Goal: Information Seeking & Learning: Learn about a topic

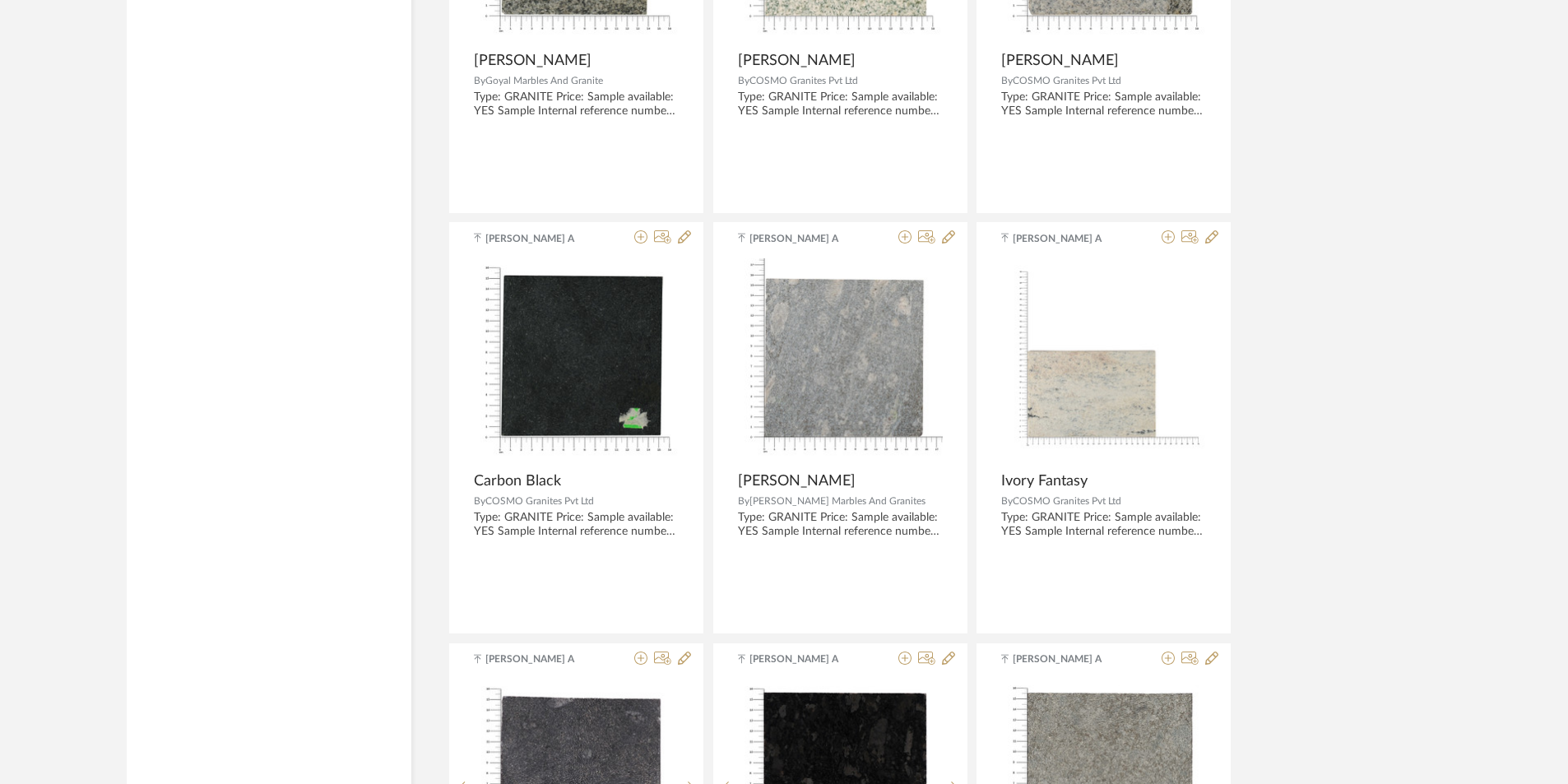
scroll to position [3864, 0]
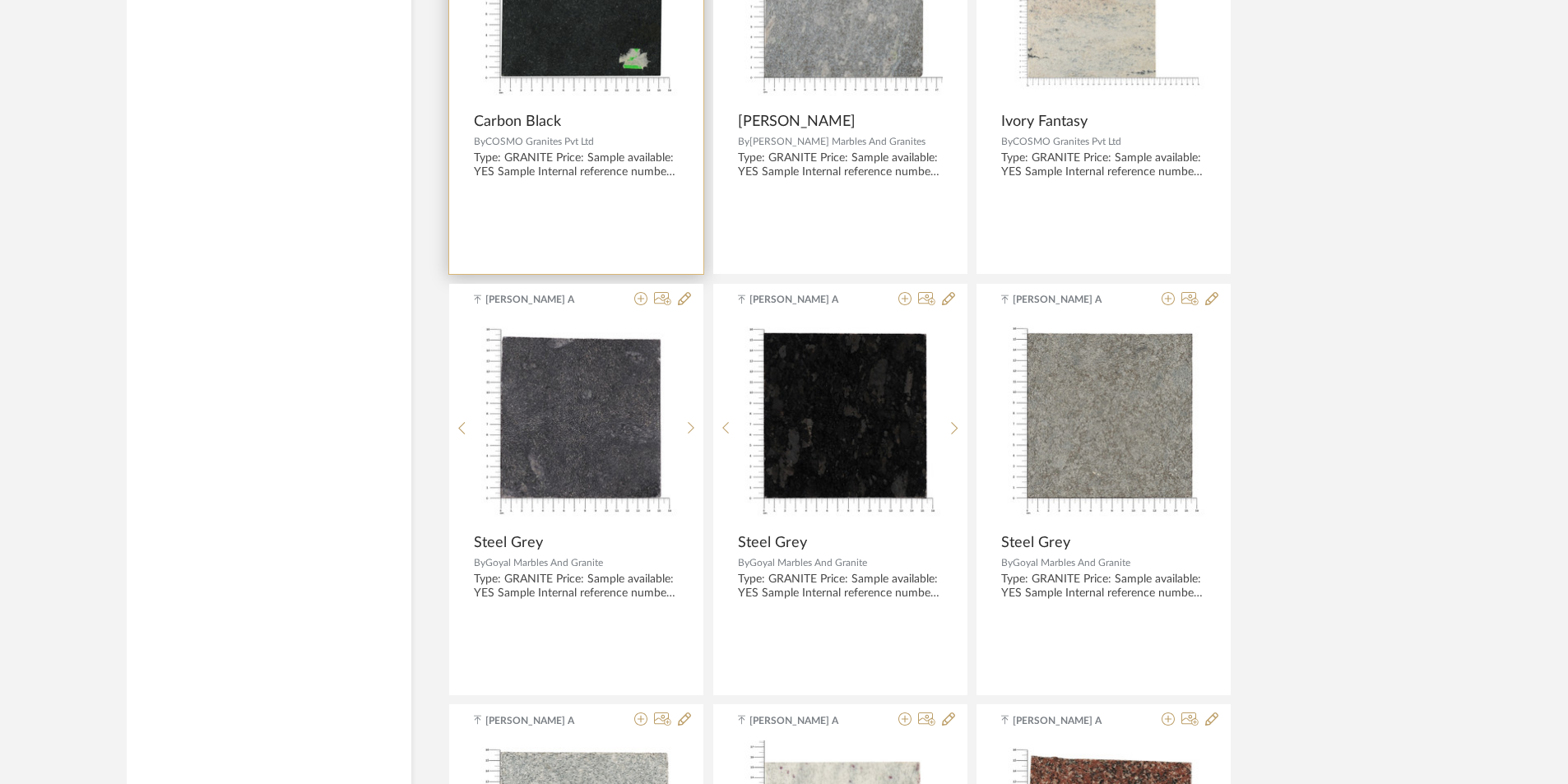
click at [613, 44] on img "0" at bounding box center [576, 1] width 205 height 205
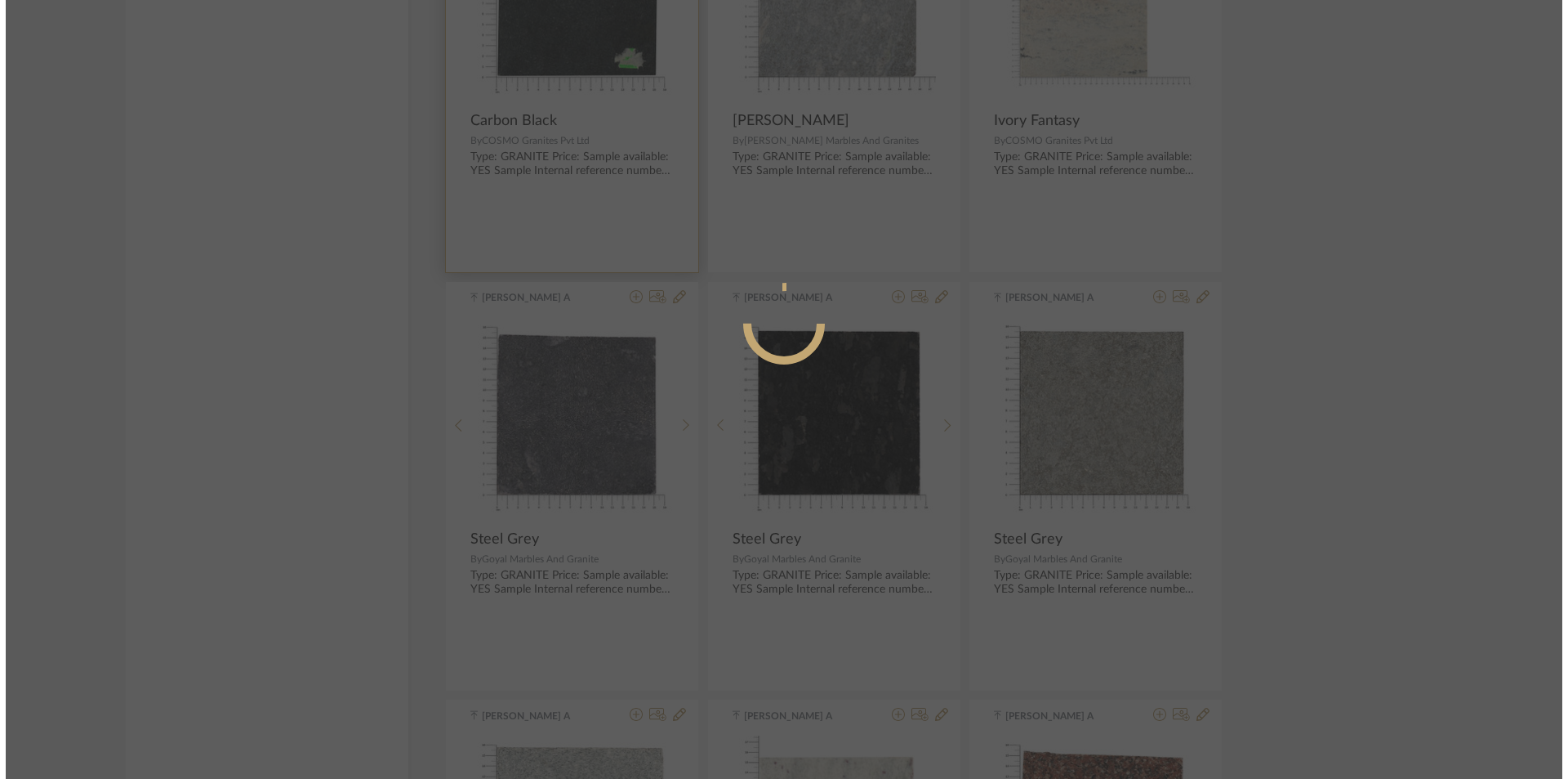
scroll to position [0, 0]
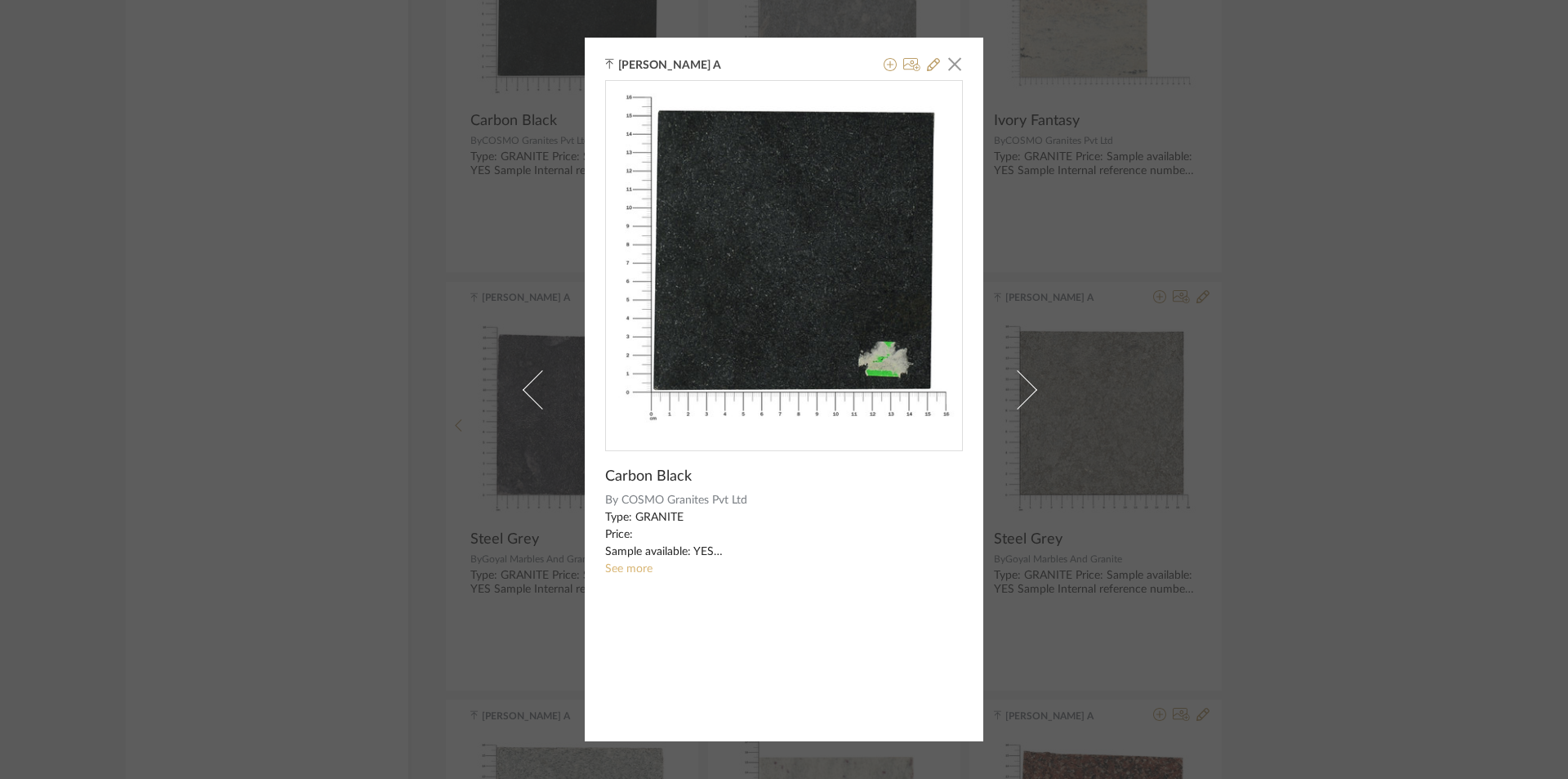
click at [642, 572] on link "See more" at bounding box center [628, 569] width 47 height 12
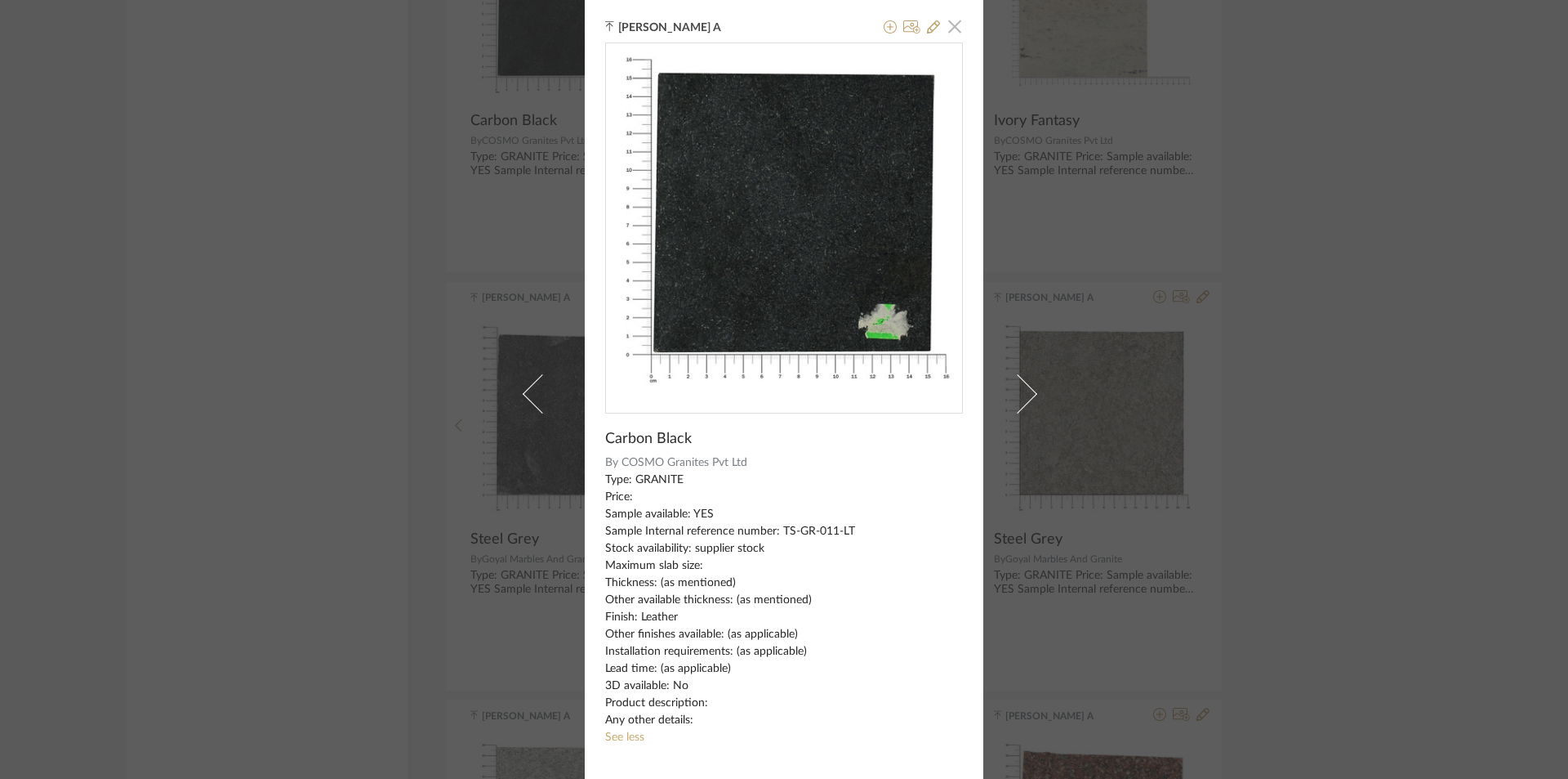
click at [946, 20] on span "button" at bounding box center [954, 26] width 32 height 32
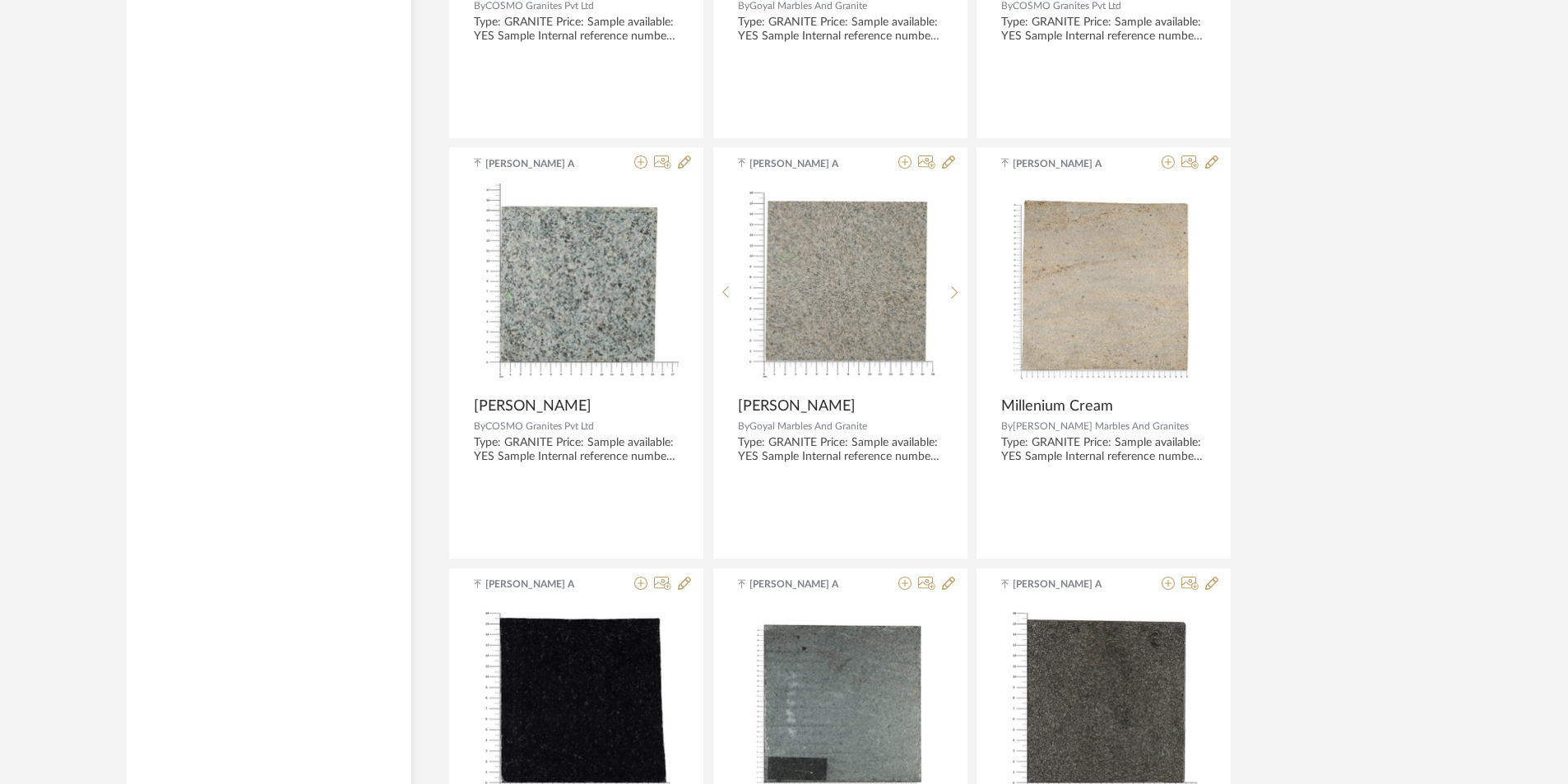
scroll to position [5591, 0]
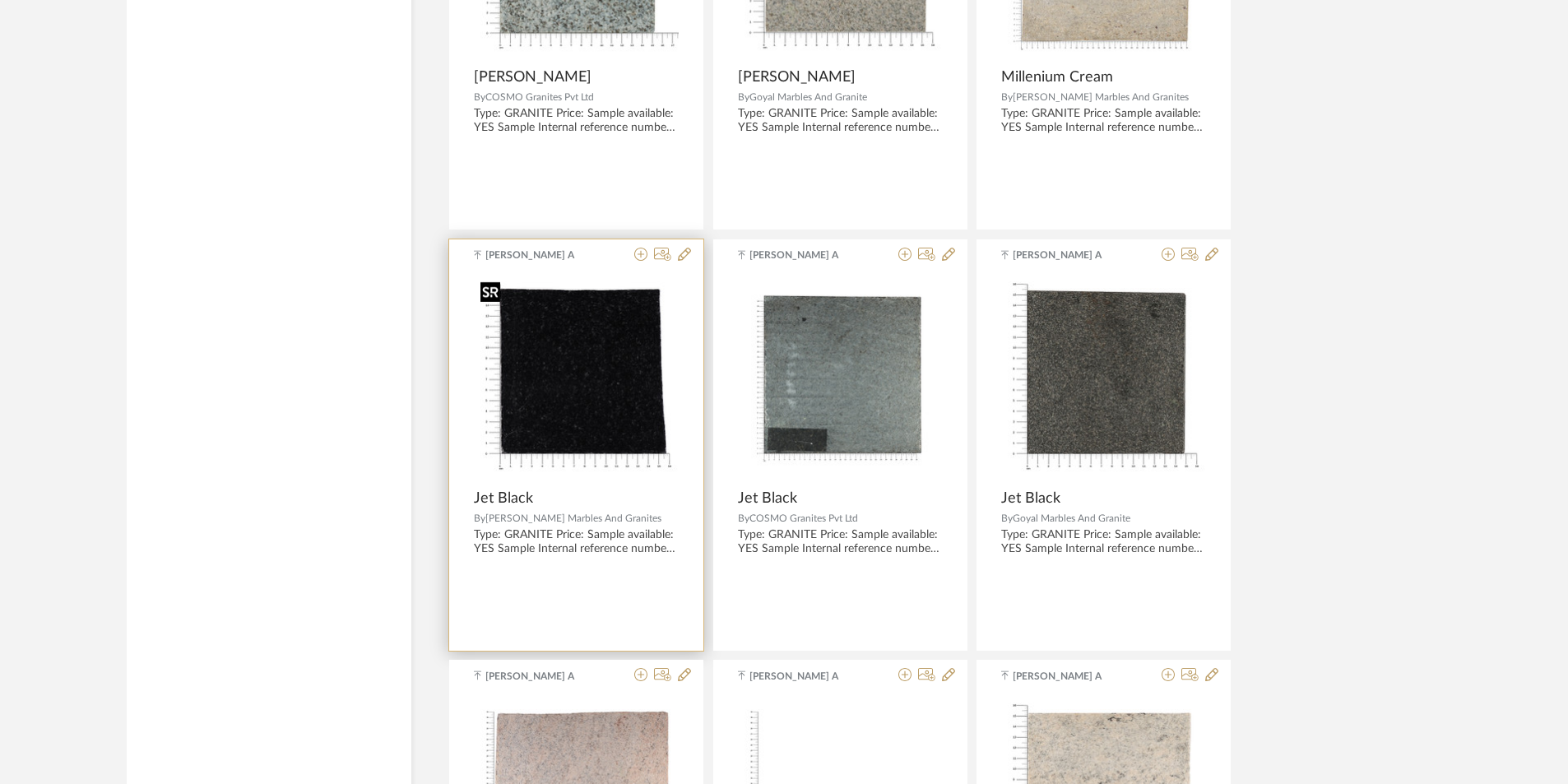
click at [557, 378] on img "0" at bounding box center [576, 377] width 205 height 205
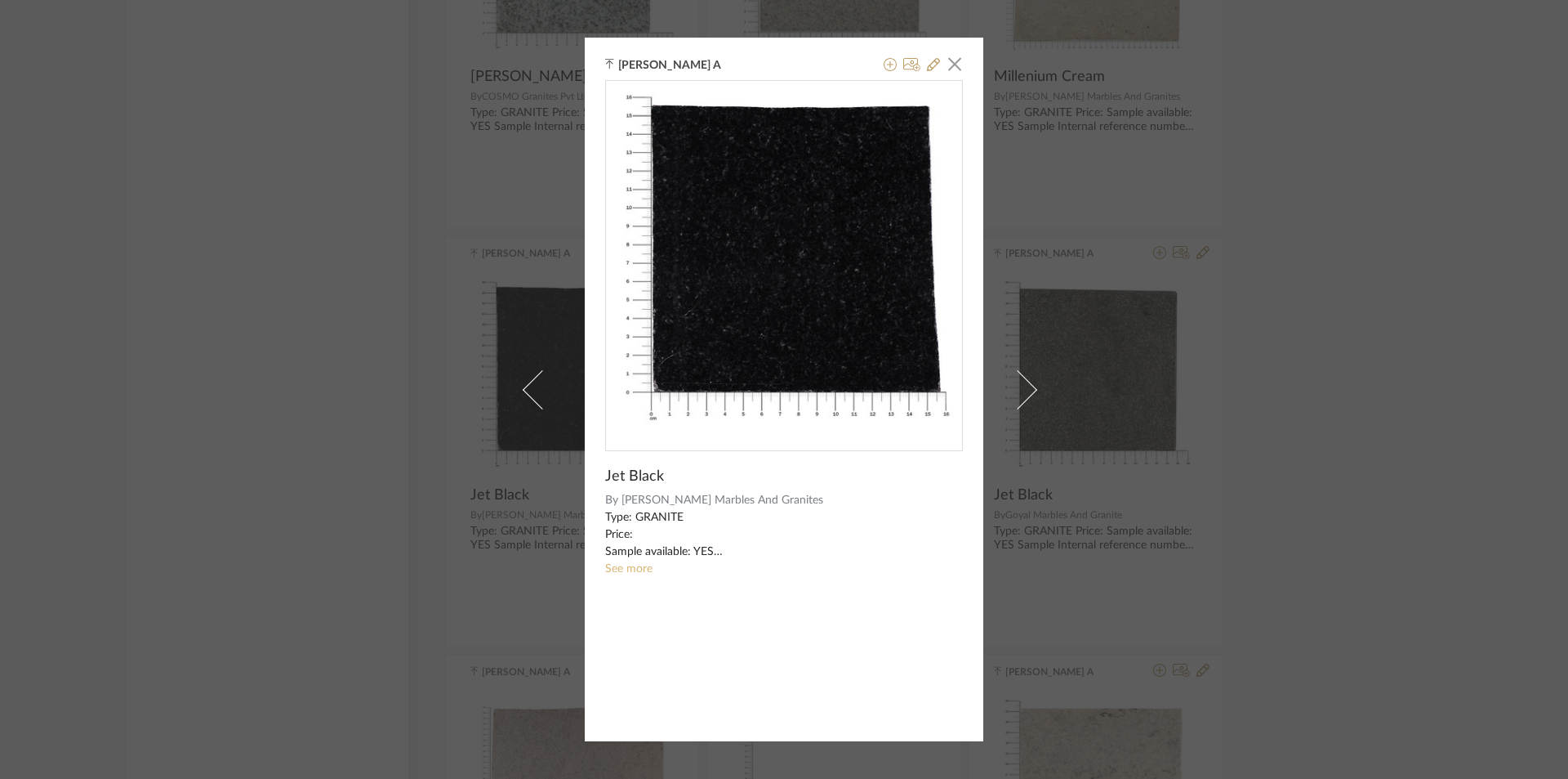
click at [624, 567] on link "See more" at bounding box center [628, 569] width 47 height 12
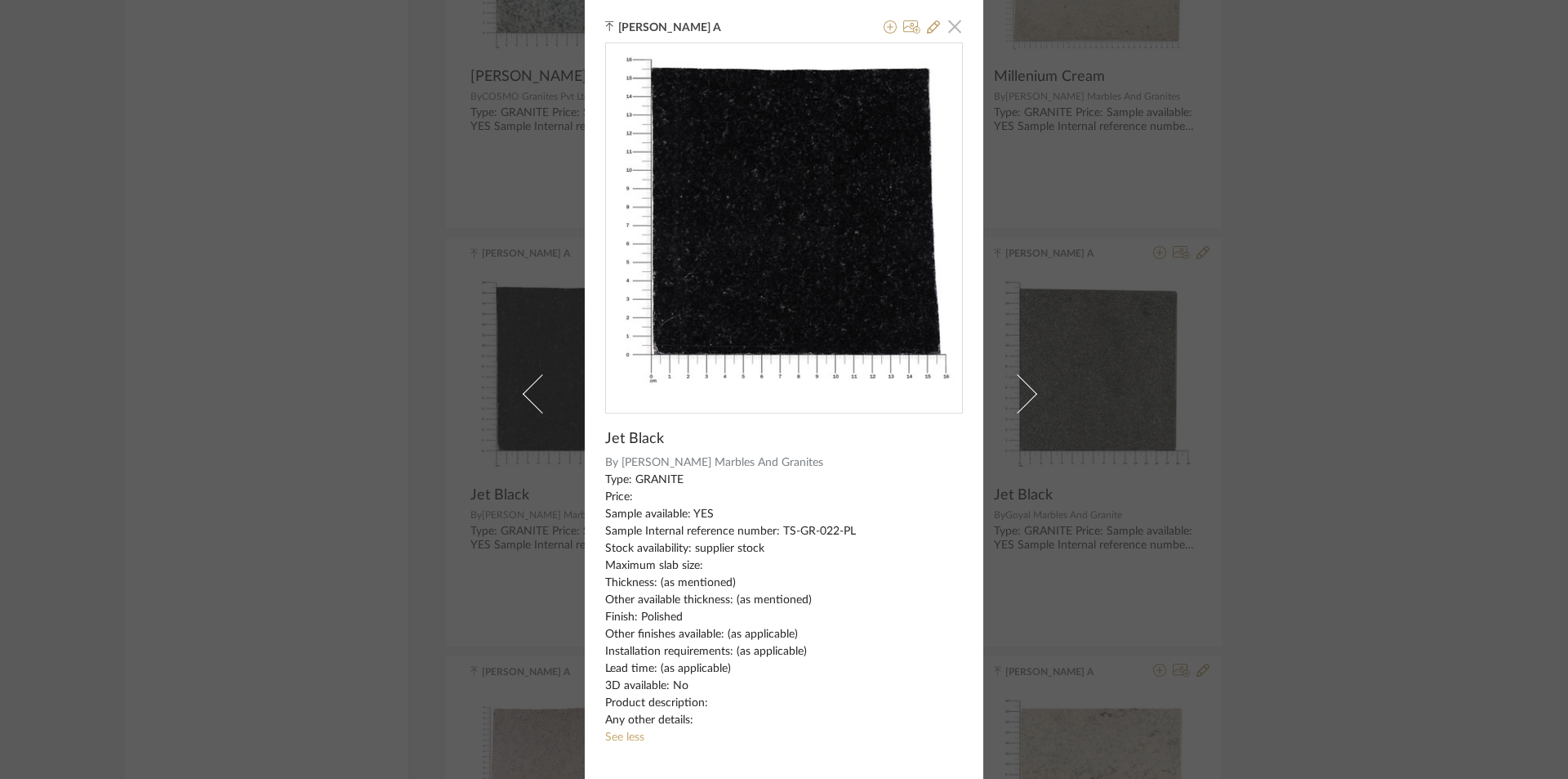
click at [951, 13] on span "button" at bounding box center [954, 26] width 32 height 32
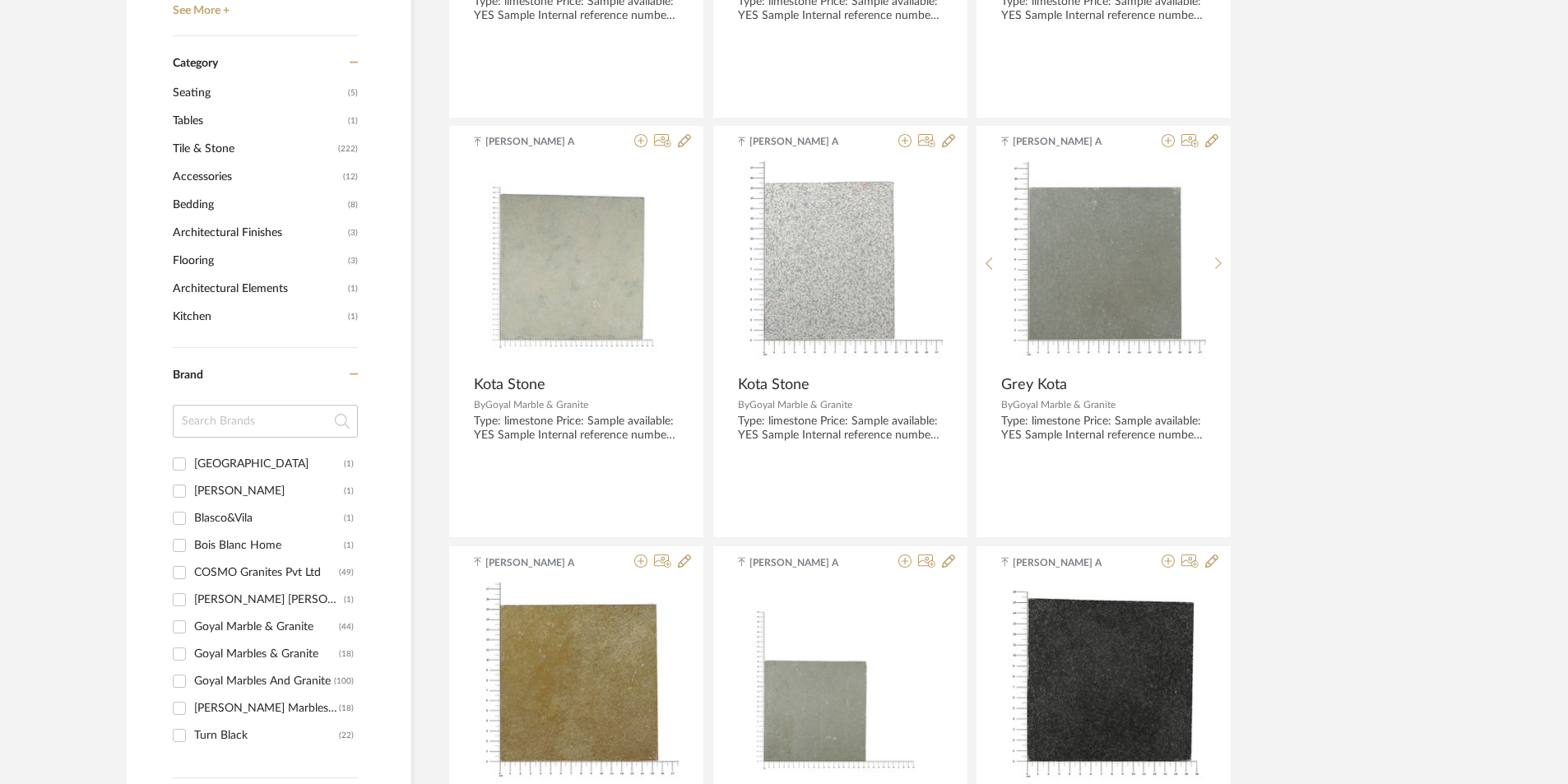
scroll to position [82, 0]
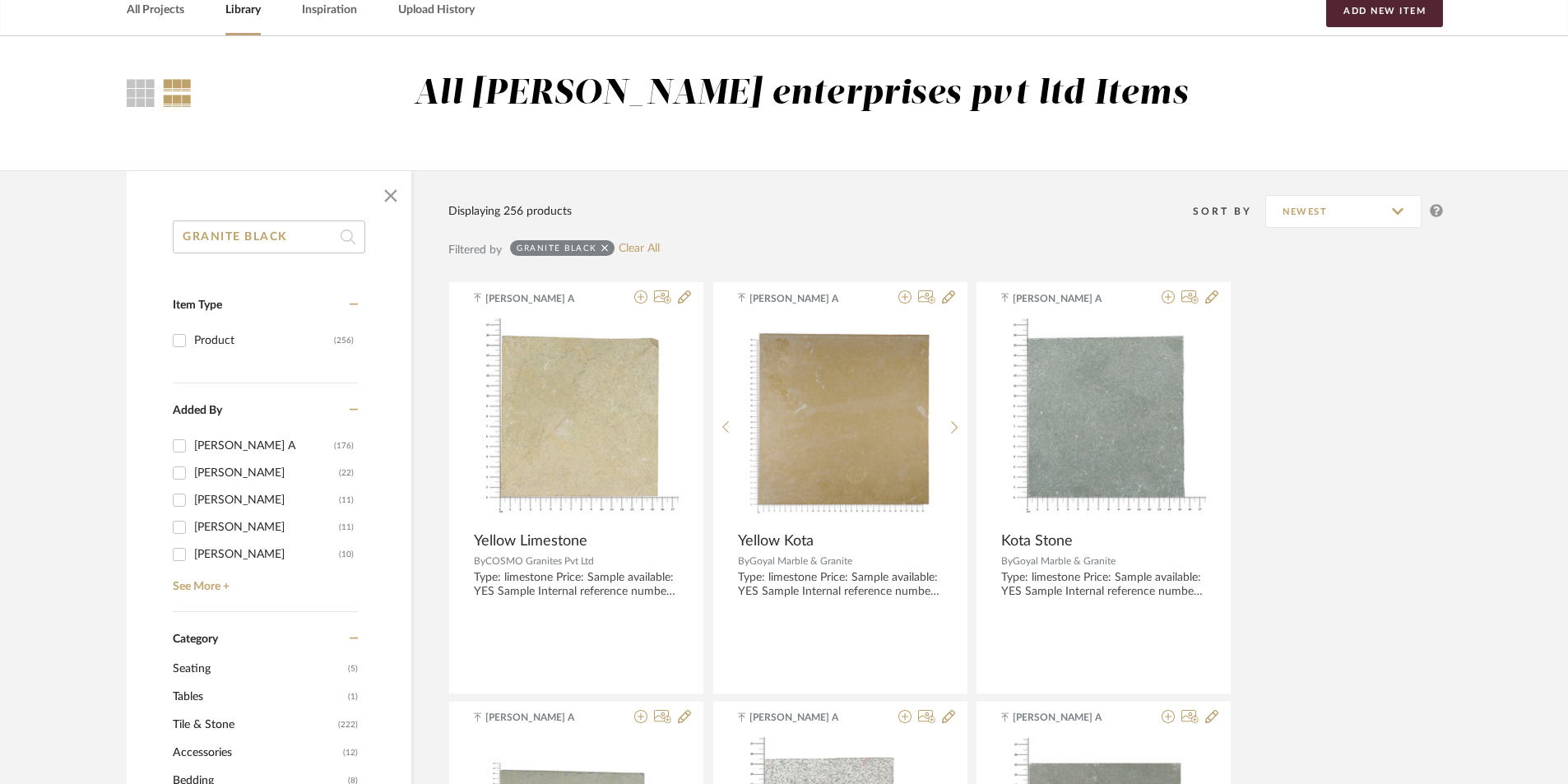
click at [296, 231] on input "GRANITE BLACK" at bounding box center [269, 236] width 193 height 33
drag, startPoint x: 303, startPoint y: 231, endPoint x: 95, endPoint y: 254, distance: 209.3
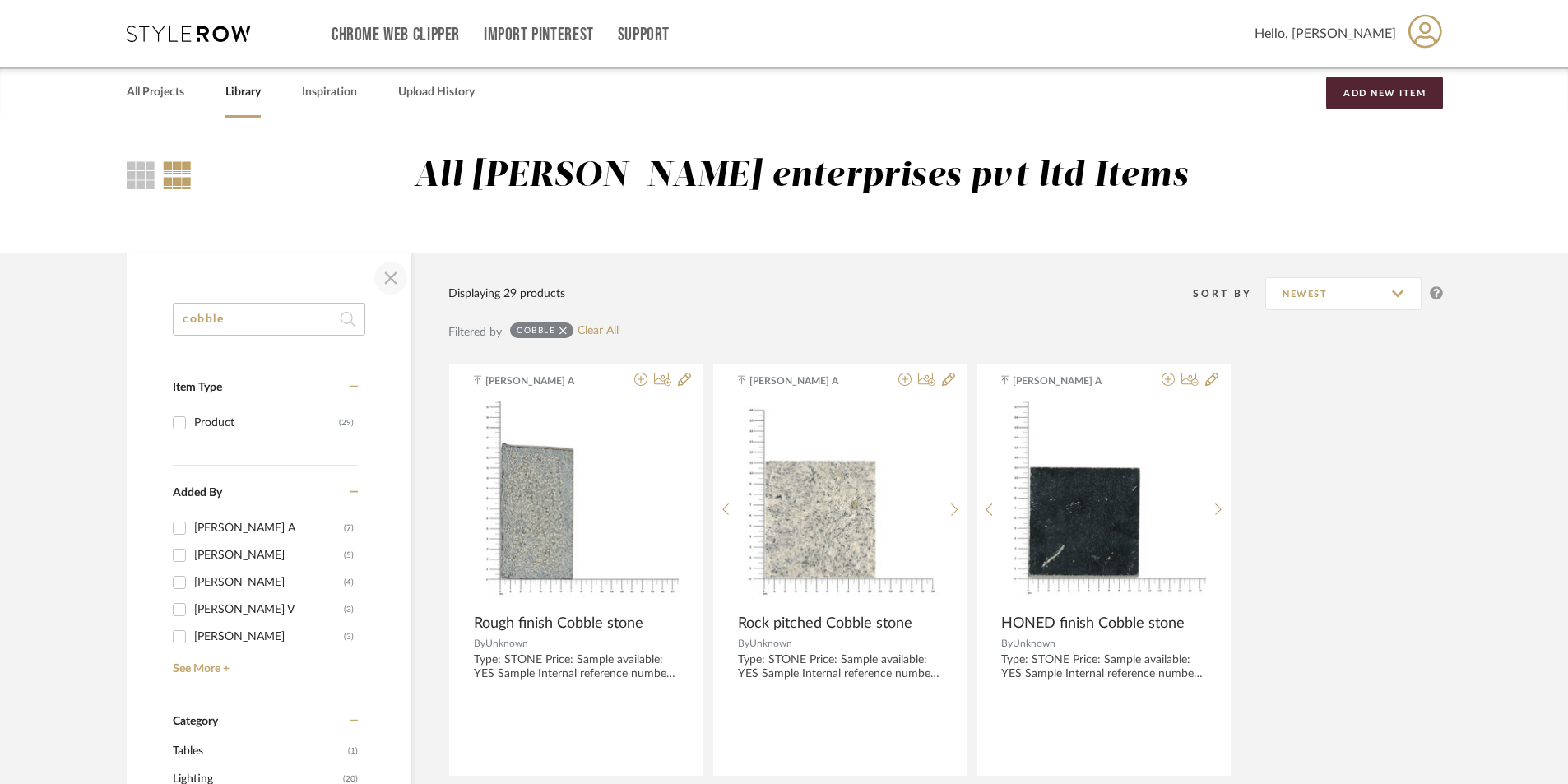
type input "cobble"
click at [396, 277] on span "button" at bounding box center [391, 278] width 40 height 40
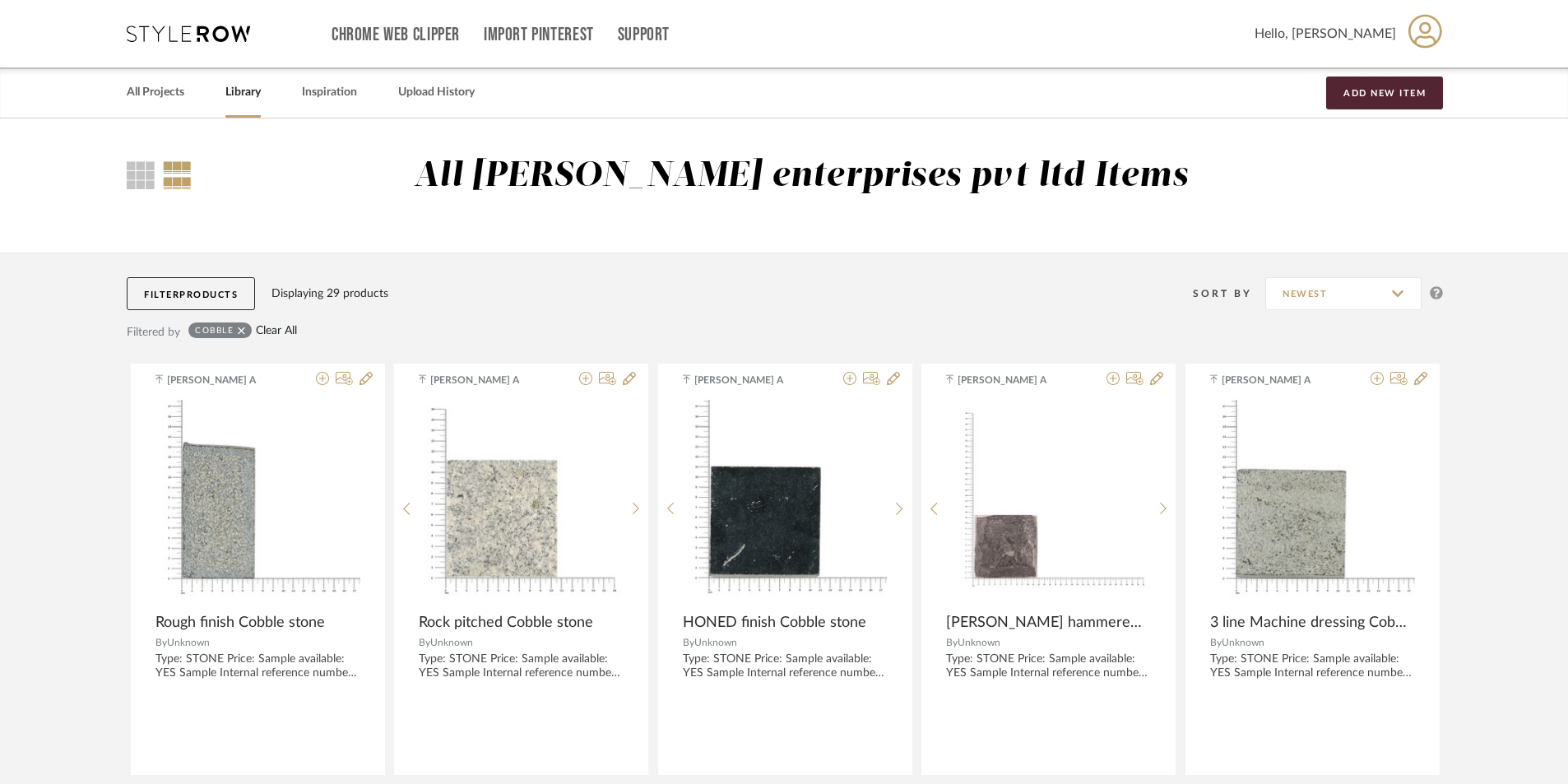
click at [286, 333] on link "Clear All" at bounding box center [277, 331] width 42 height 14
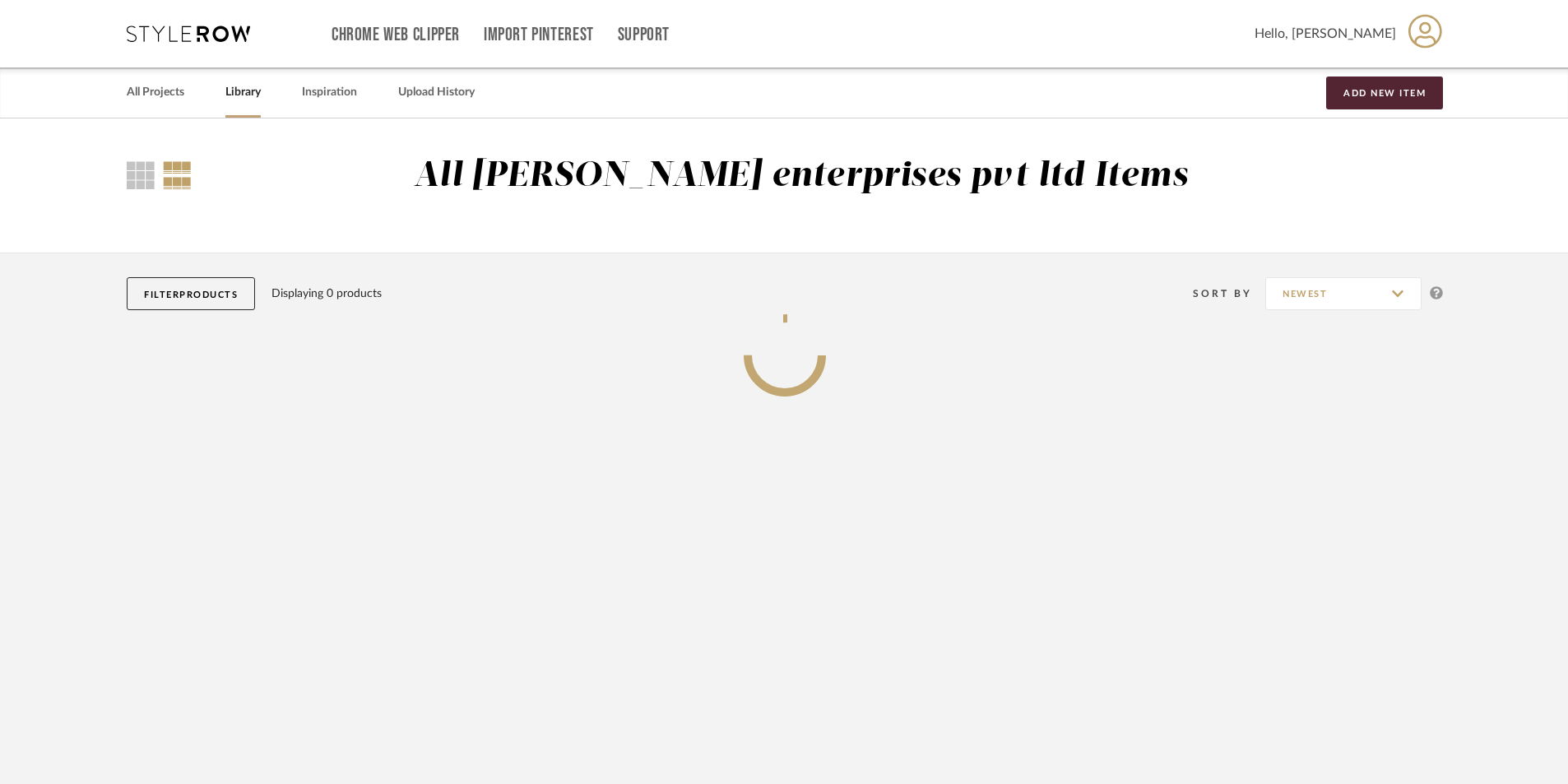
click at [198, 301] on button "Filter Products" at bounding box center [191, 293] width 129 height 33
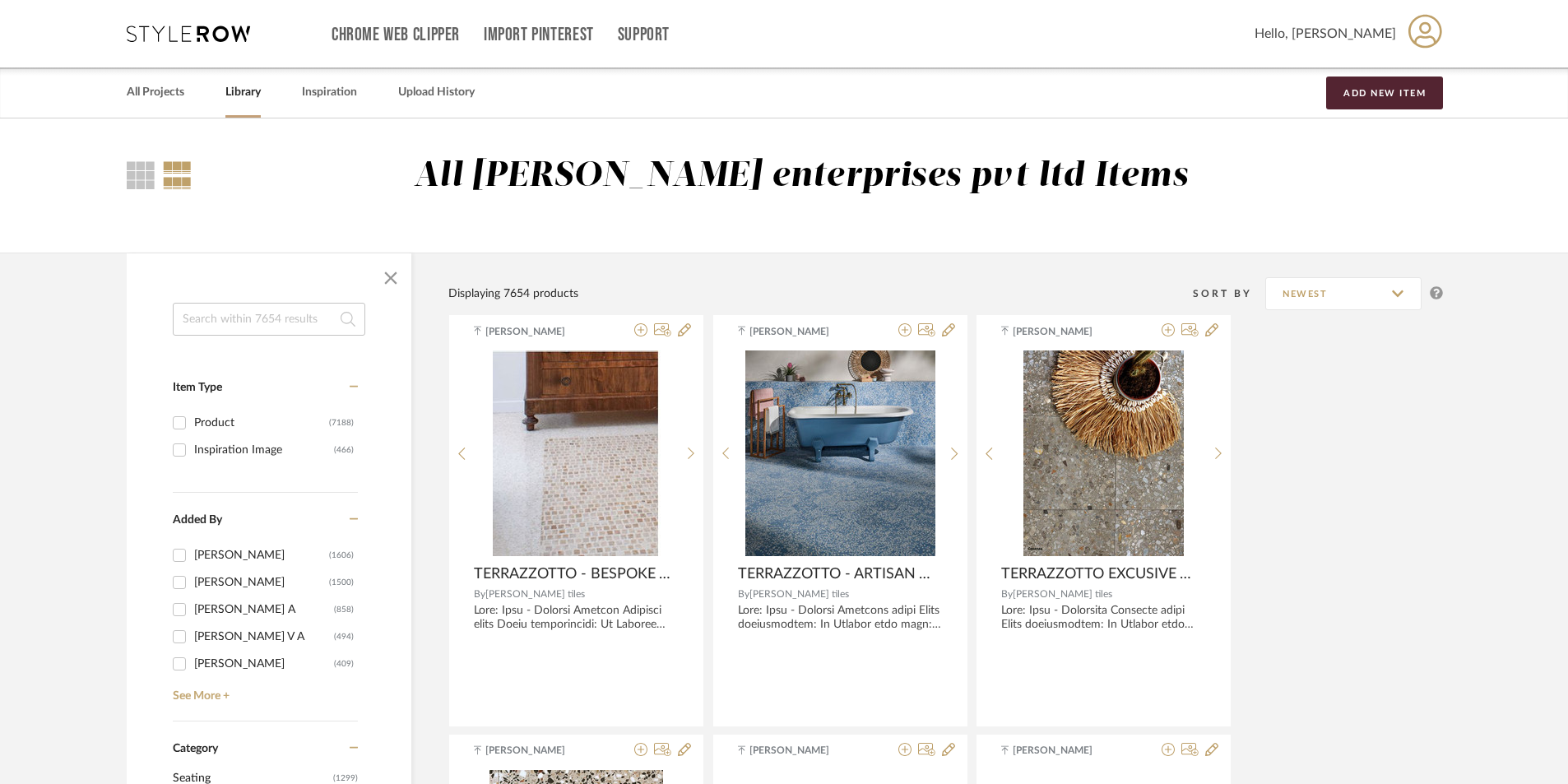
click at [261, 317] on input at bounding box center [269, 318] width 193 height 33
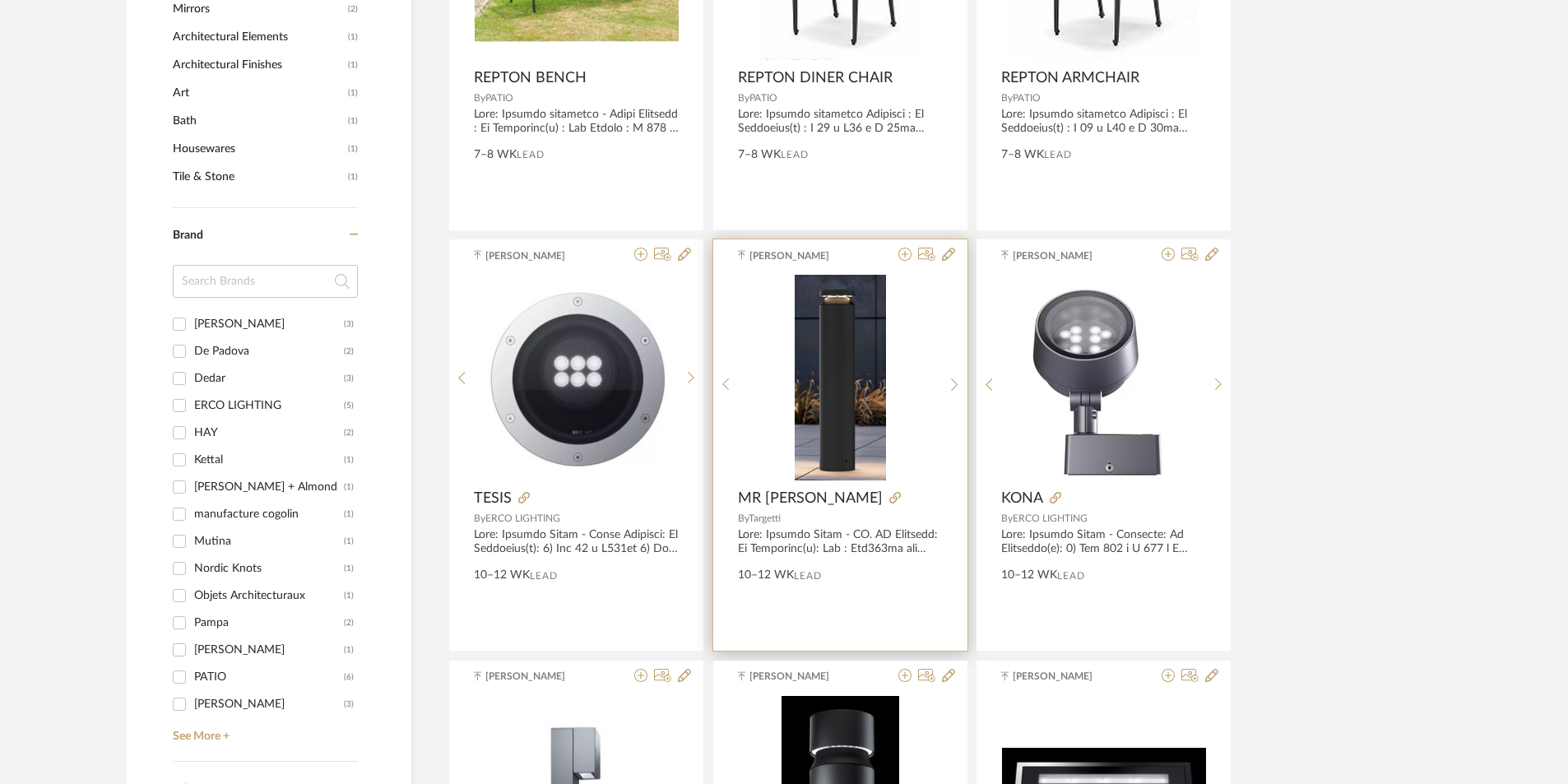
scroll to position [1069, 0]
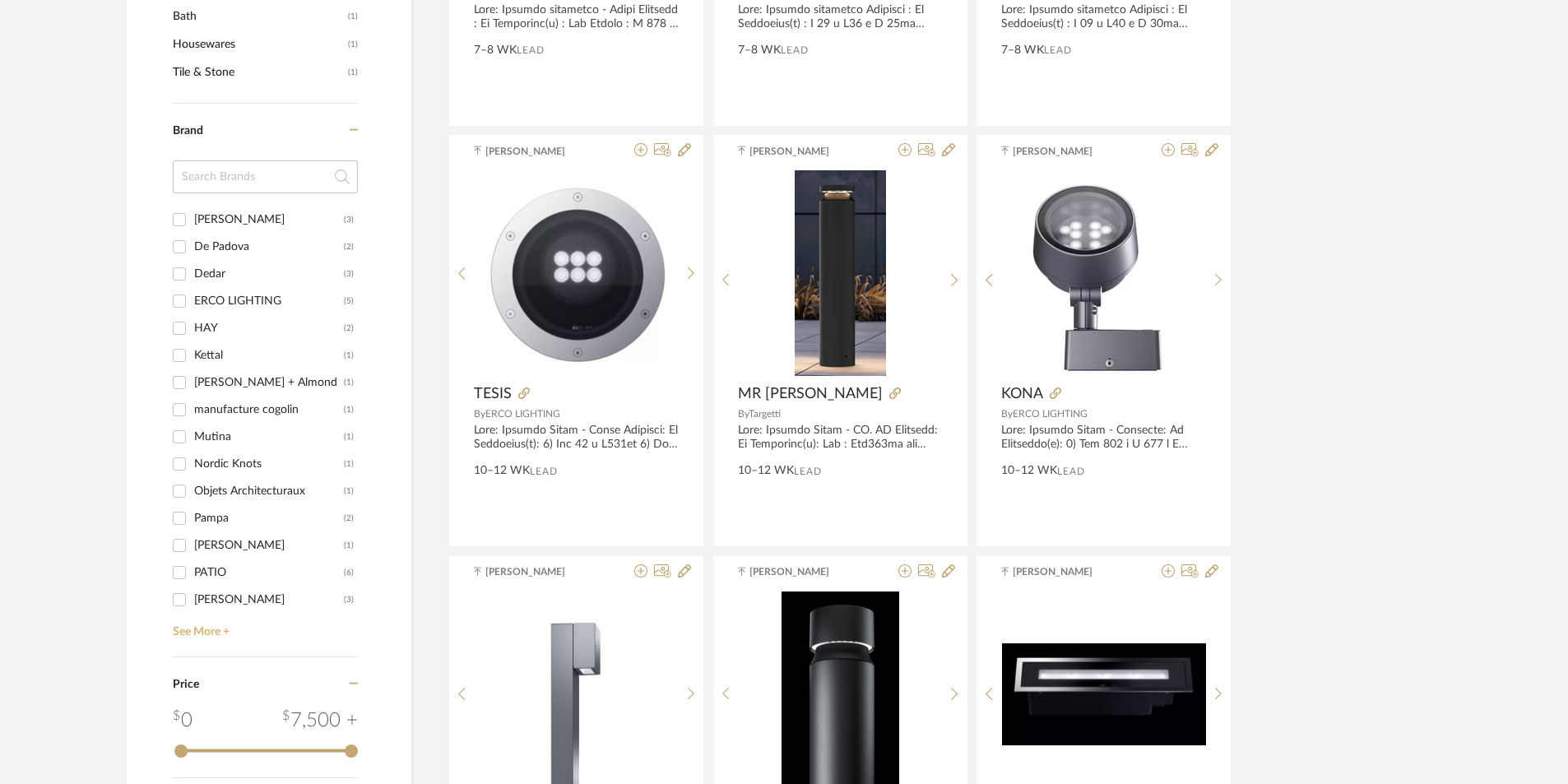
type input "landscape"
click at [225, 622] on link "See More +" at bounding box center [262, 626] width 189 height 27
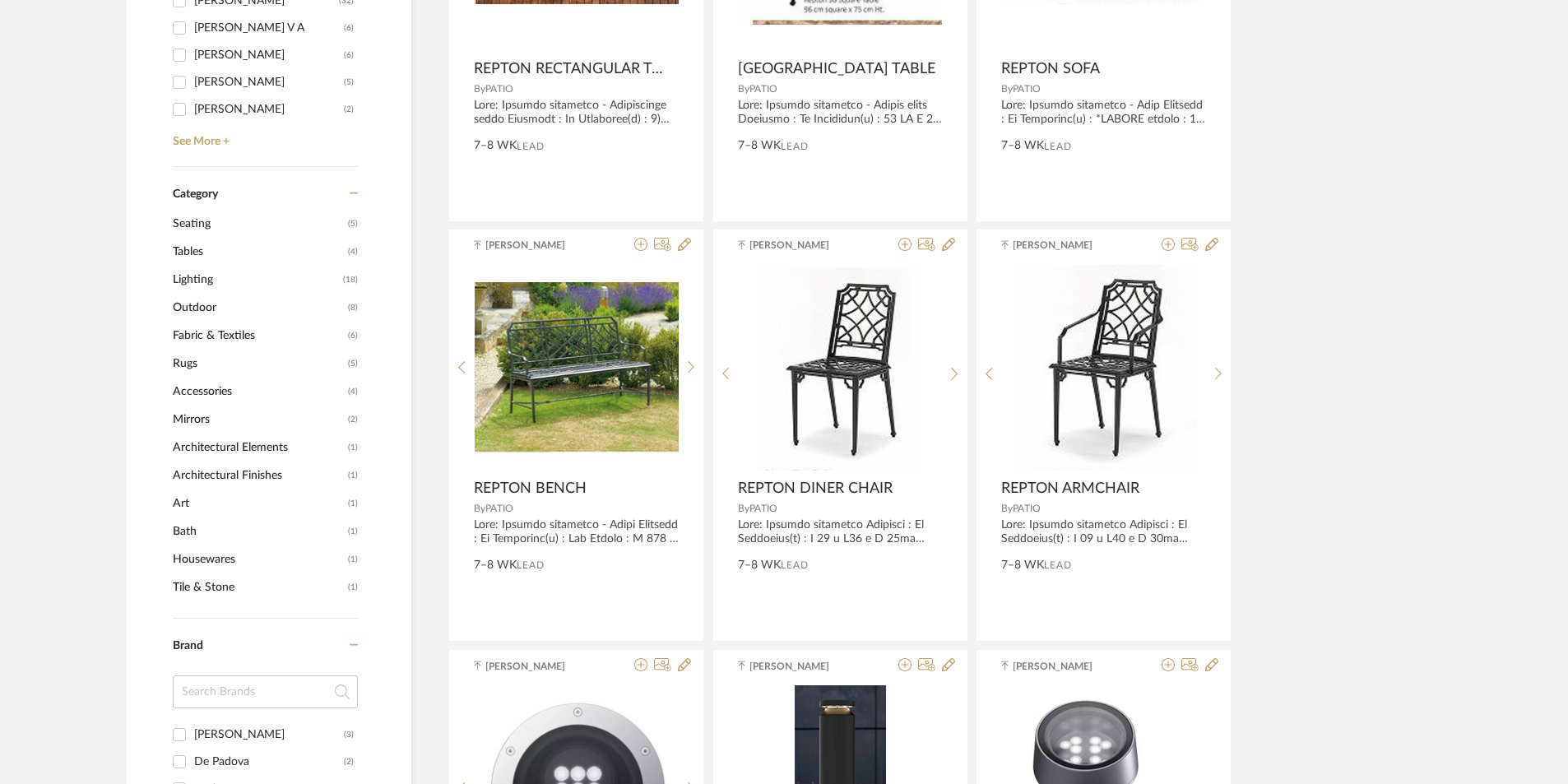
scroll to position [411, 0]
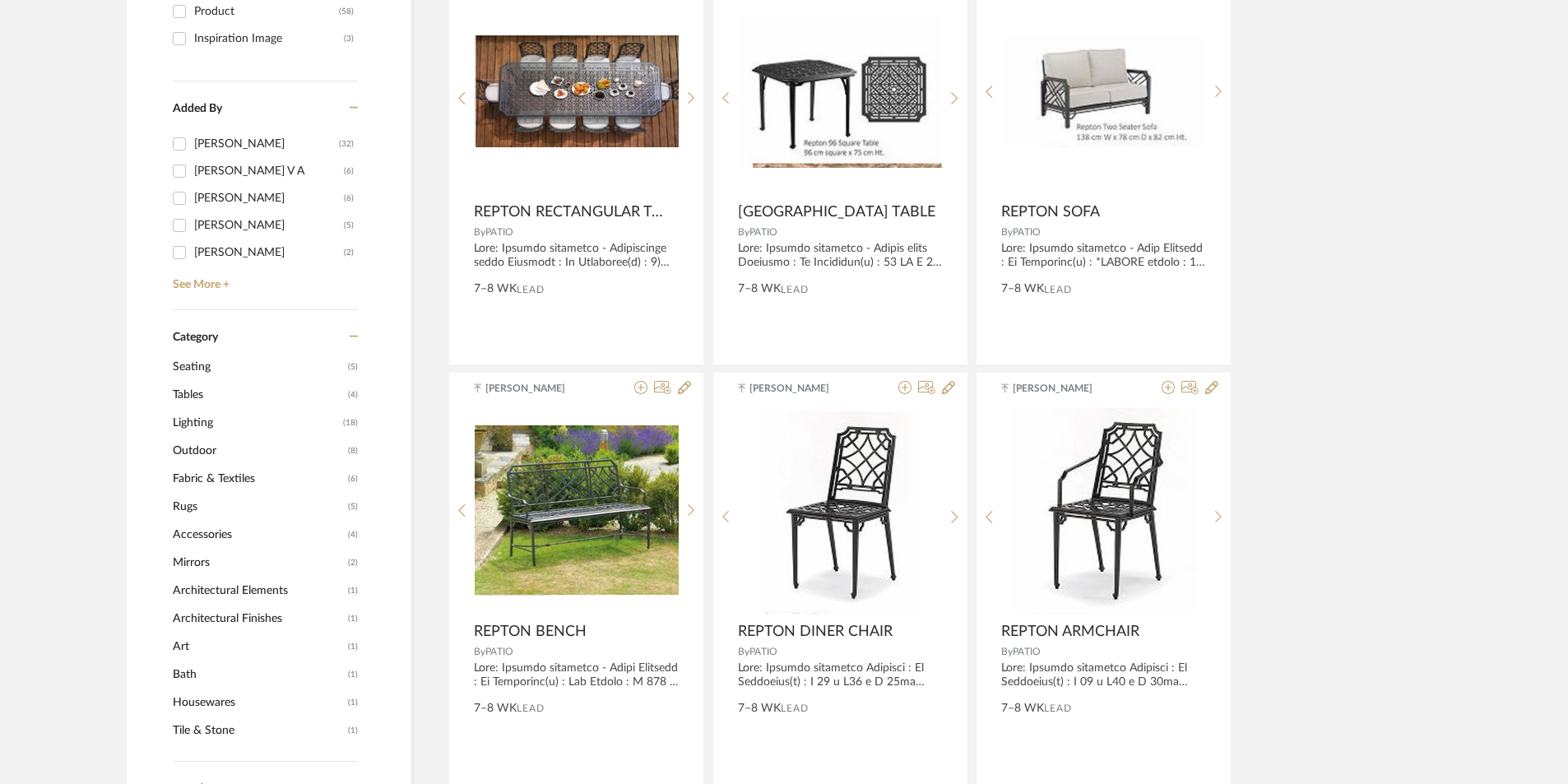
click at [211, 459] on span "Outdoor" at bounding box center [258, 451] width 171 height 28
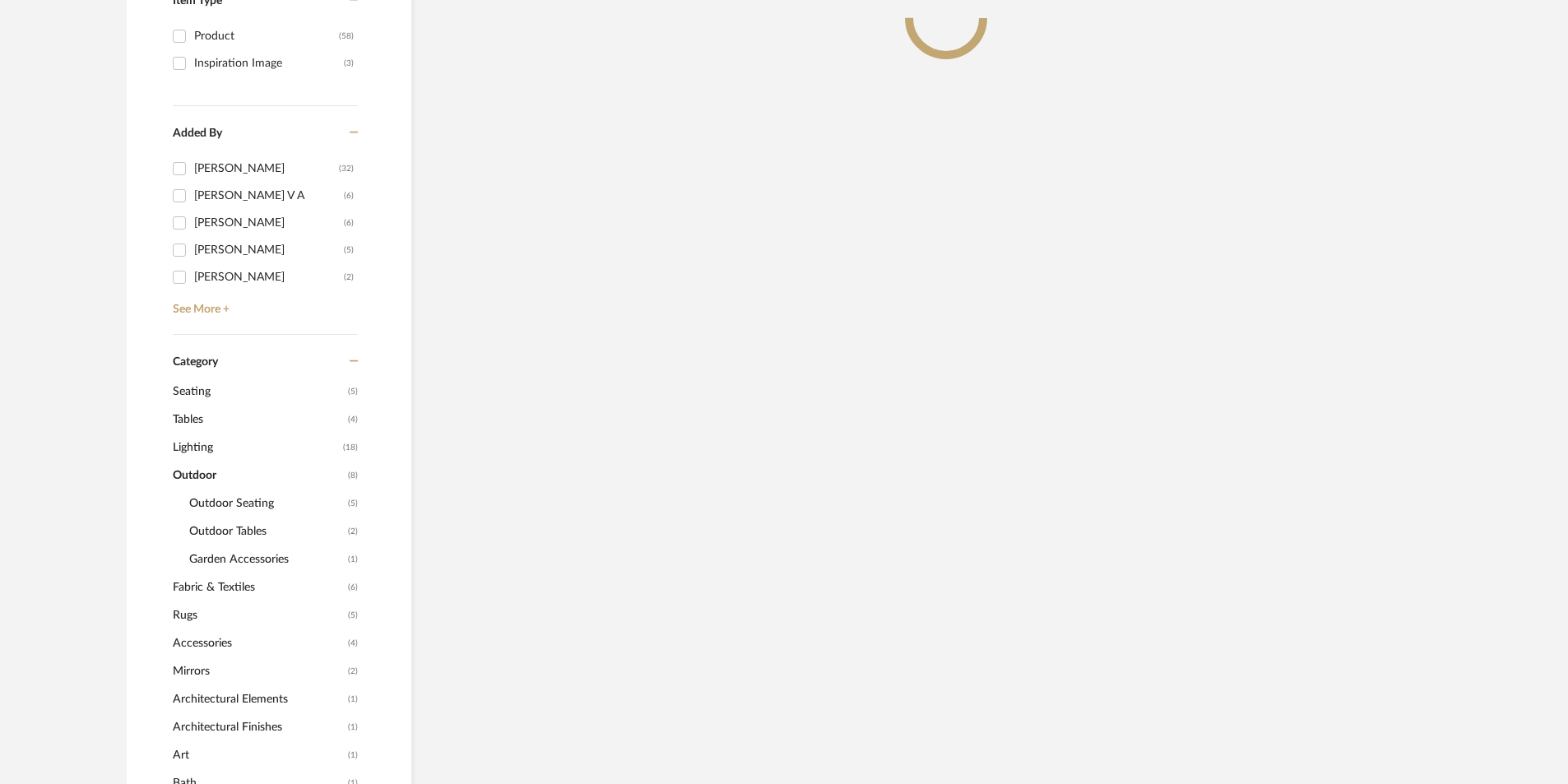
scroll to position [436, 0]
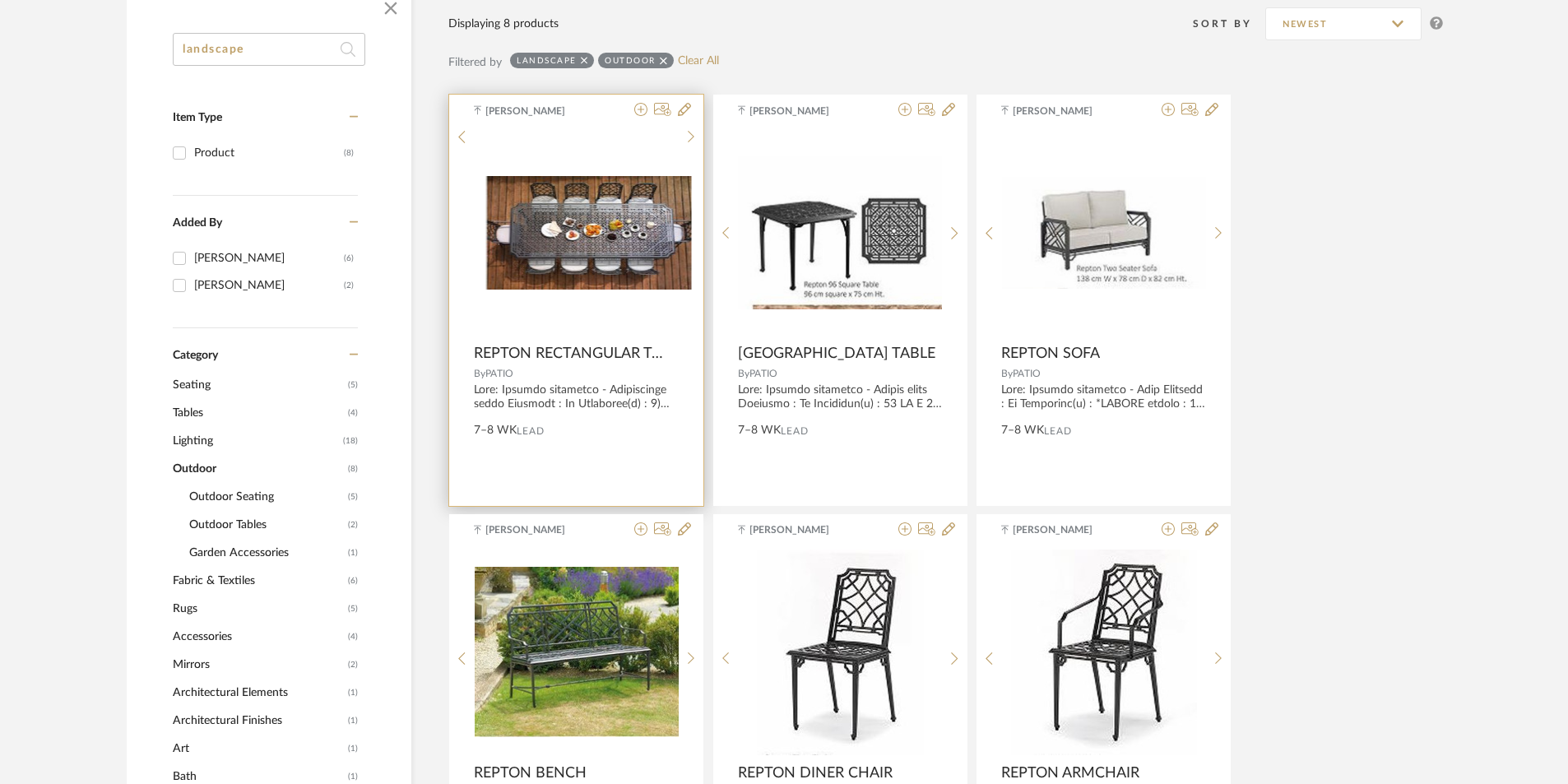
scroll to position [107, 0]
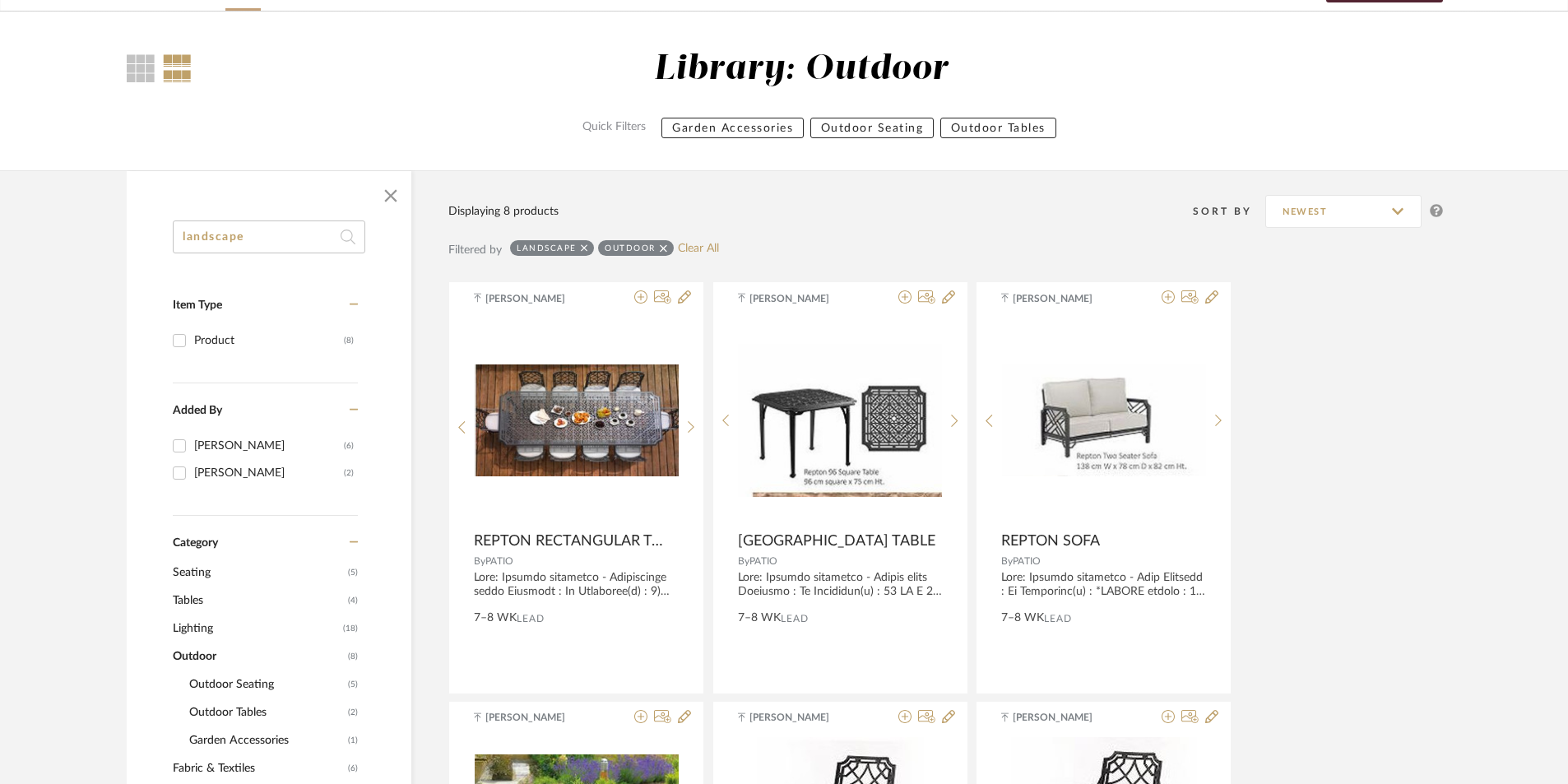
click at [664, 248] on icon at bounding box center [663, 248] width 7 height 12
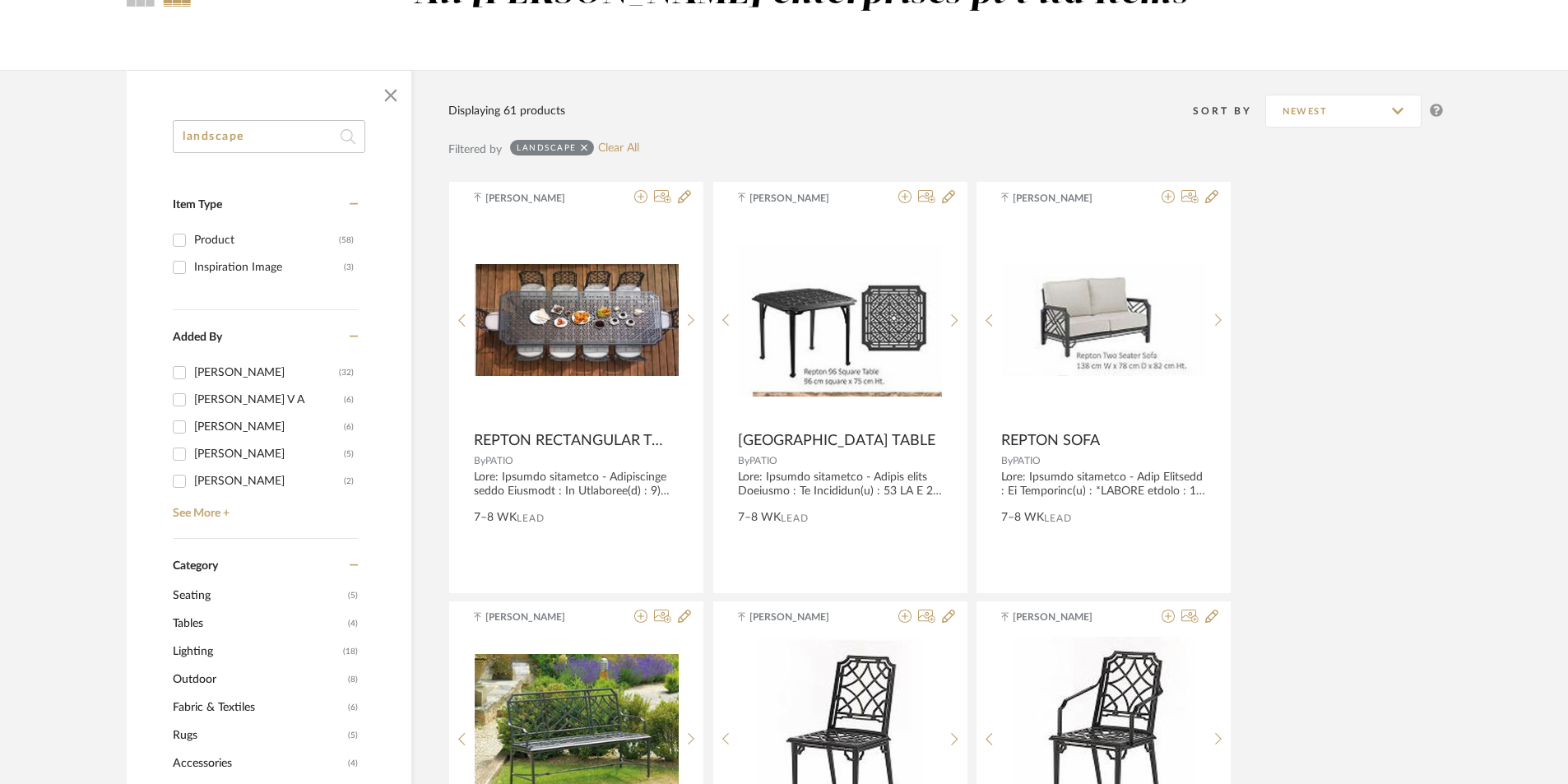
scroll to position [25, 0]
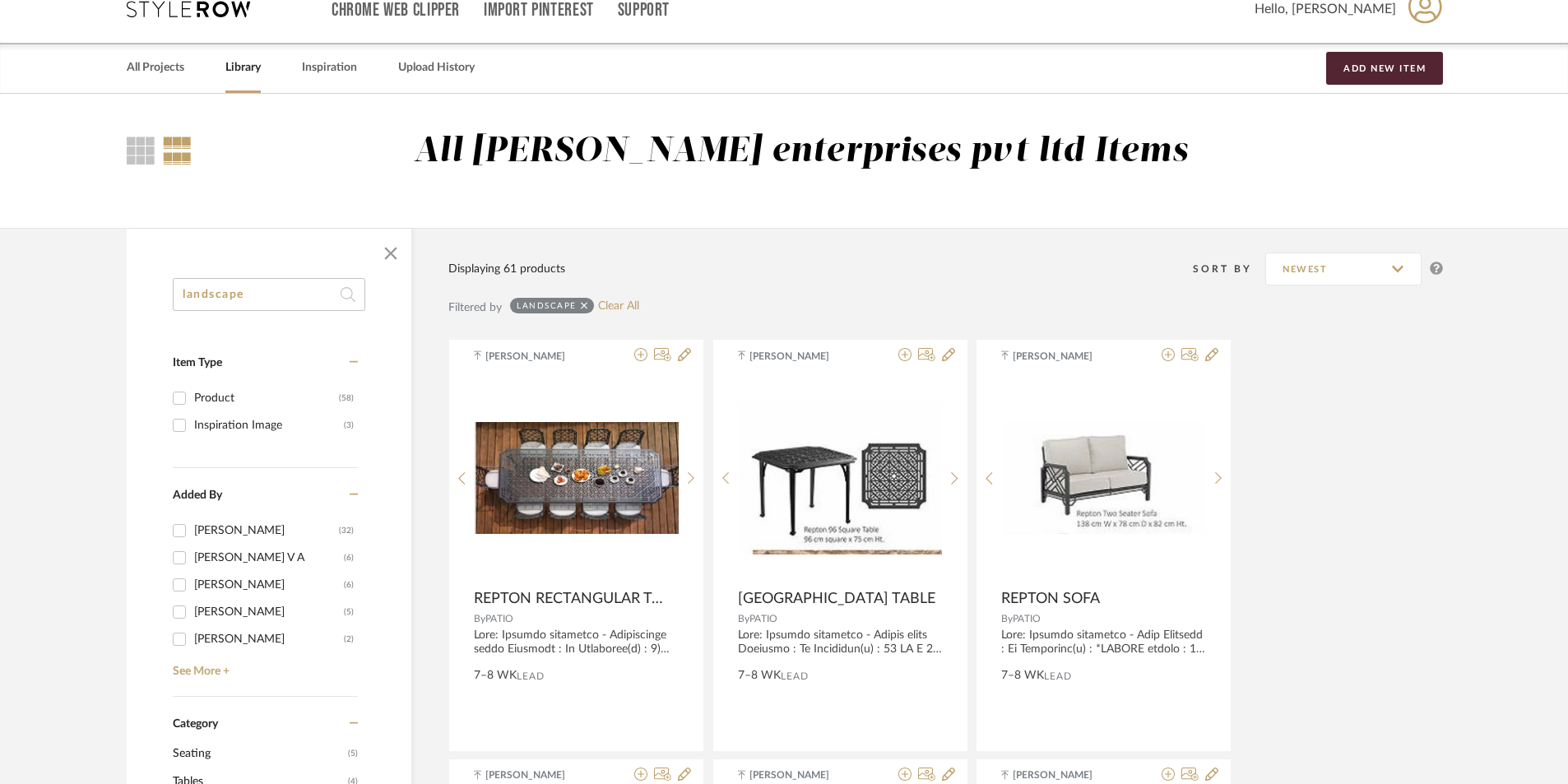
click at [584, 303] on icon at bounding box center [584, 306] width 7 height 12
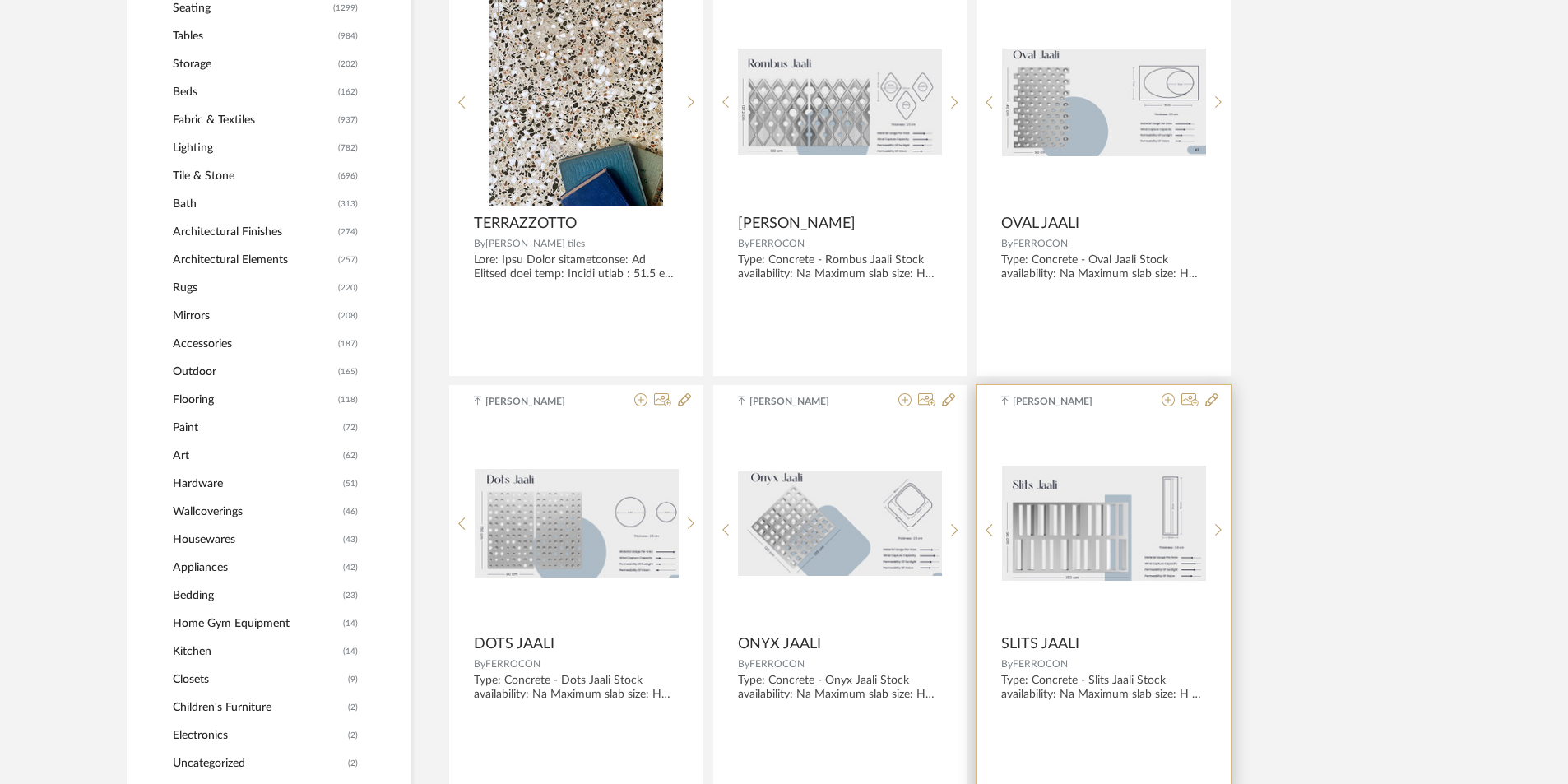
scroll to position [764, 0]
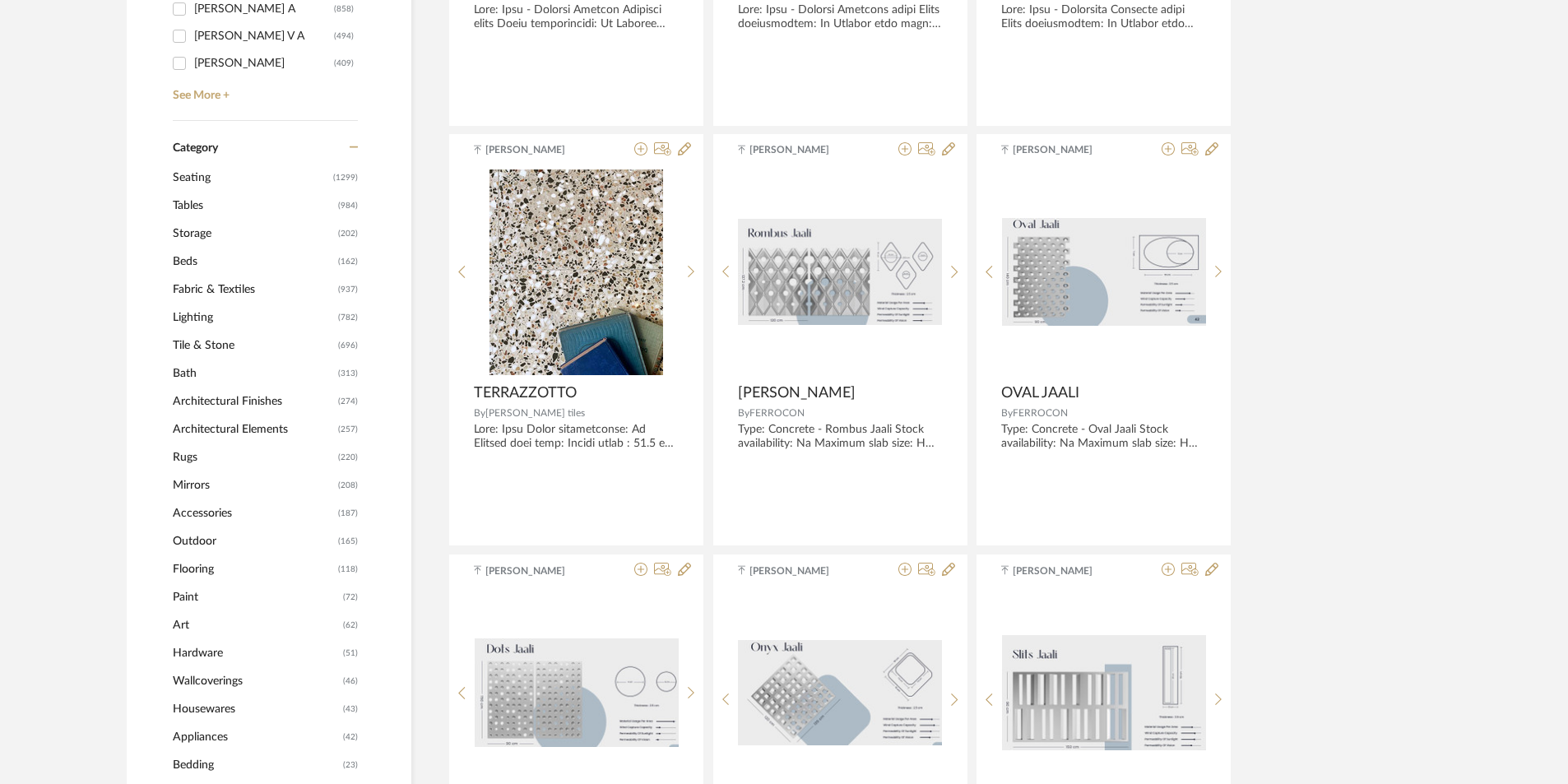
click at [211, 569] on span "Flooring" at bounding box center [253, 568] width 161 height 28
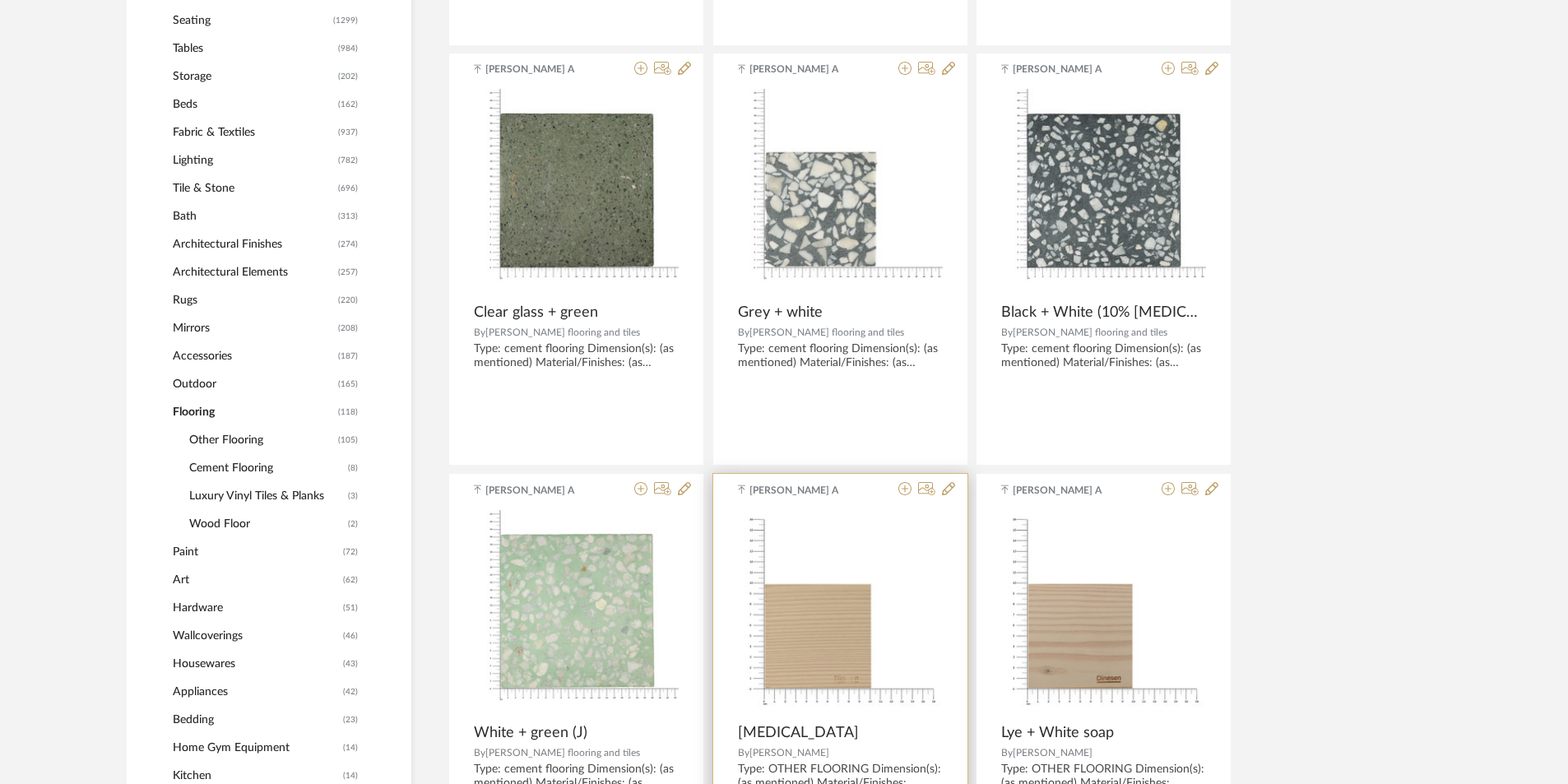
scroll to position [740, 0]
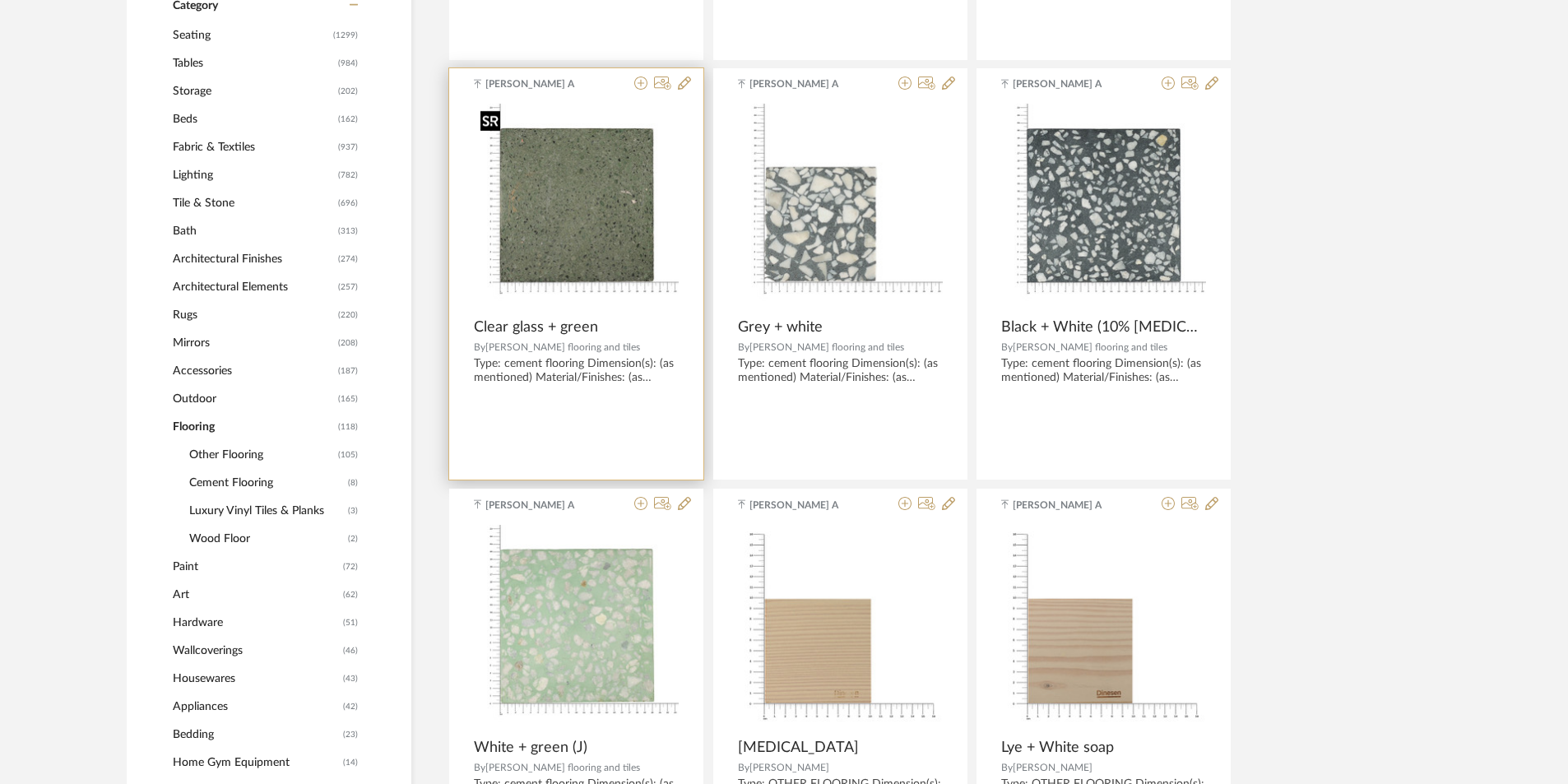
click at [0, 0] on img at bounding box center [0, 0] width 0 height 0
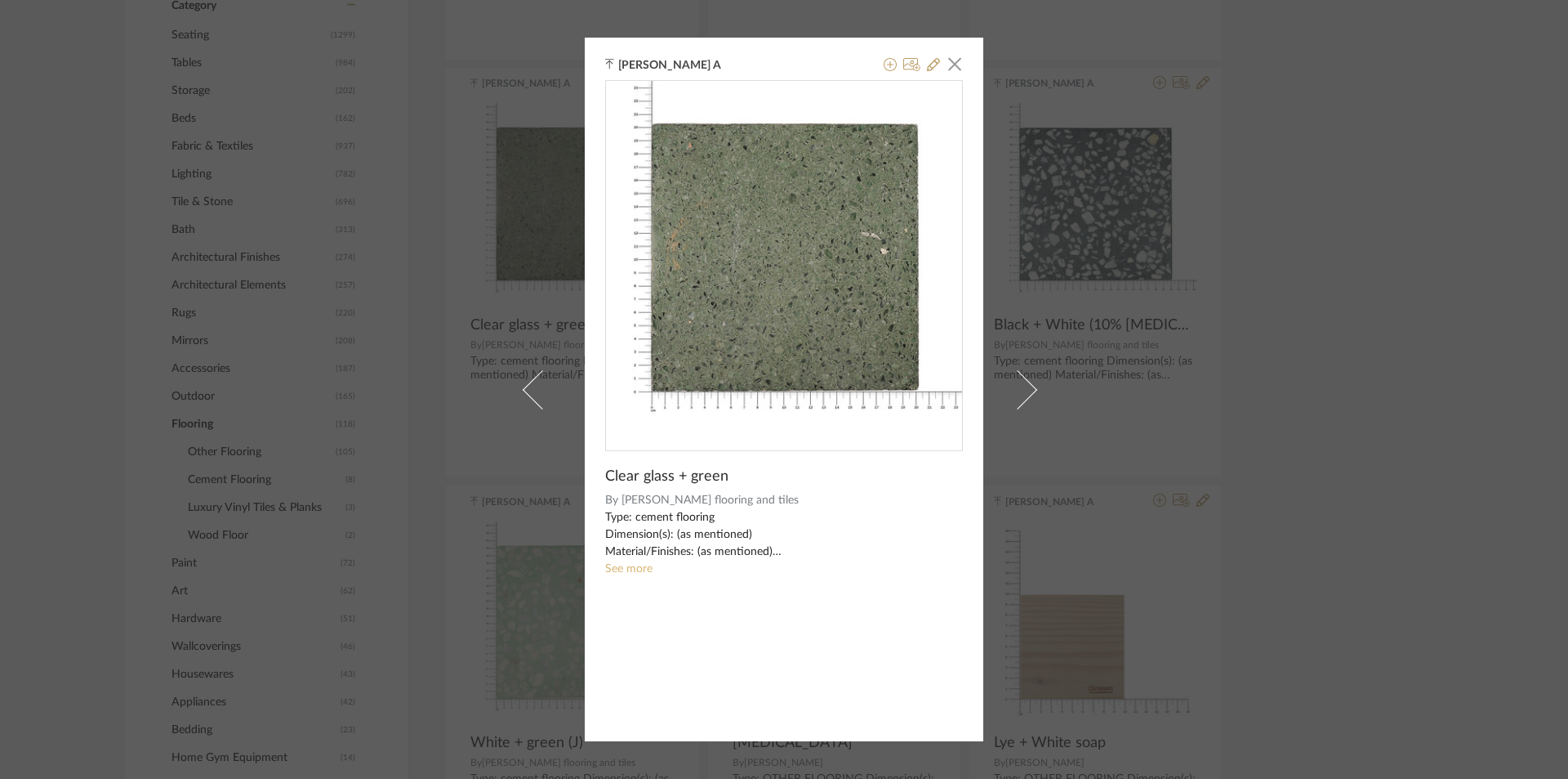
click at [629, 568] on link "See more" at bounding box center [628, 569] width 47 height 12
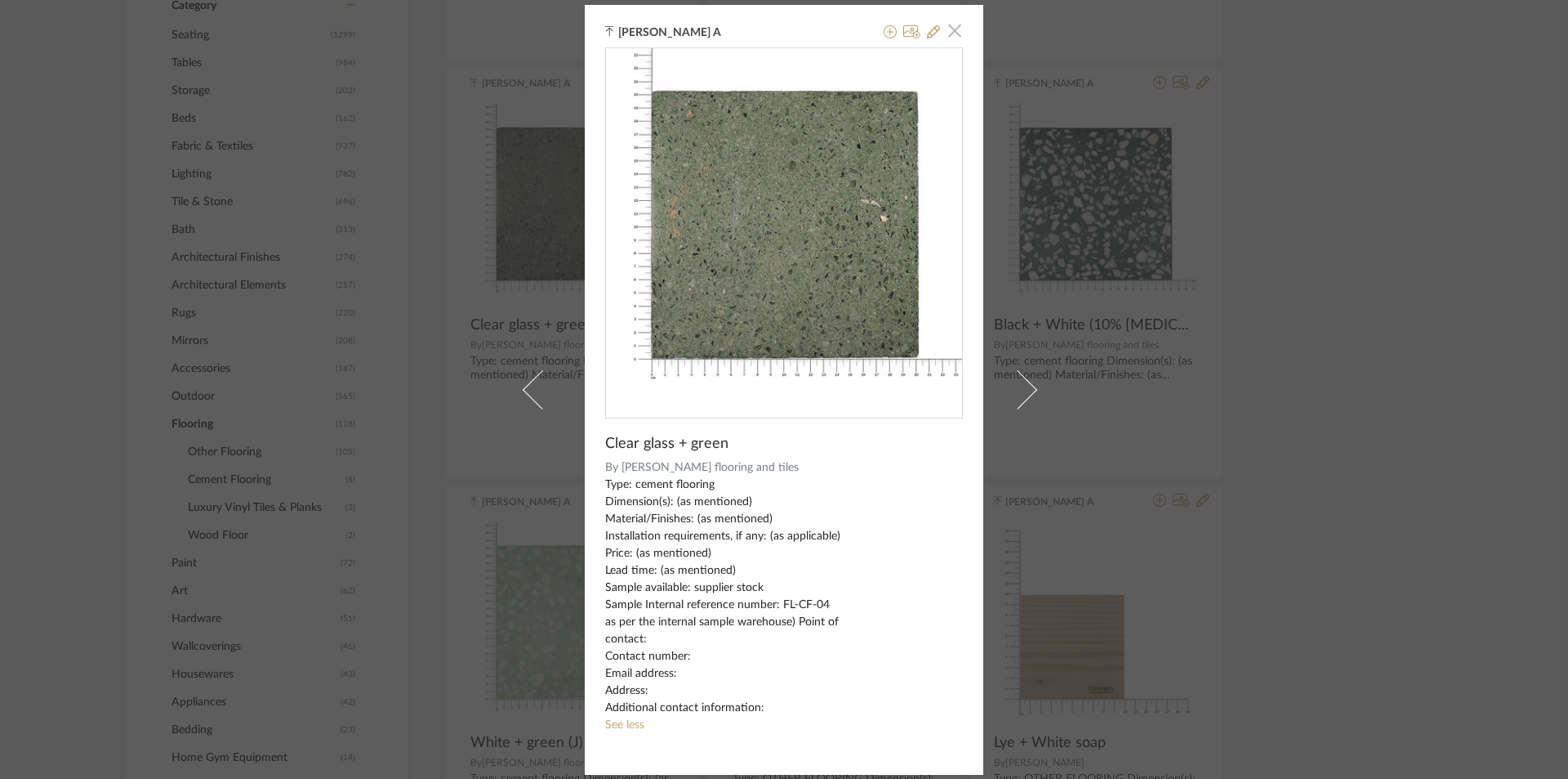
click at [939, 37] on span "button" at bounding box center [954, 30] width 32 height 32
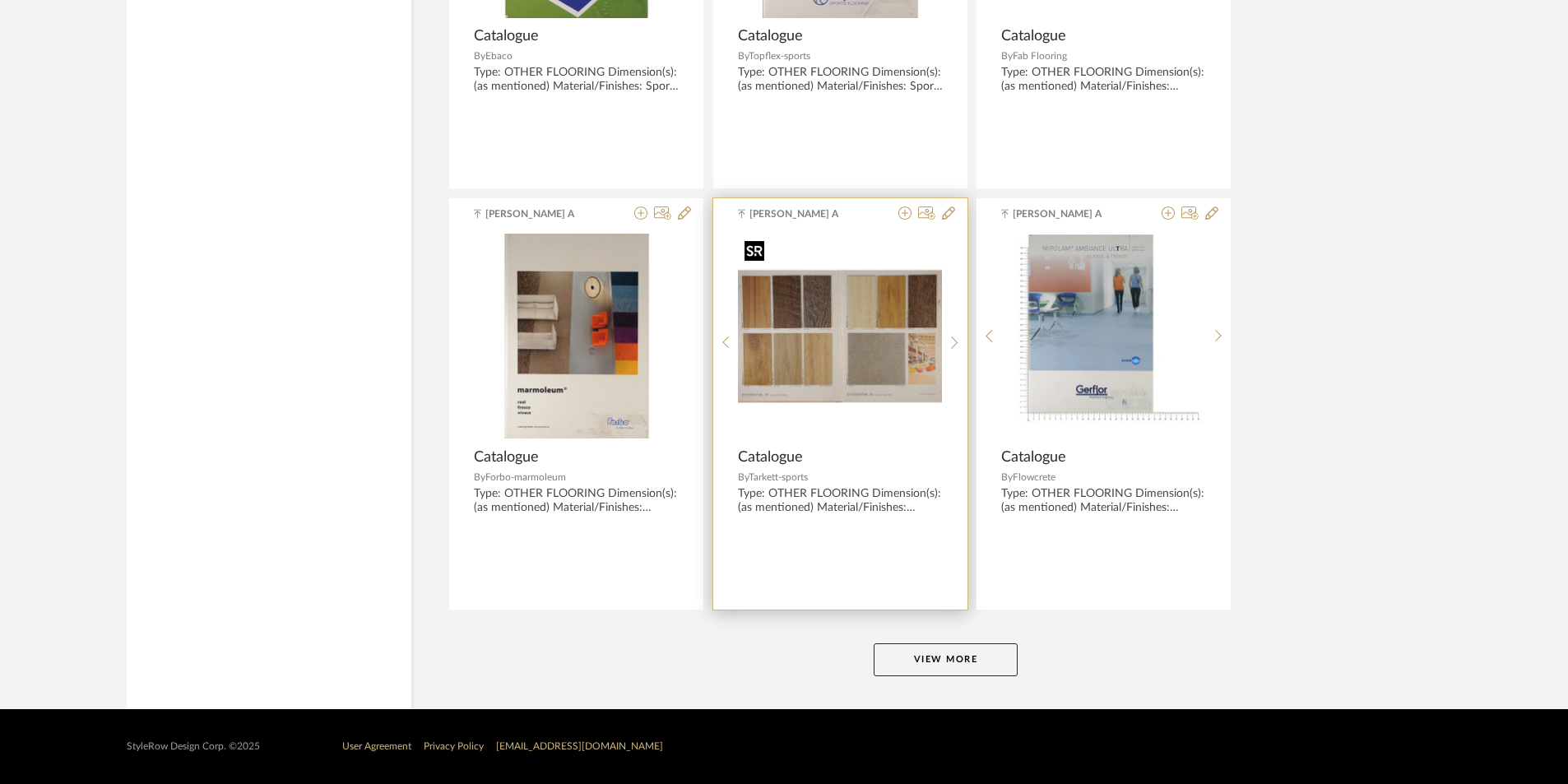
scroll to position [4816, 0]
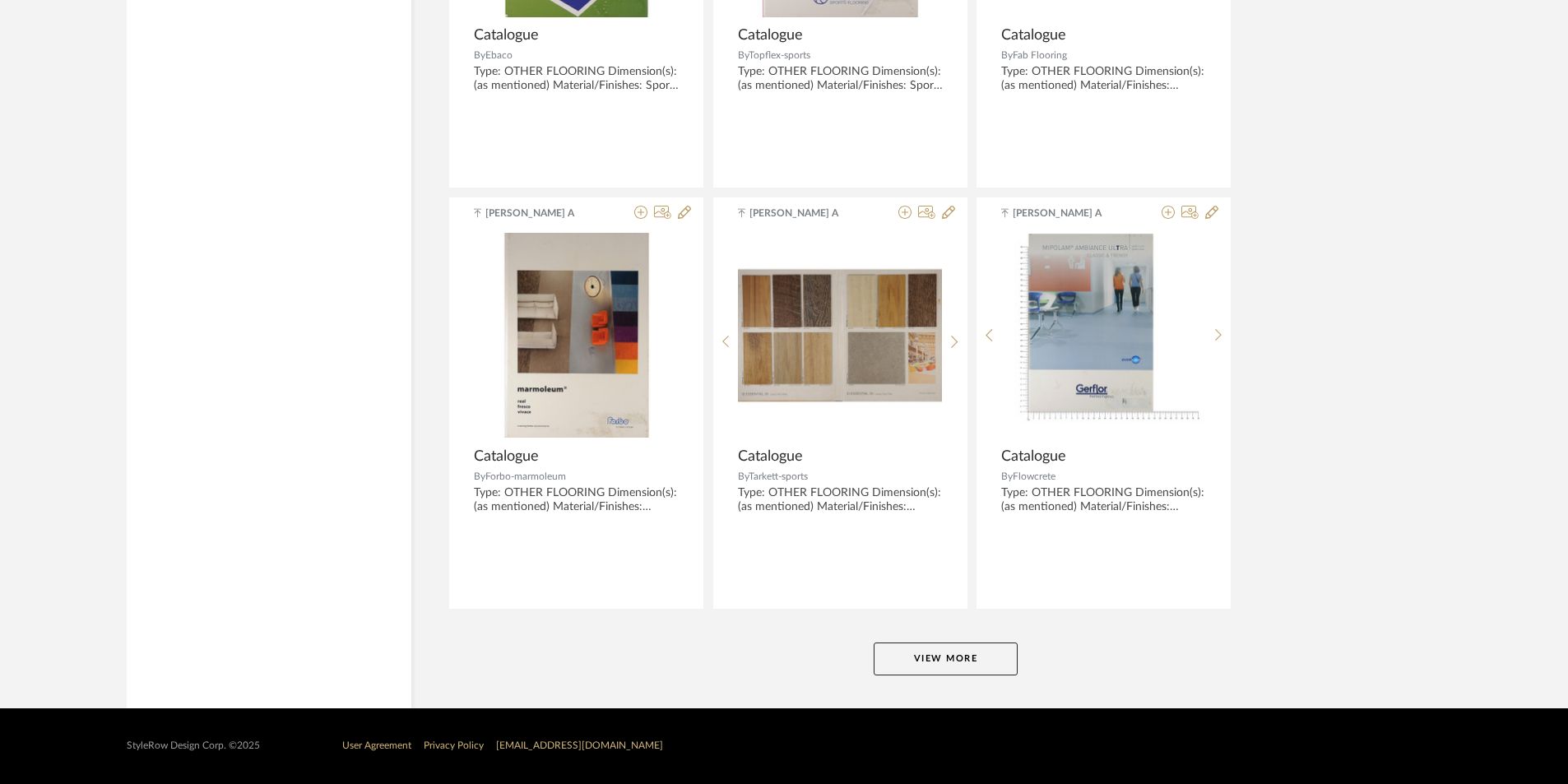
click at [920, 662] on button "View More" at bounding box center [946, 657] width 144 height 33
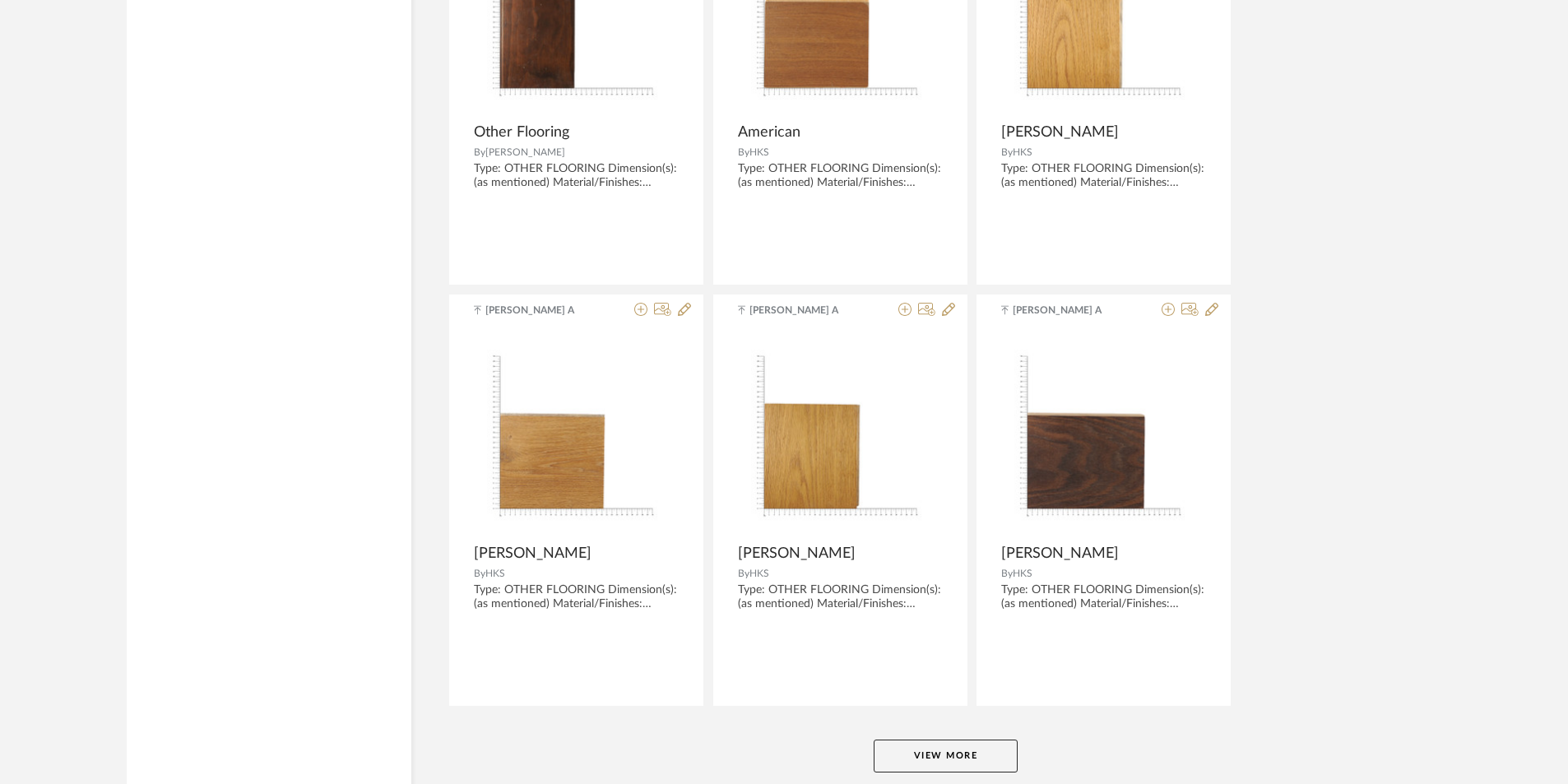
scroll to position [9863, 0]
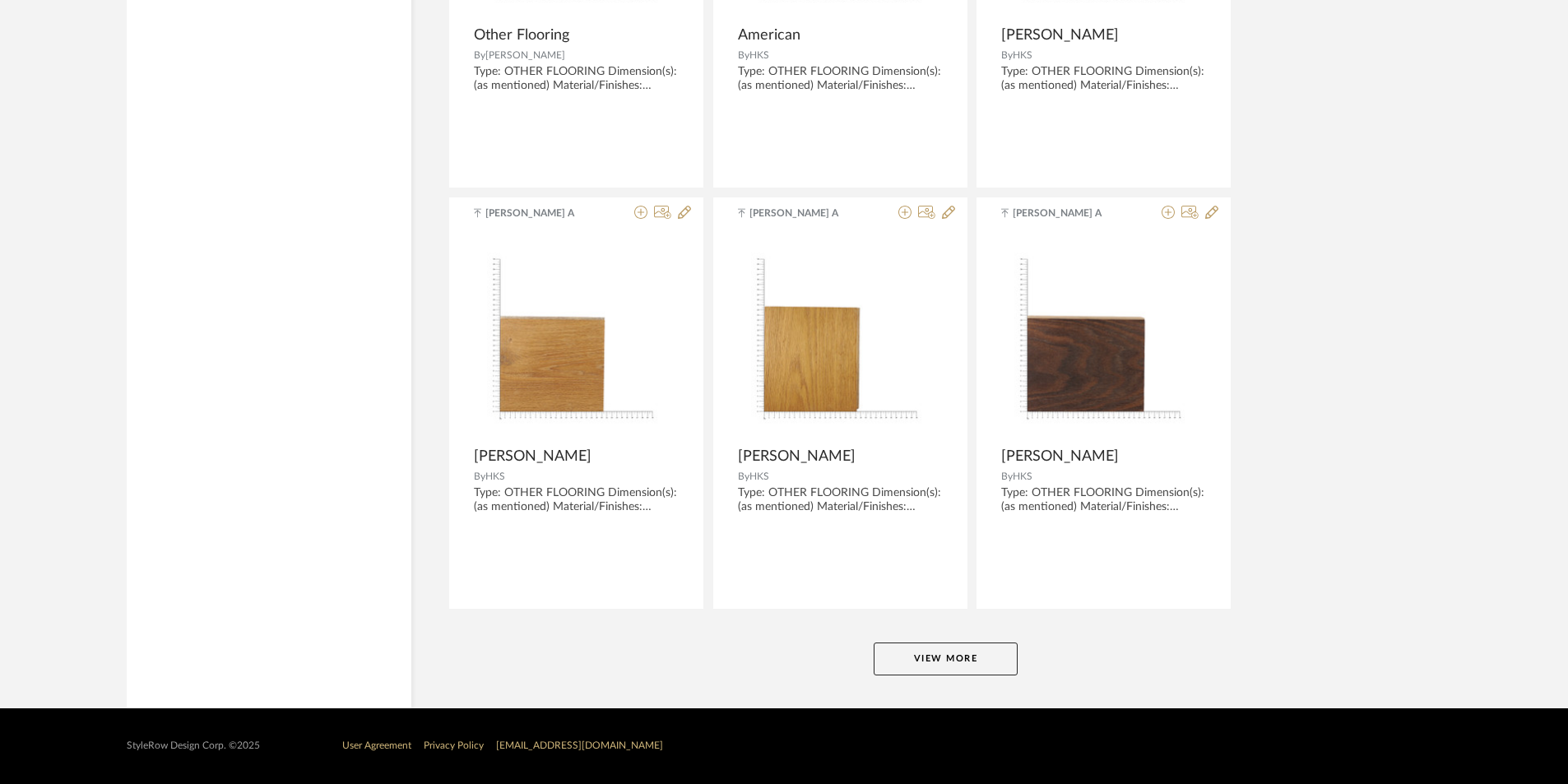
click at [984, 666] on button "View More" at bounding box center [946, 657] width 144 height 33
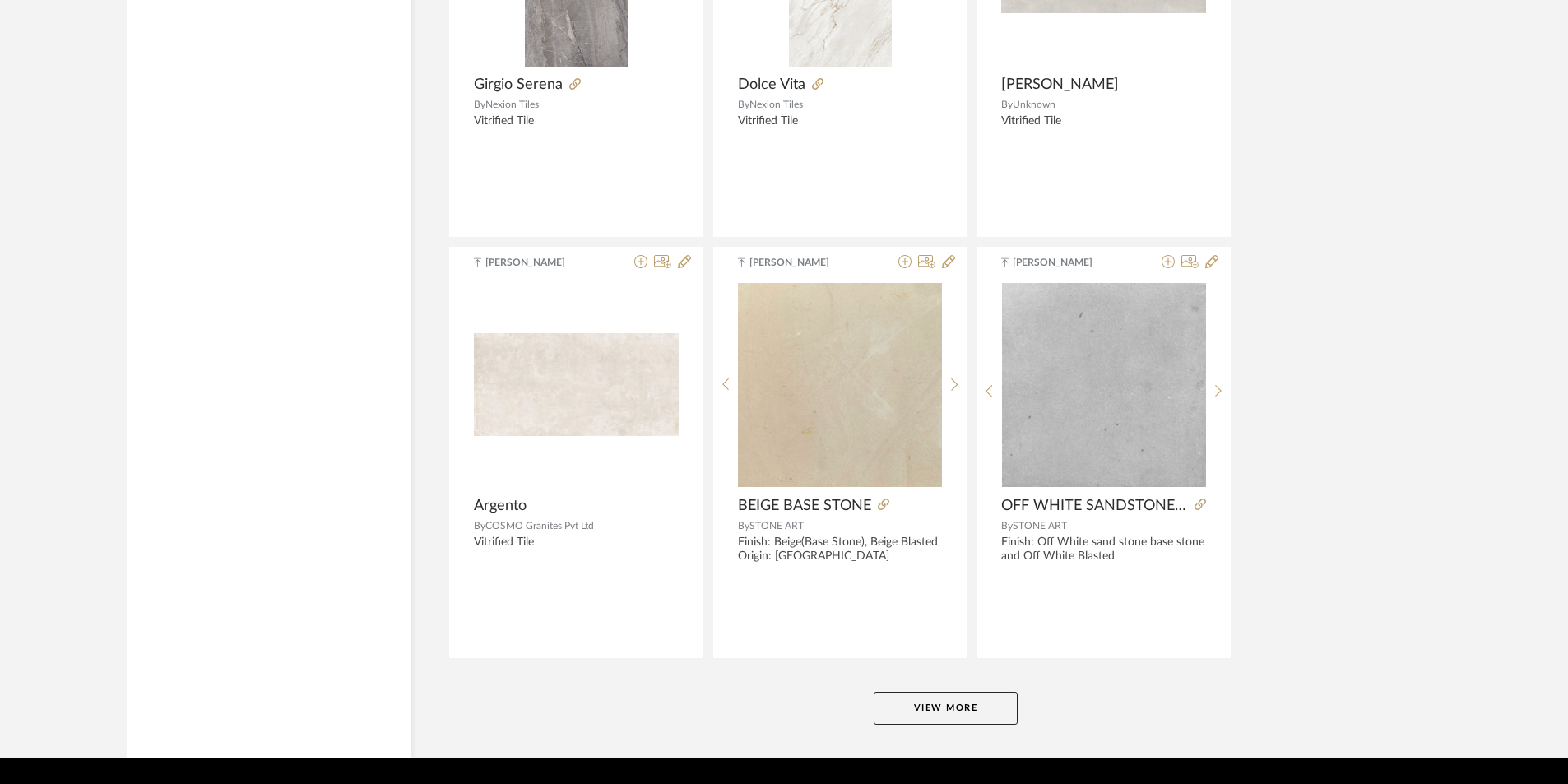
scroll to position [14909, 0]
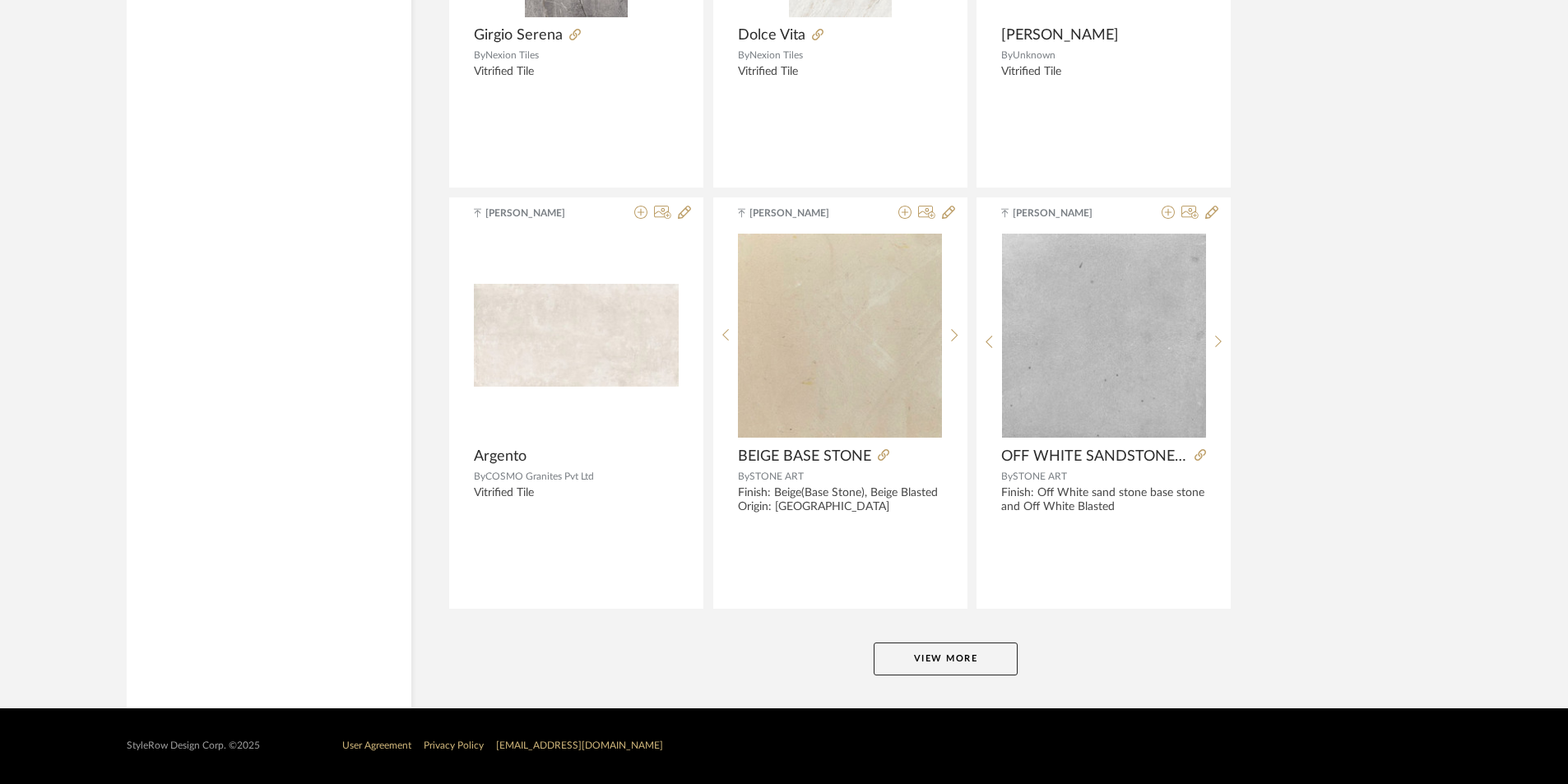
click at [988, 666] on button "View More" at bounding box center [946, 657] width 144 height 33
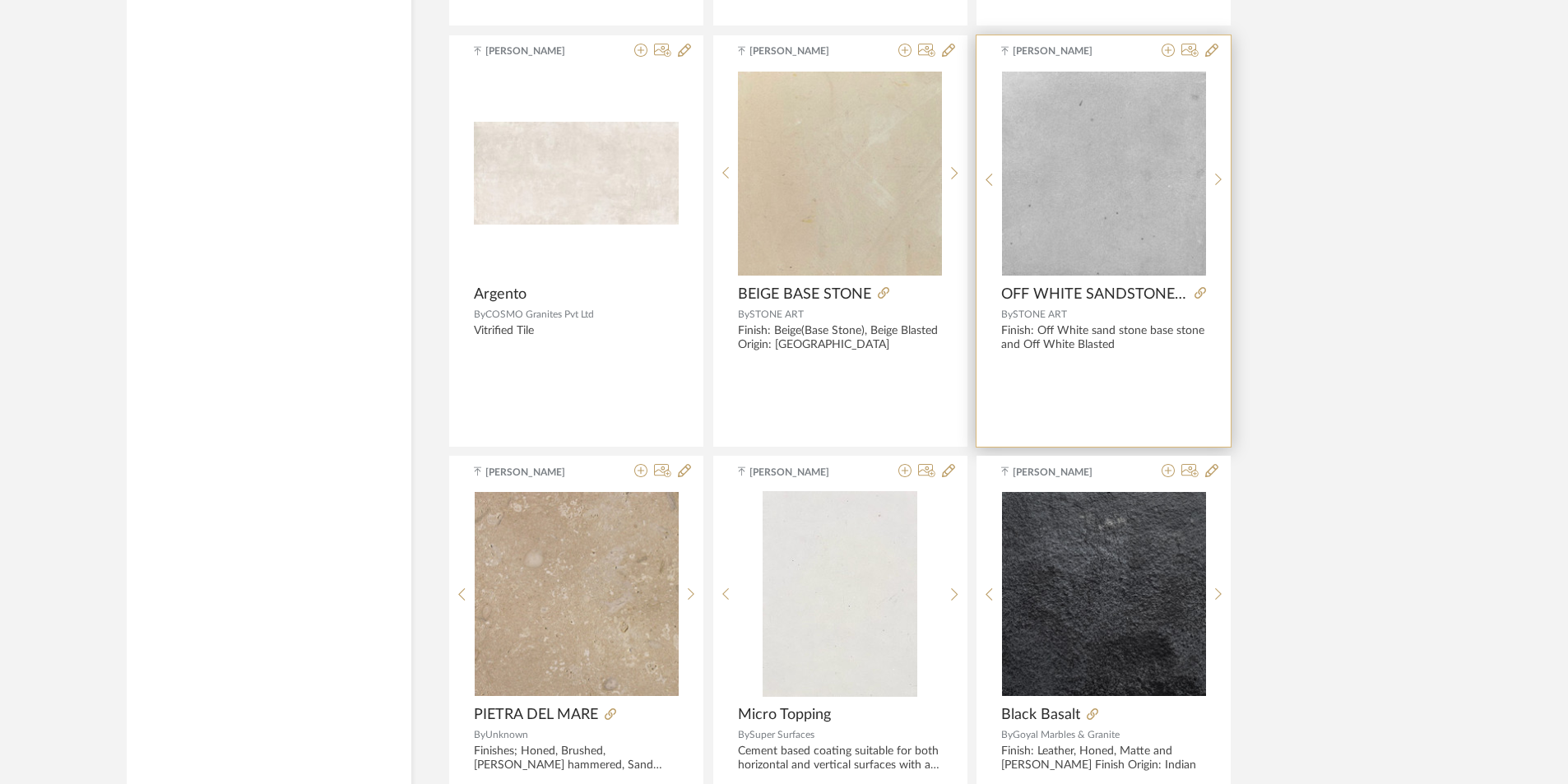
scroll to position [15210, 0]
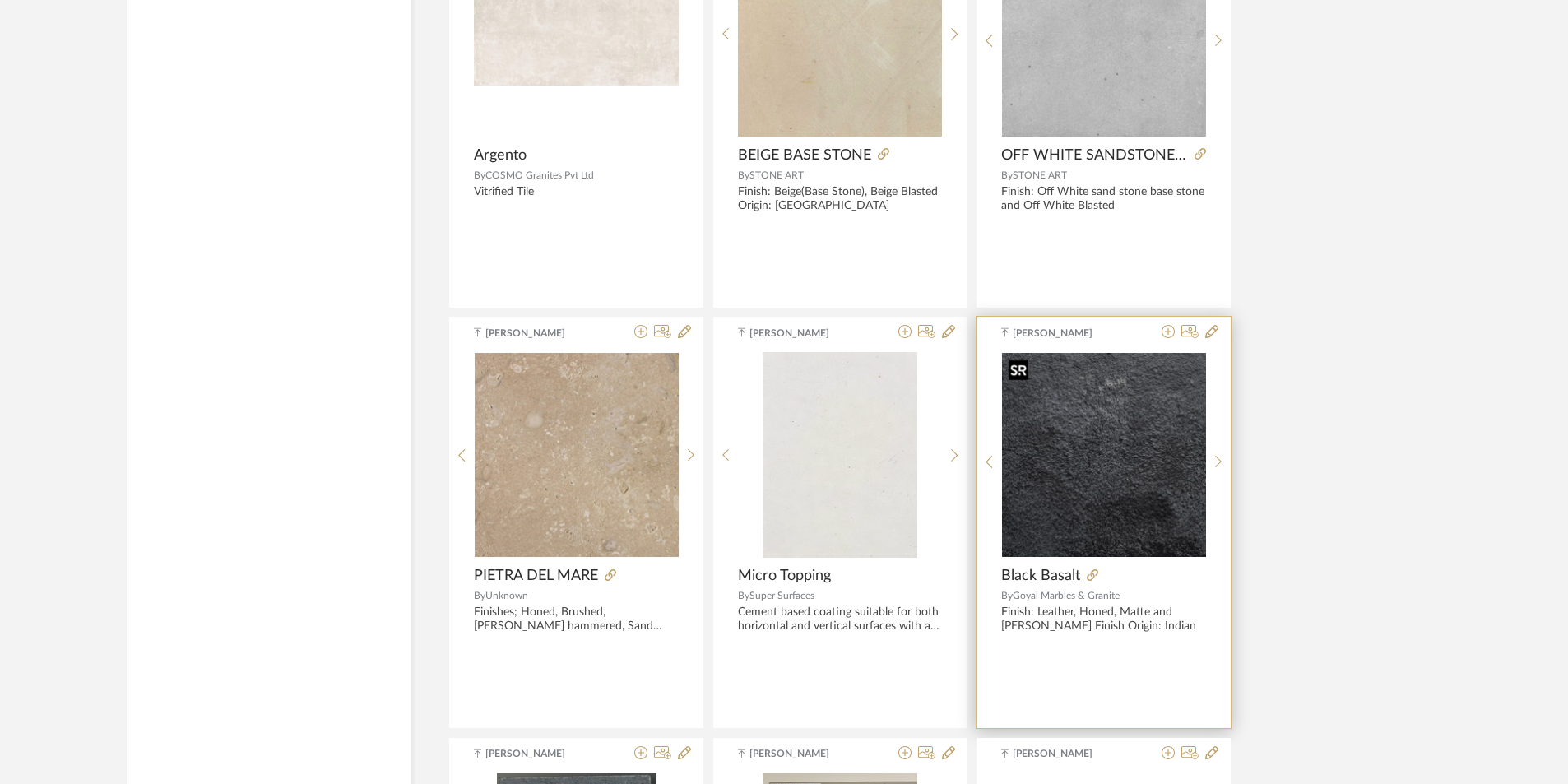
click at [1164, 490] on img "0" at bounding box center [1104, 455] width 204 height 204
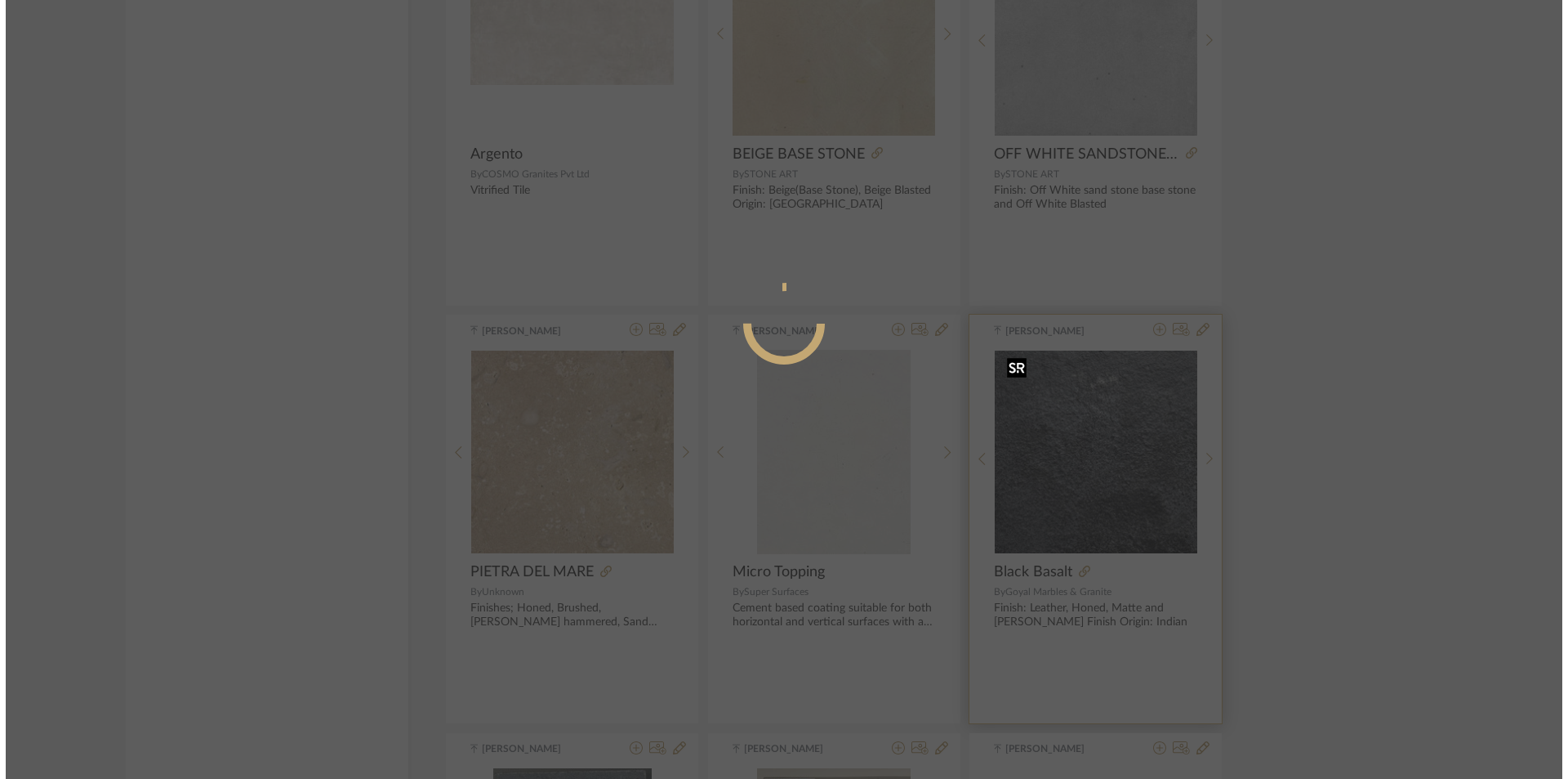
scroll to position [0, 0]
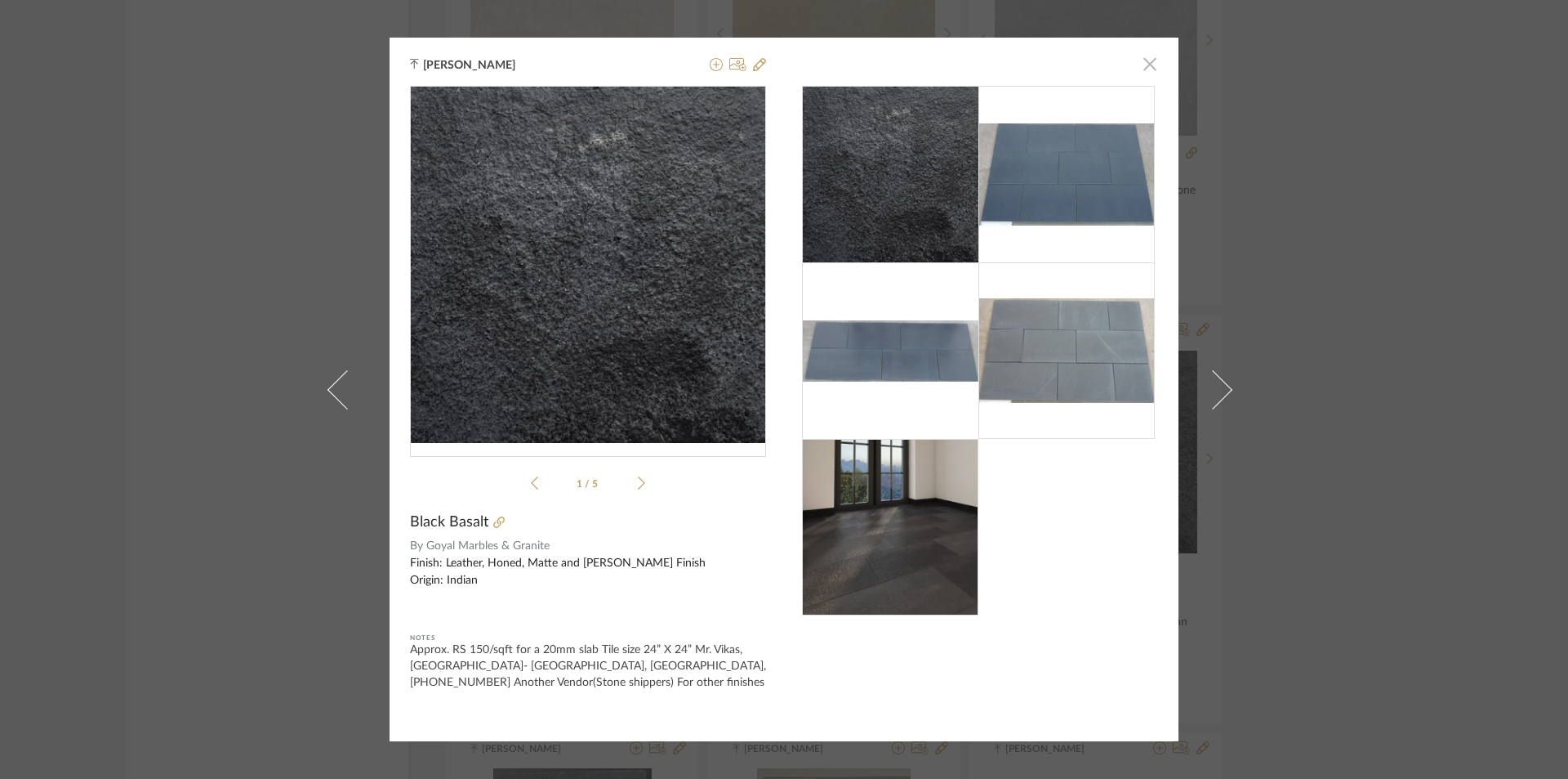
click at [1147, 64] on span "button" at bounding box center [1149, 63] width 32 height 32
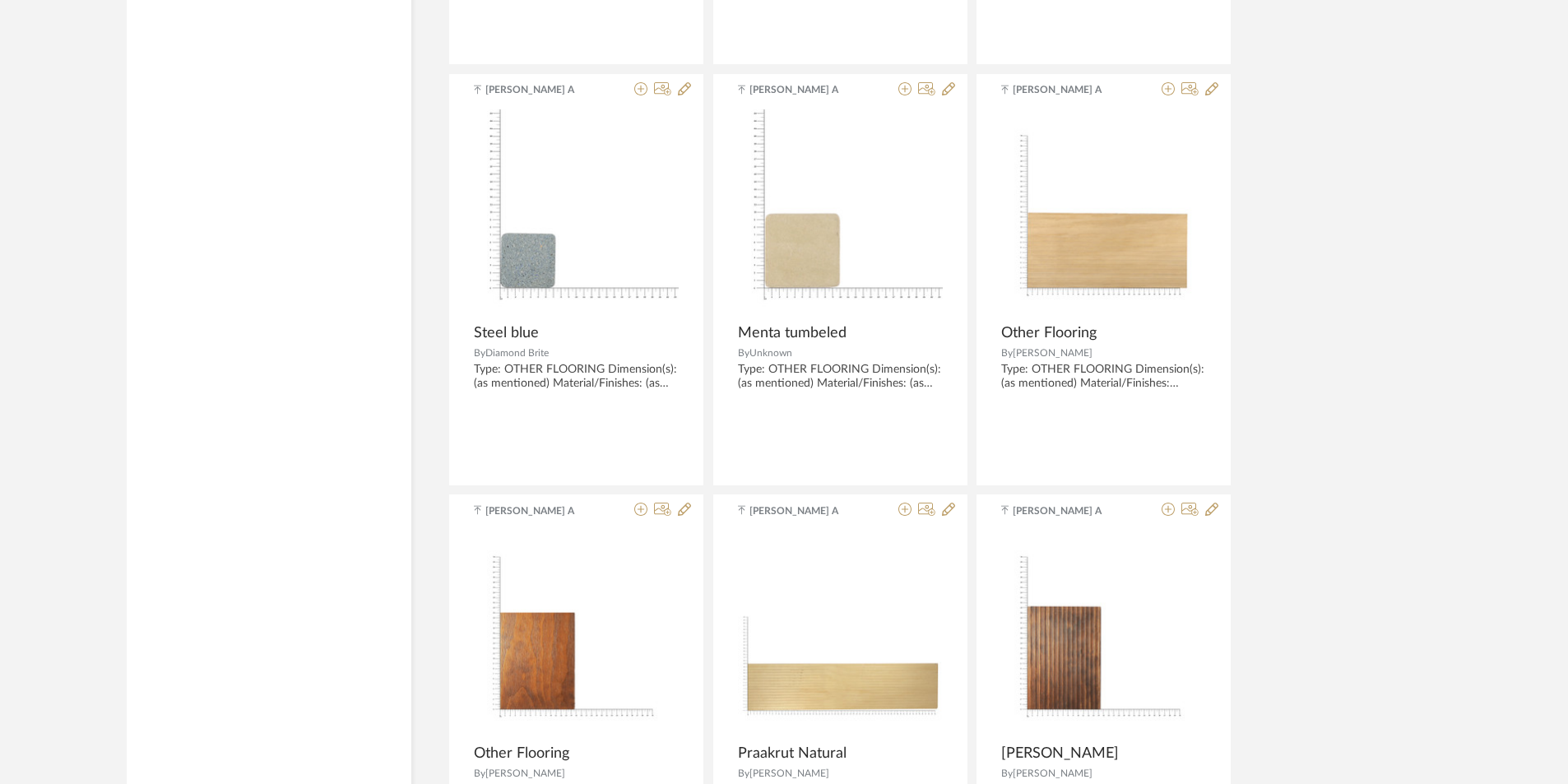
scroll to position [7974, 0]
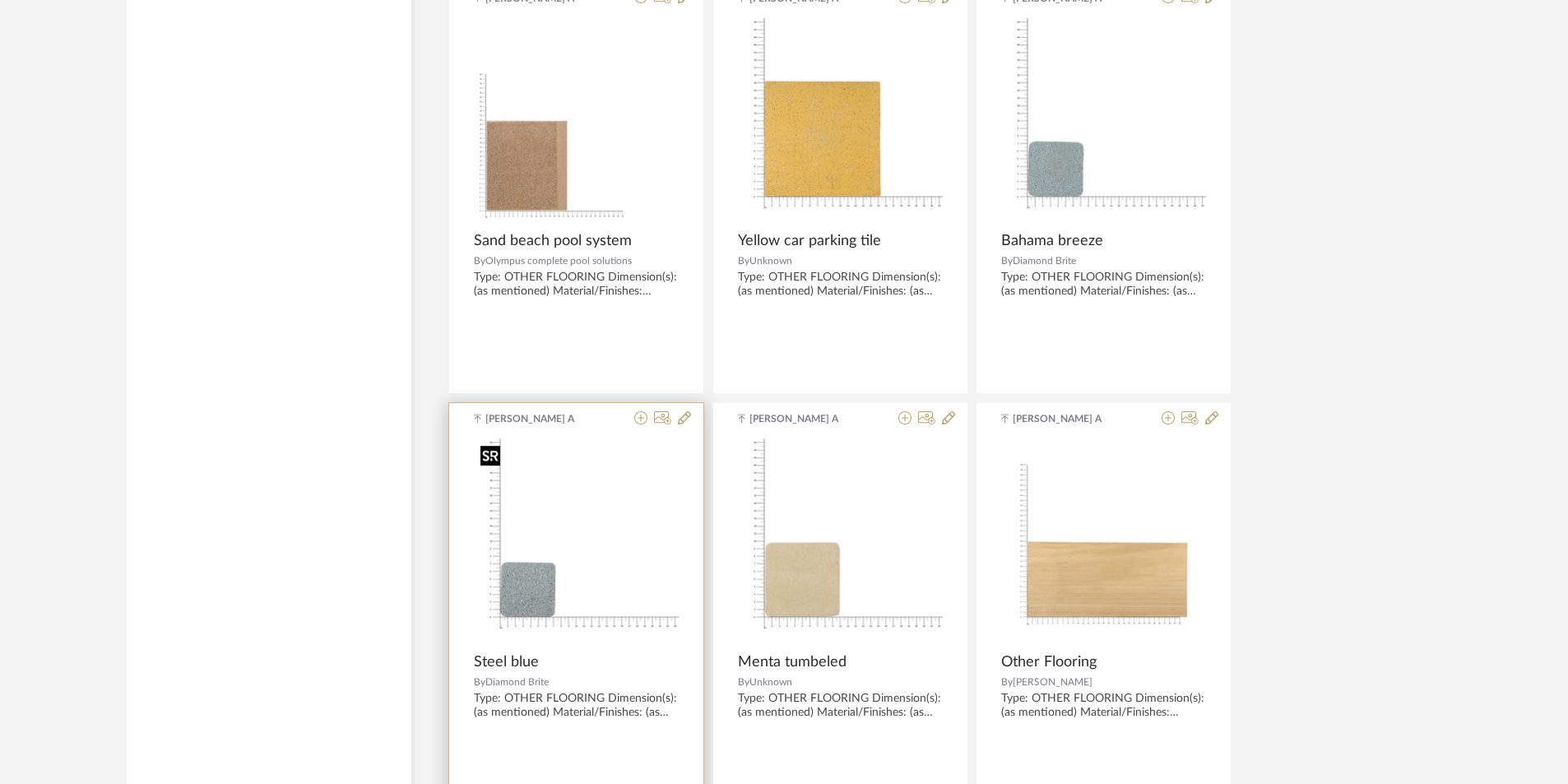
click at [584, 572] on img "0" at bounding box center [576, 540] width 205 height 205
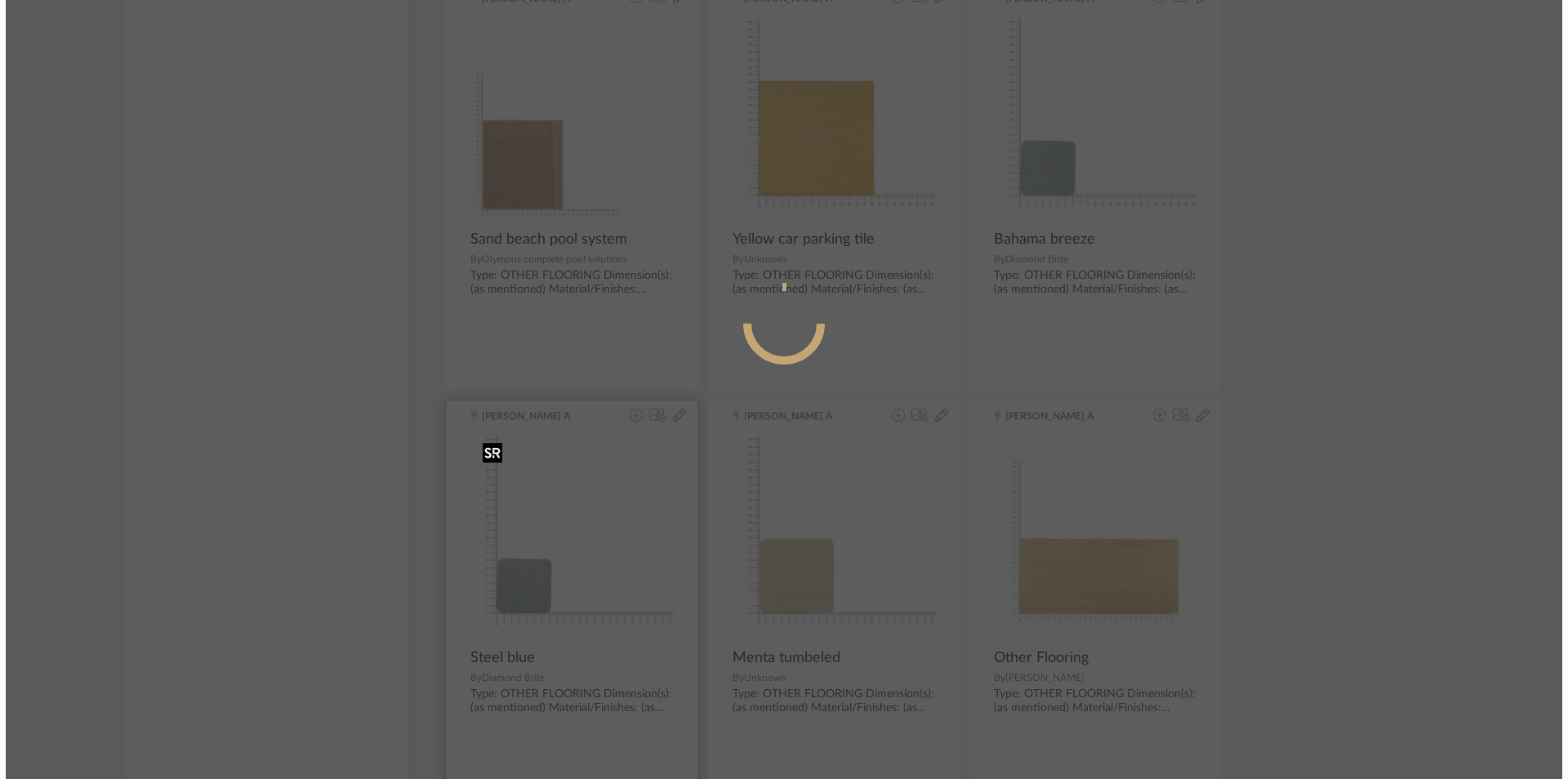
scroll to position [0, 0]
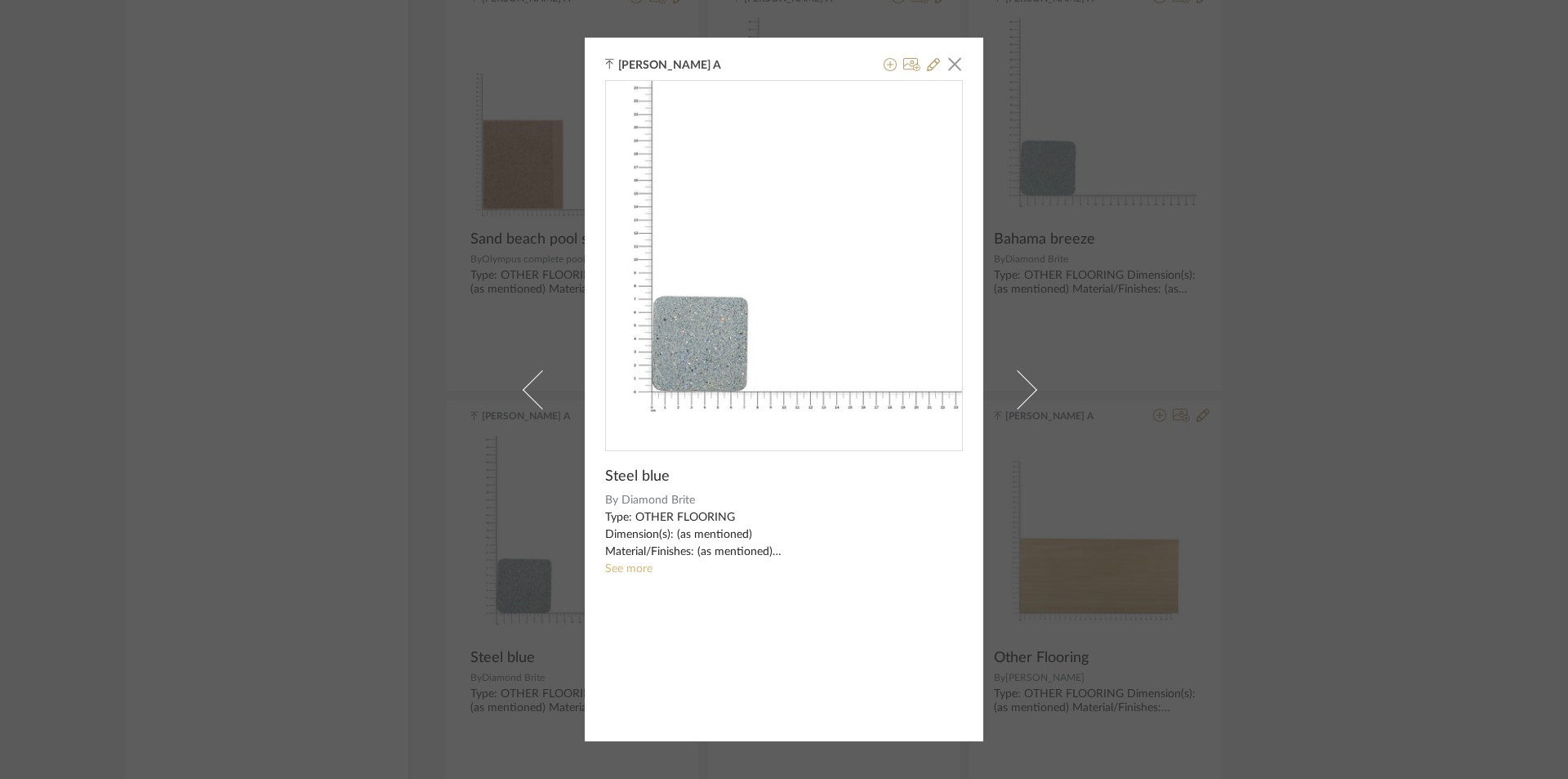
click at [642, 568] on link "See more" at bounding box center [628, 569] width 47 height 12
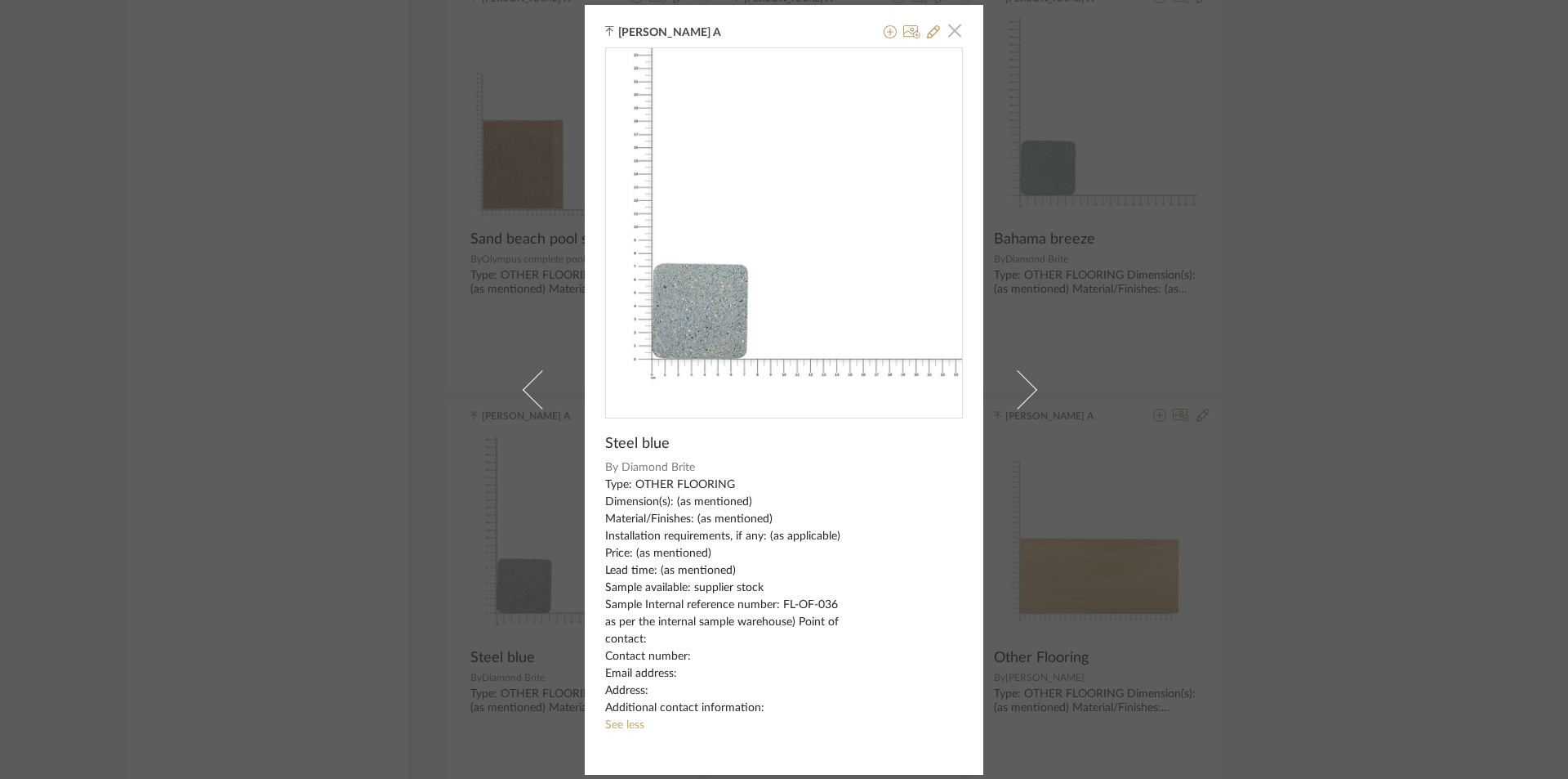
click at [953, 25] on span "button" at bounding box center [954, 30] width 32 height 32
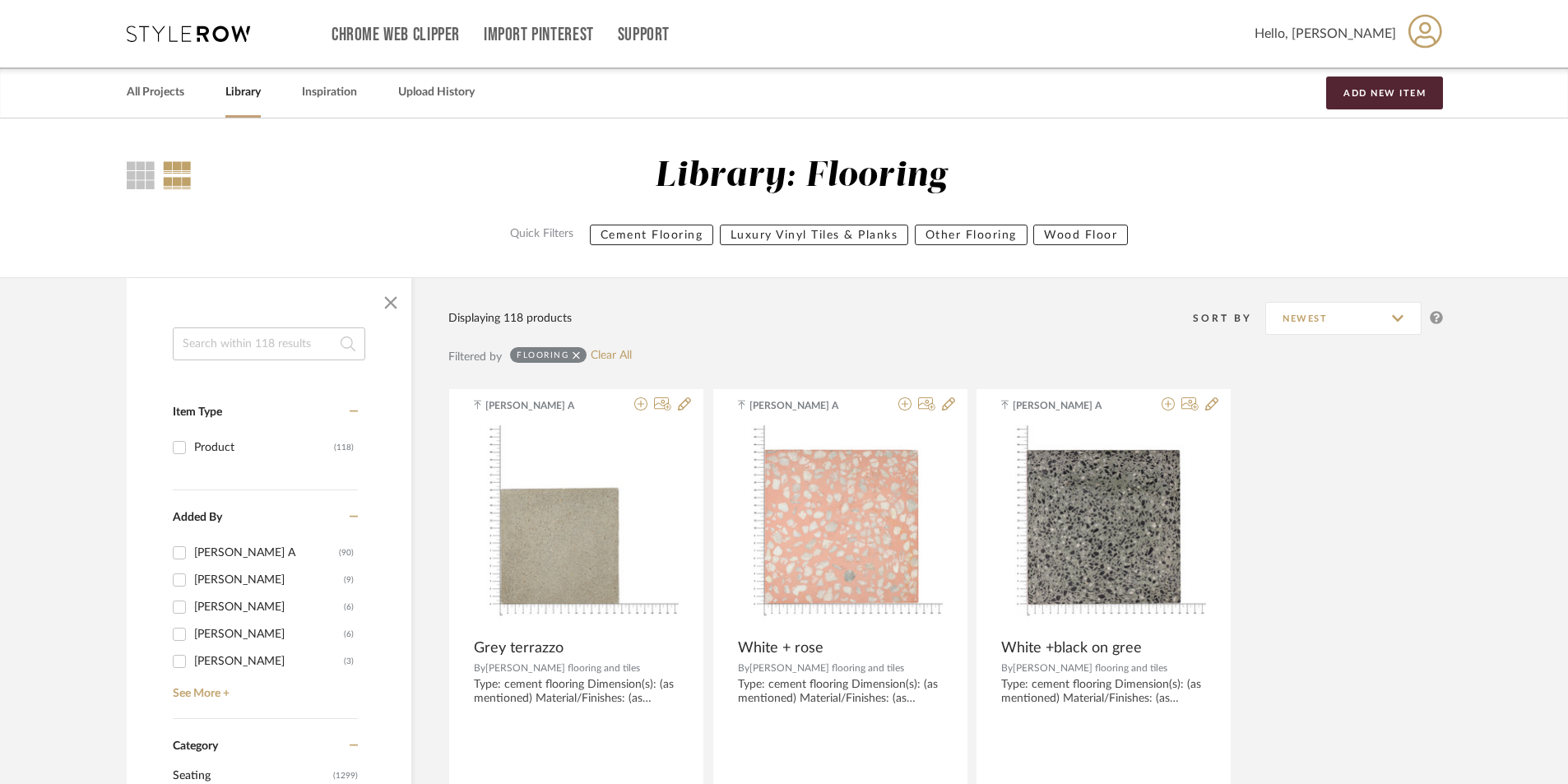
click at [274, 357] on input at bounding box center [269, 343] width 193 height 33
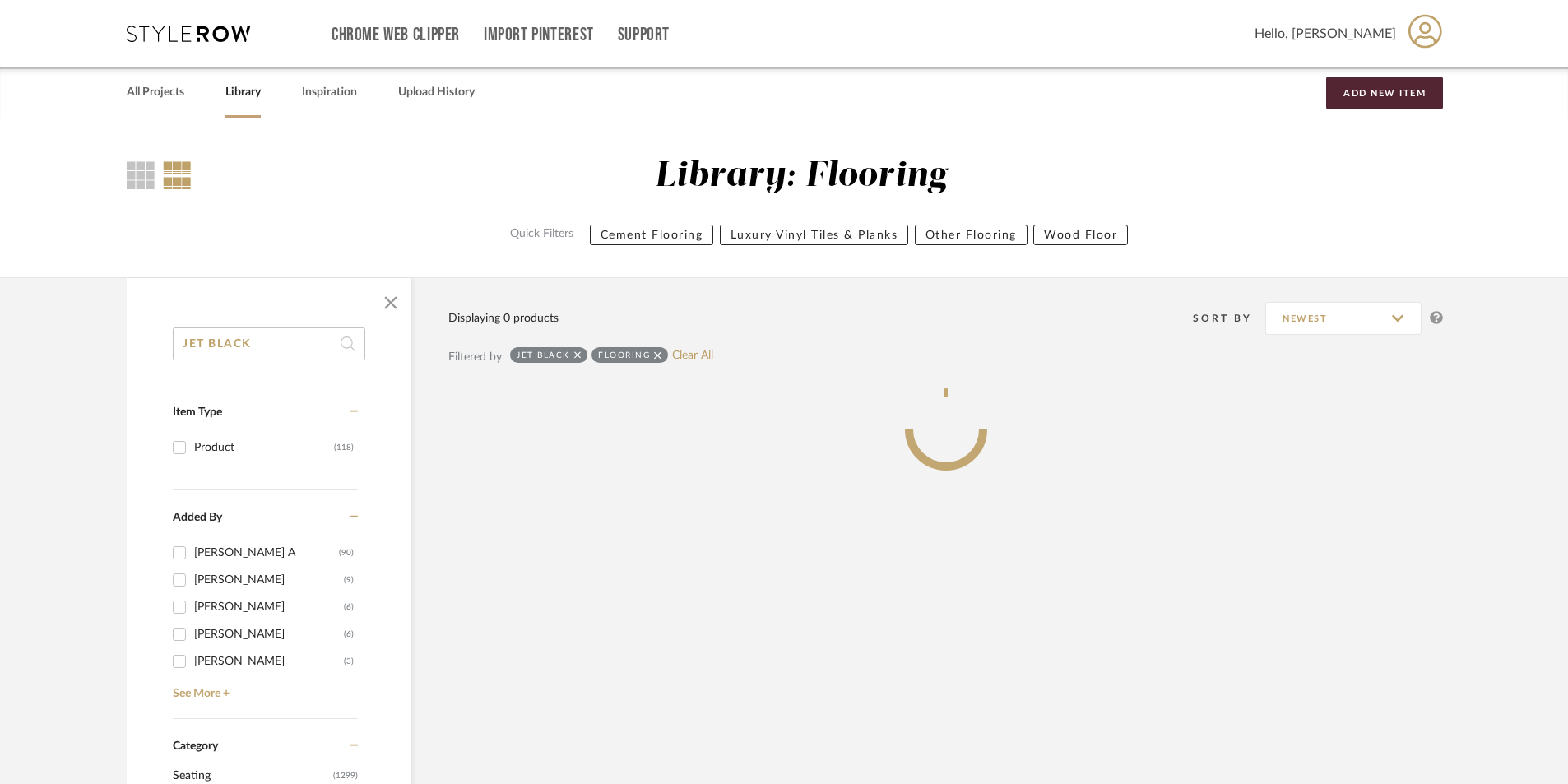
type input "JET BLACK"
click at [657, 352] on icon at bounding box center [657, 355] width 7 height 12
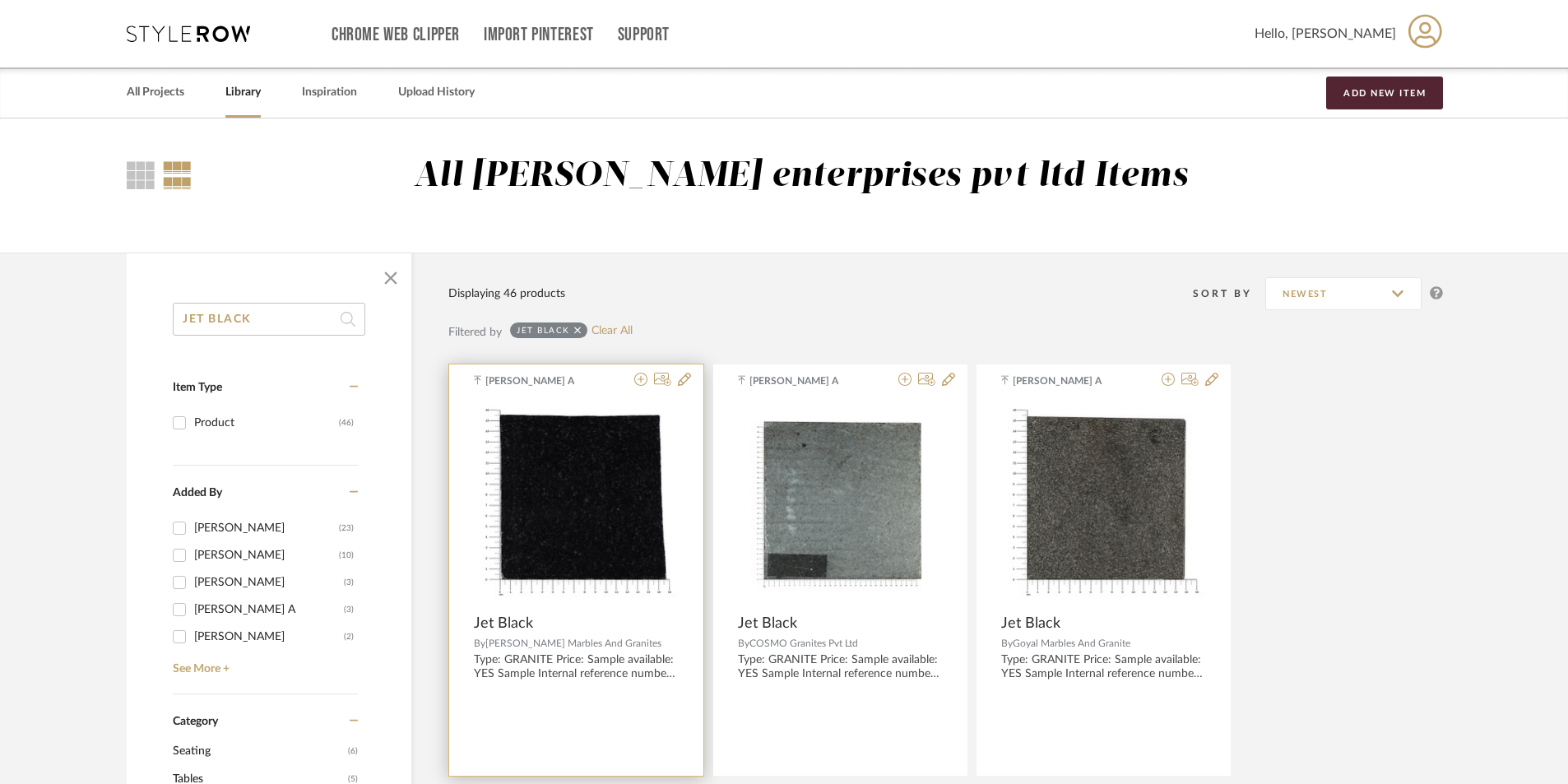
click at [612, 528] on img "0" at bounding box center [576, 502] width 205 height 205
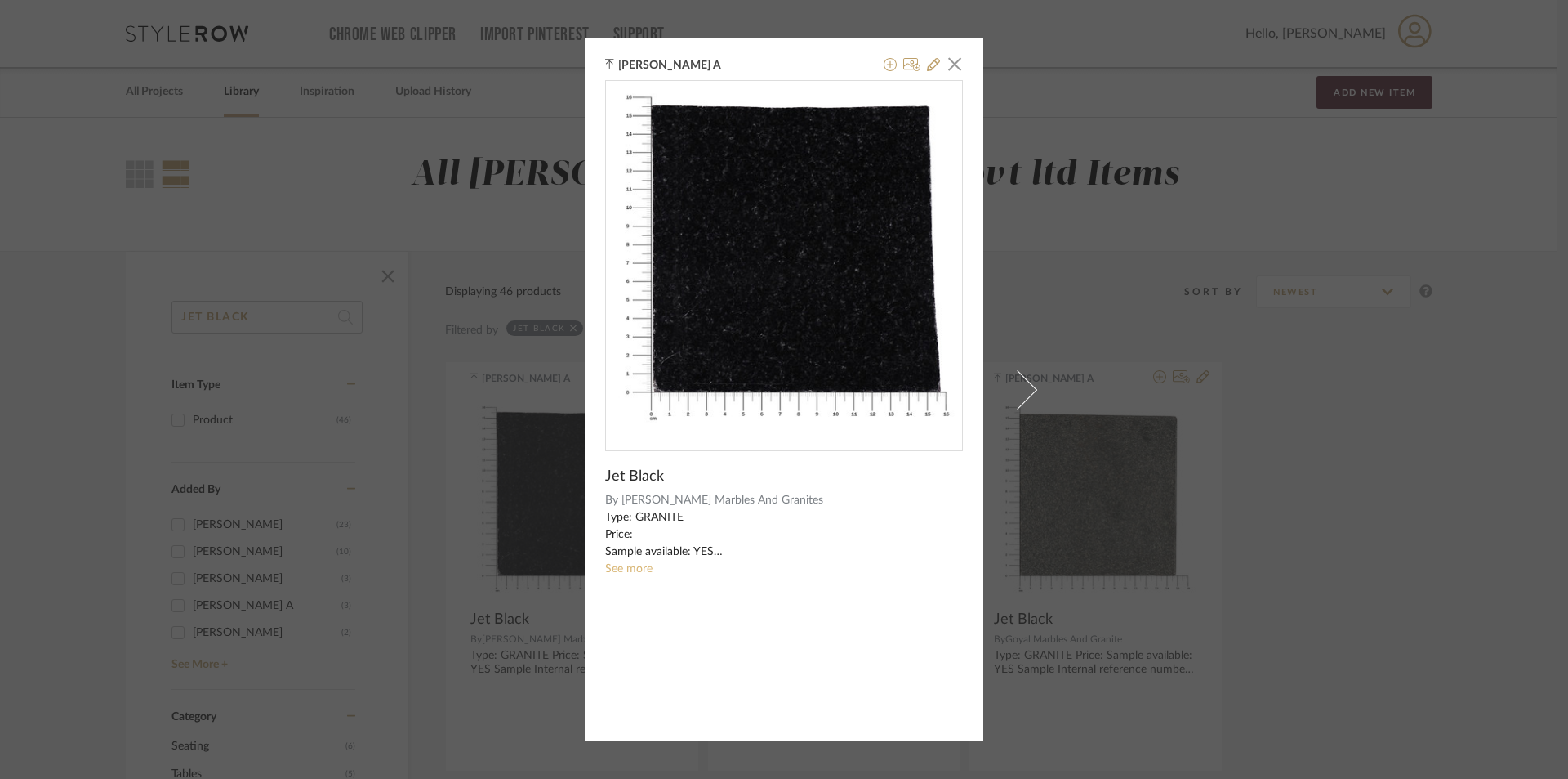
click at [642, 571] on link "See more" at bounding box center [628, 569] width 47 height 12
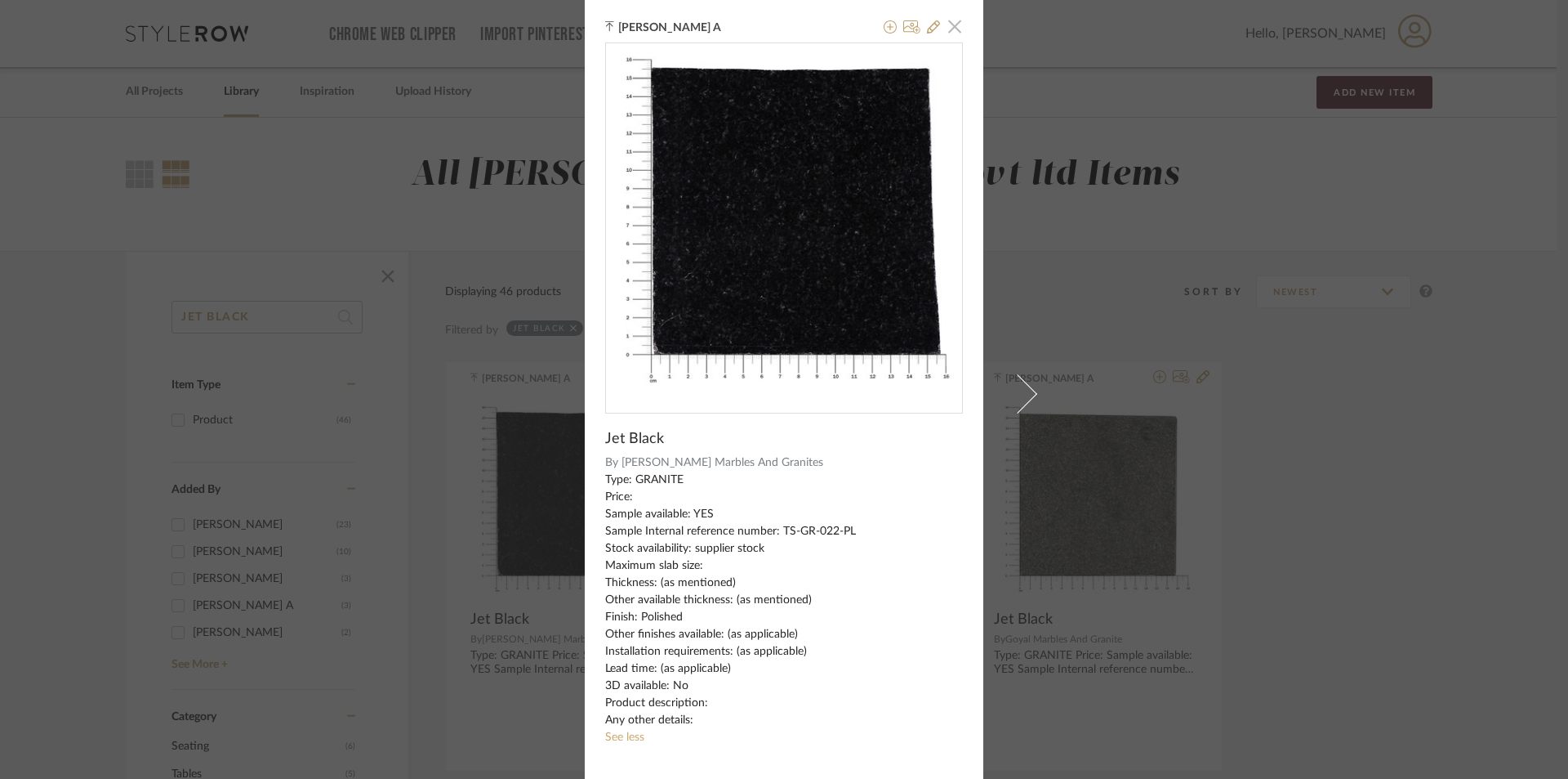
click at [952, 30] on span "button" at bounding box center [954, 26] width 32 height 32
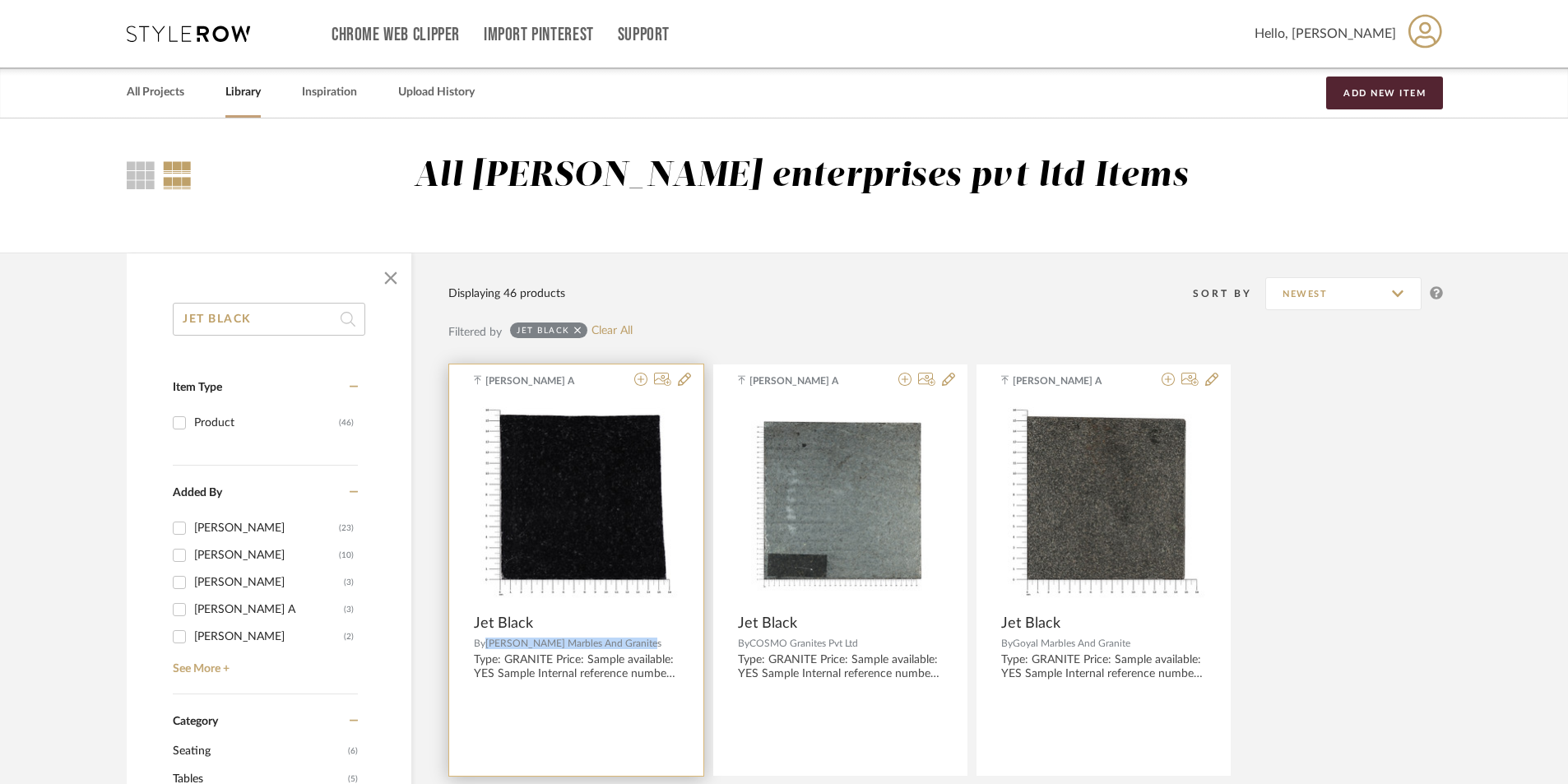
drag, startPoint x: 485, startPoint y: 642, endPoint x: 632, endPoint y: 633, distance: 147.3
click at [632, 633] on product-brand "By [PERSON_NAME] Marbles And Granites" at bounding box center [576, 640] width 254 height 17
copy div "[PERSON_NAME] Marbles And Granites"
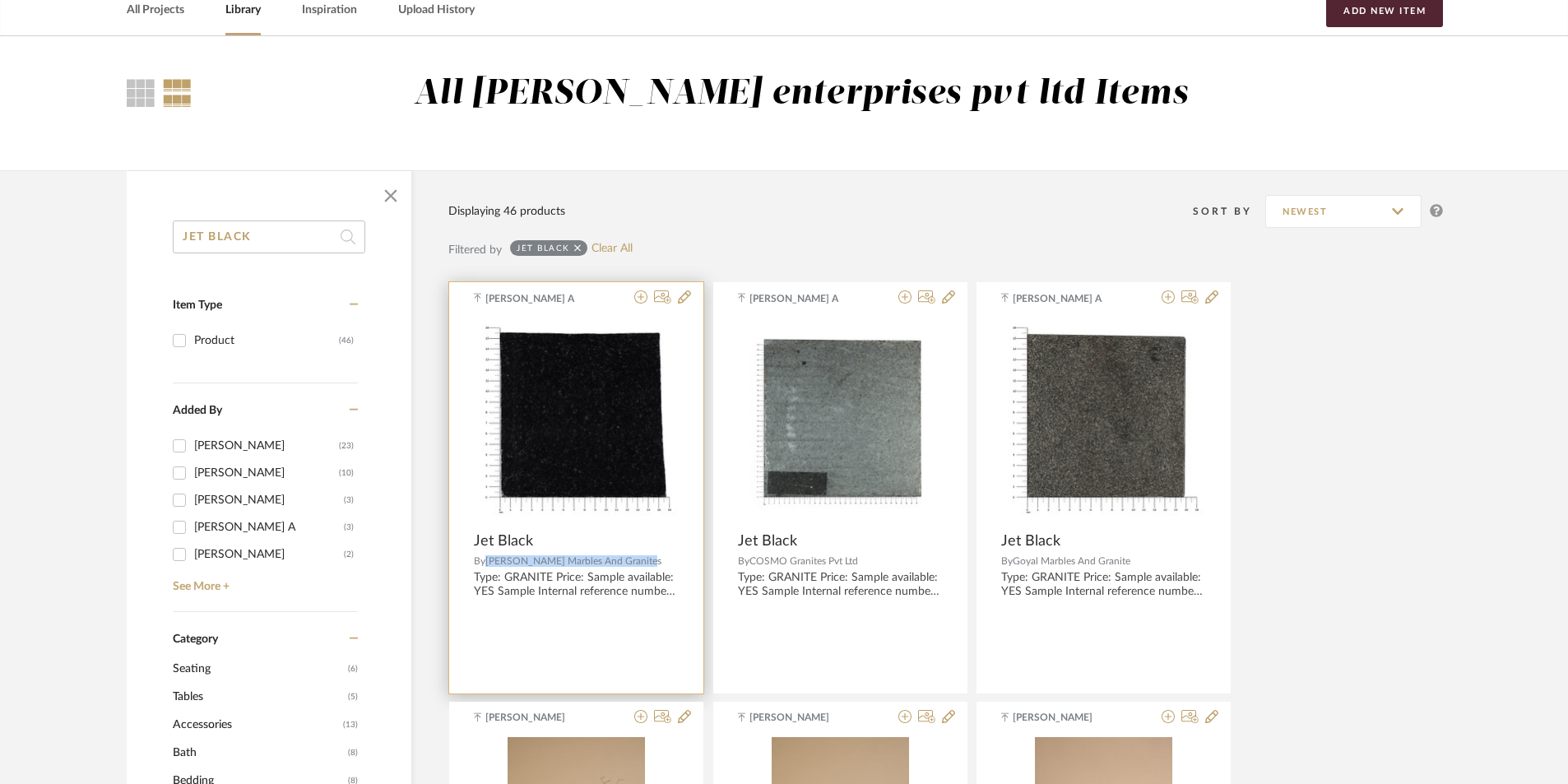
click at [565, 433] on img "0" at bounding box center [576, 420] width 205 height 205
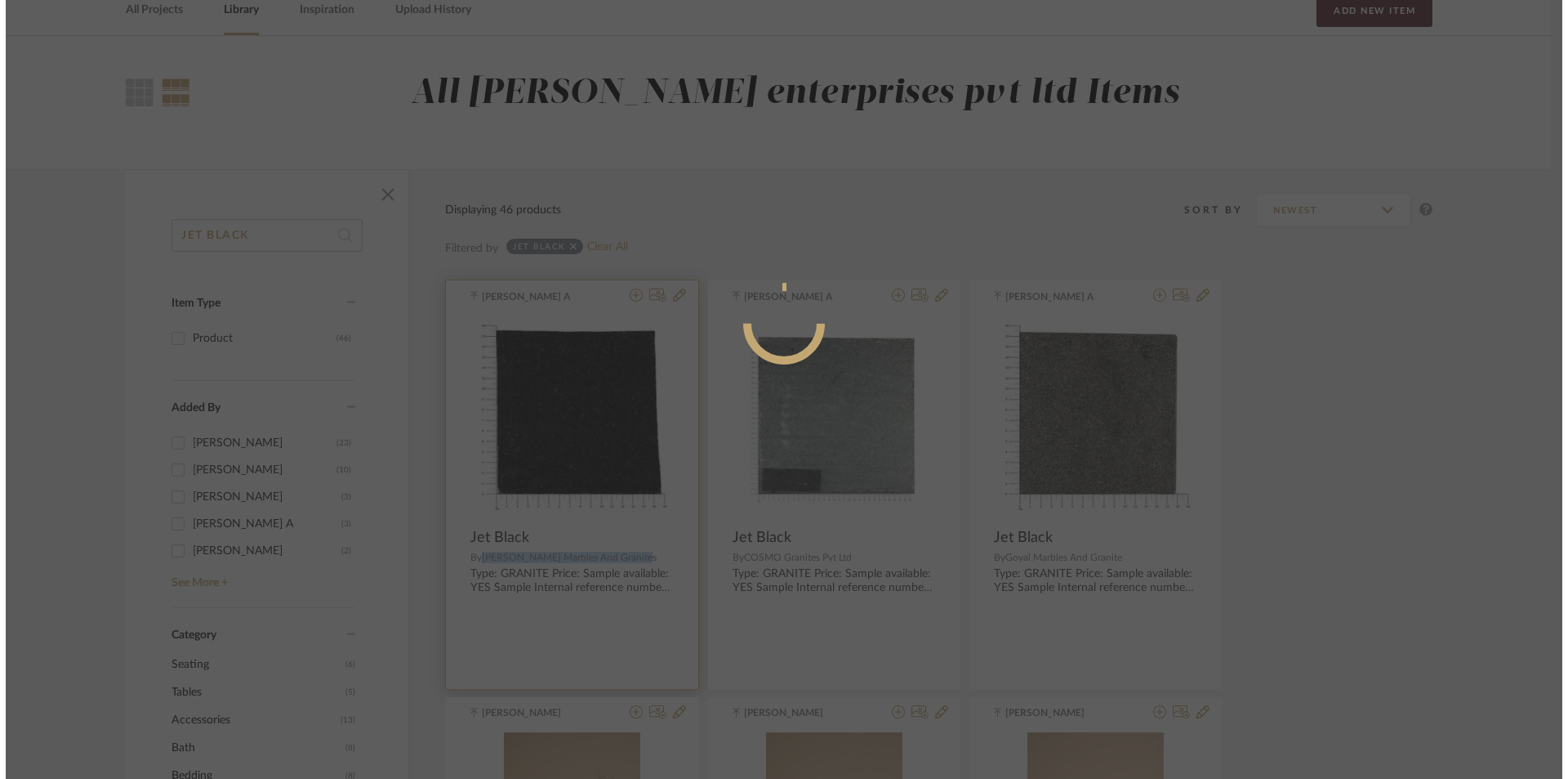
scroll to position [0, 0]
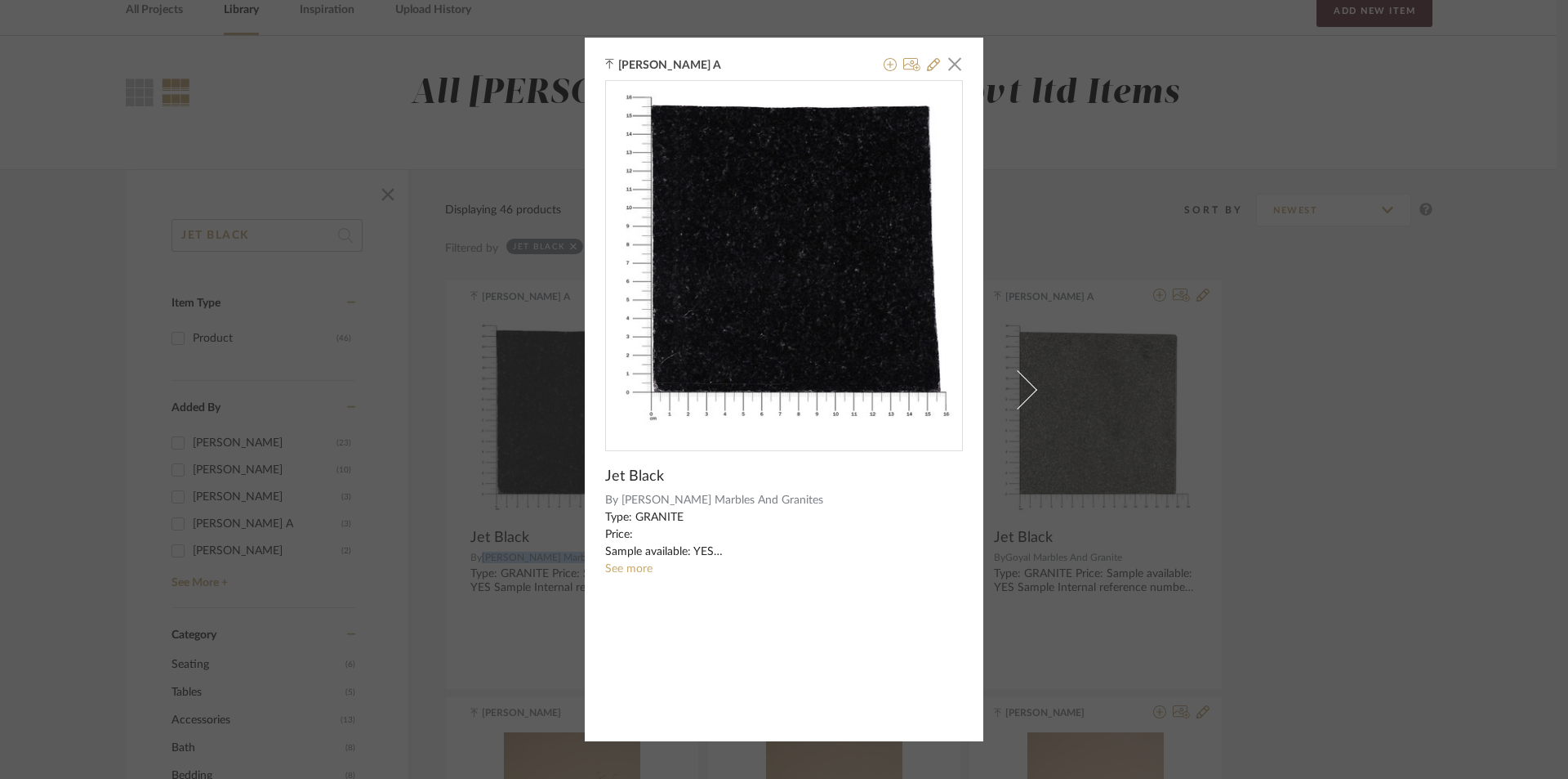
click at [643, 565] on link "See more" at bounding box center [628, 569] width 47 height 12
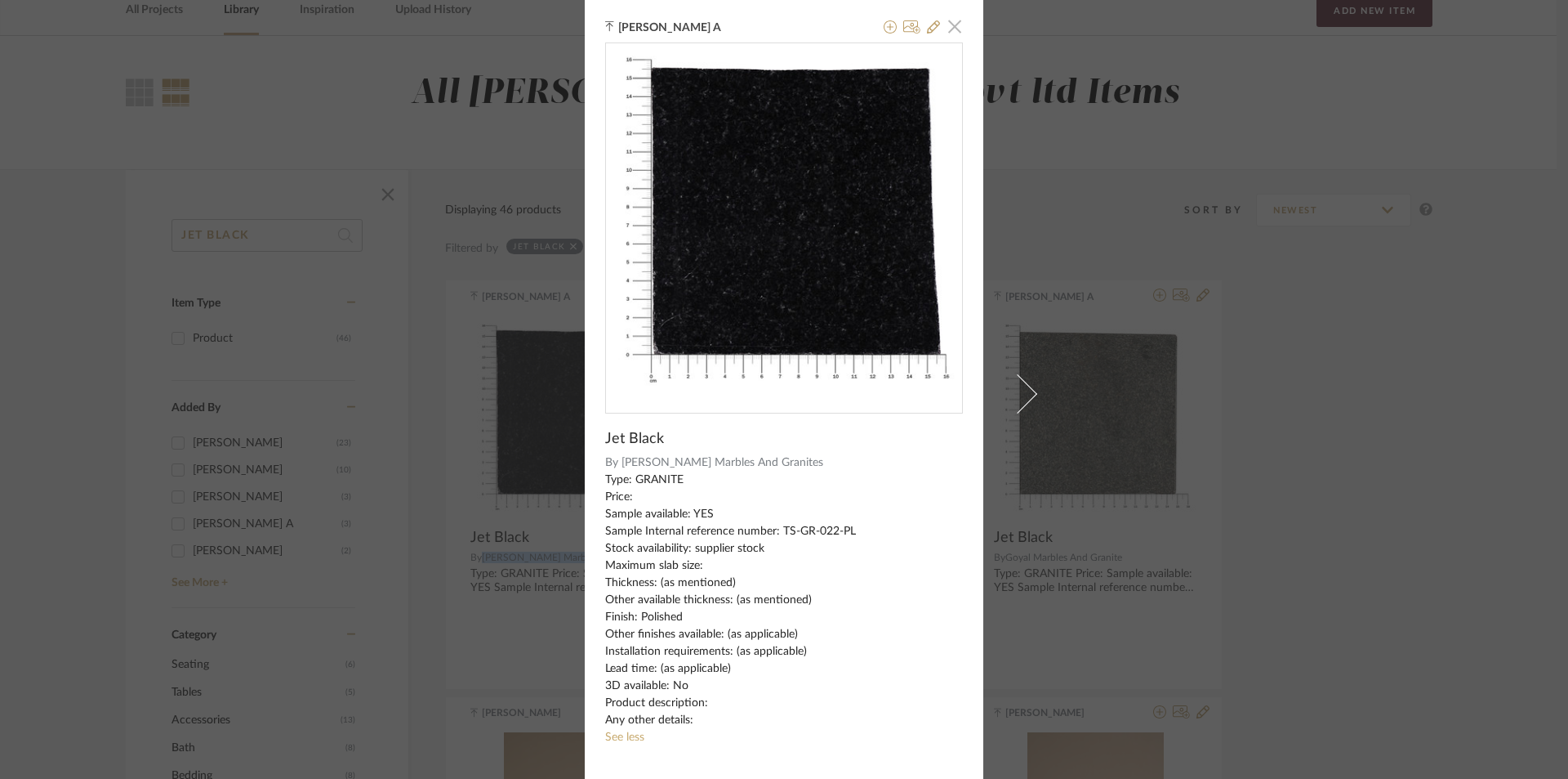
click at [952, 28] on span "button" at bounding box center [954, 26] width 32 height 32
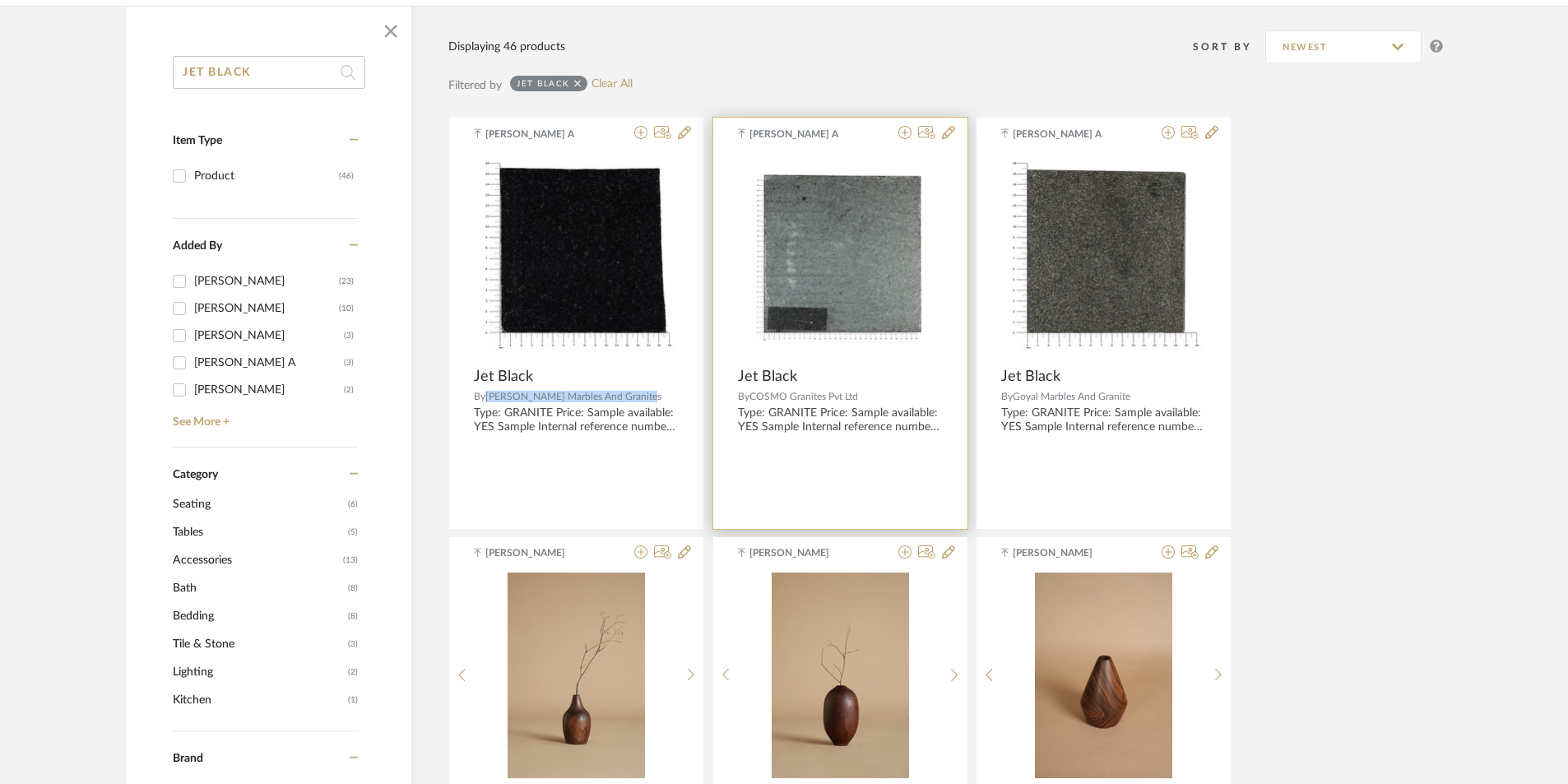
scroll to position [164, 0]
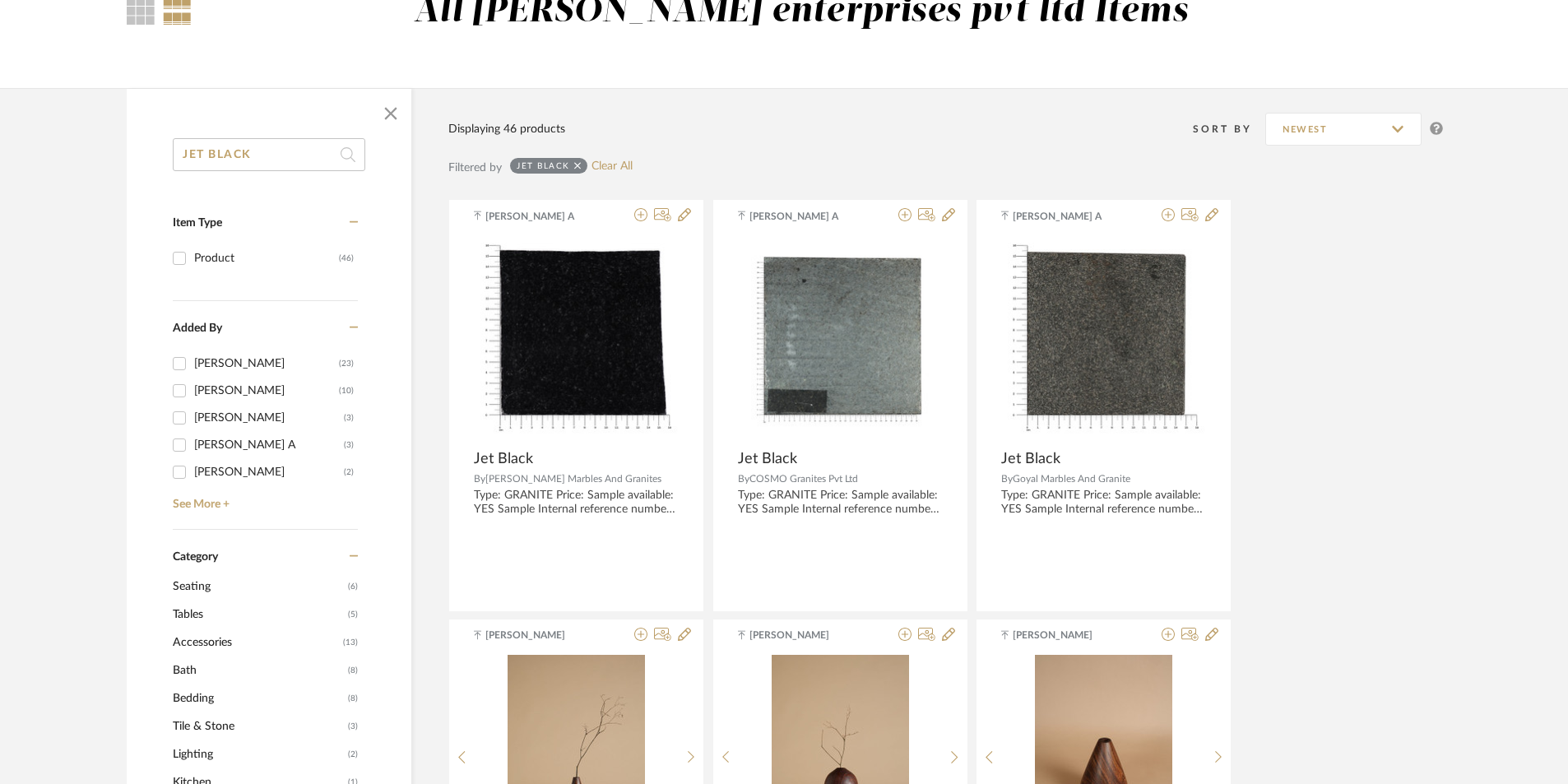
click at [318, 152] on input "JET BLACK" at bounding box center [269, 154] width 193 height 33
click at [579, 164] on icon at bounding box center [577, 166] width 7 height 12
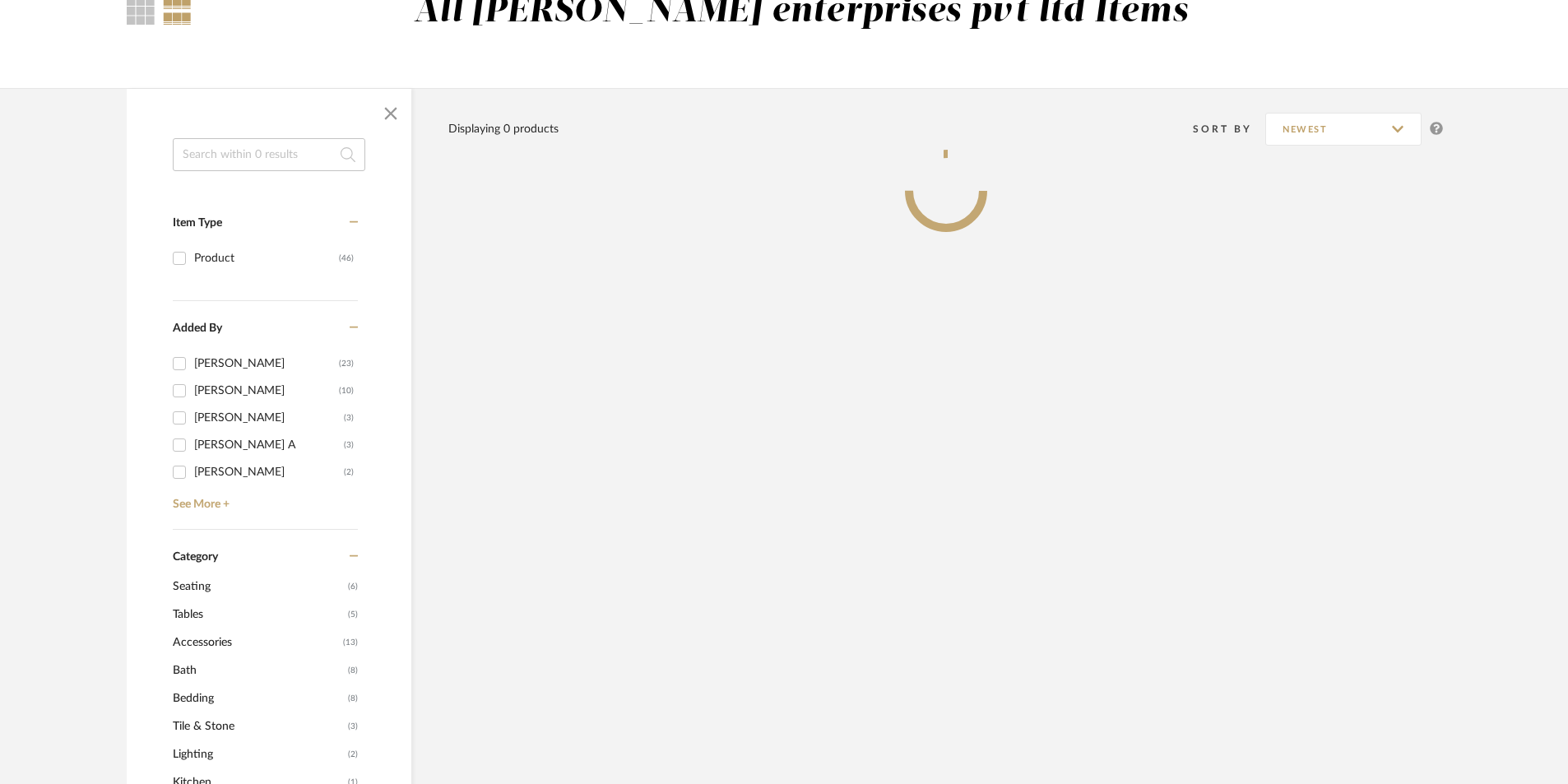
click at [292, 162] on input at bounding box center [269, 154] width 193 height 33
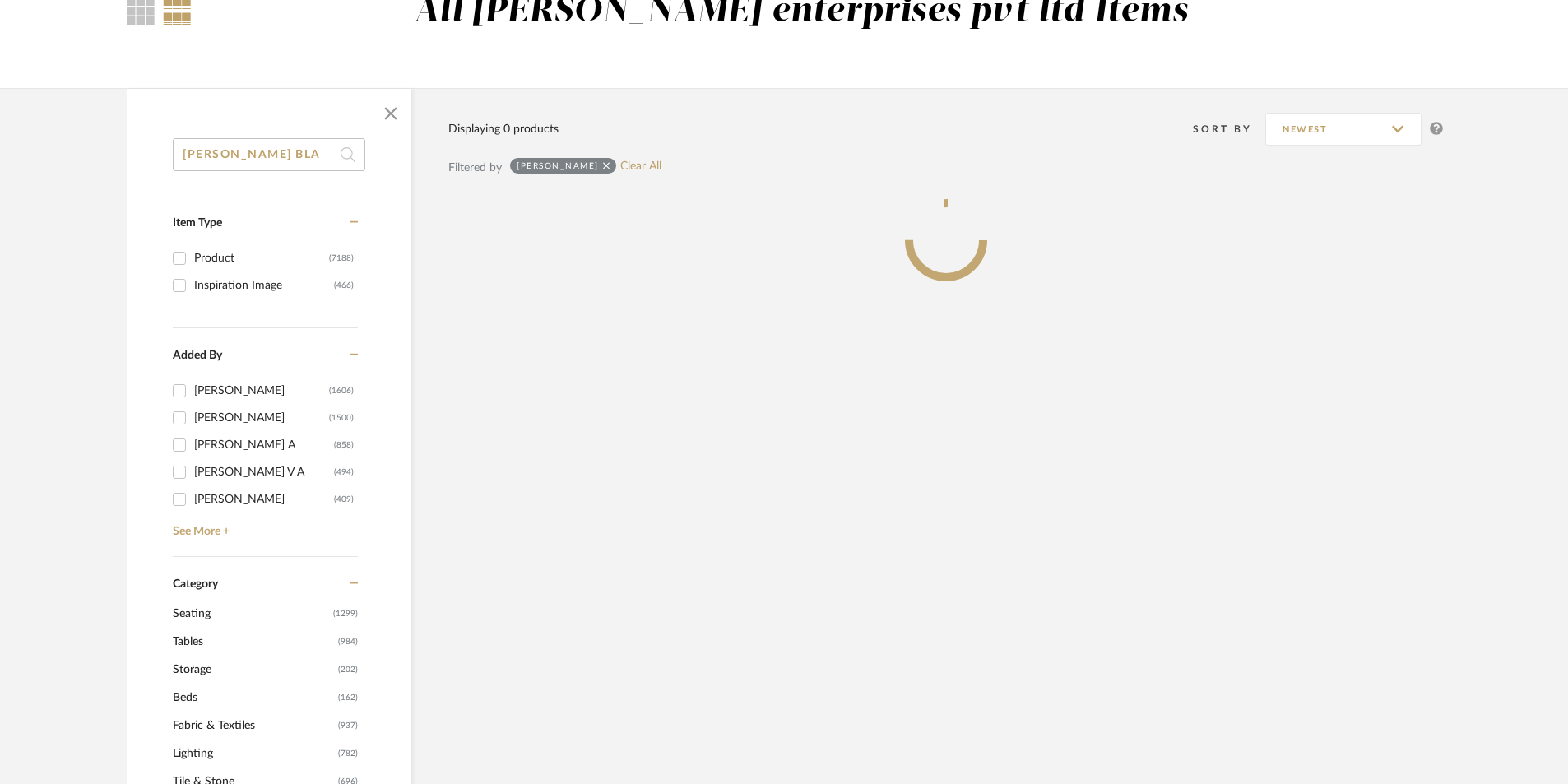
scroll to position [120, 0]
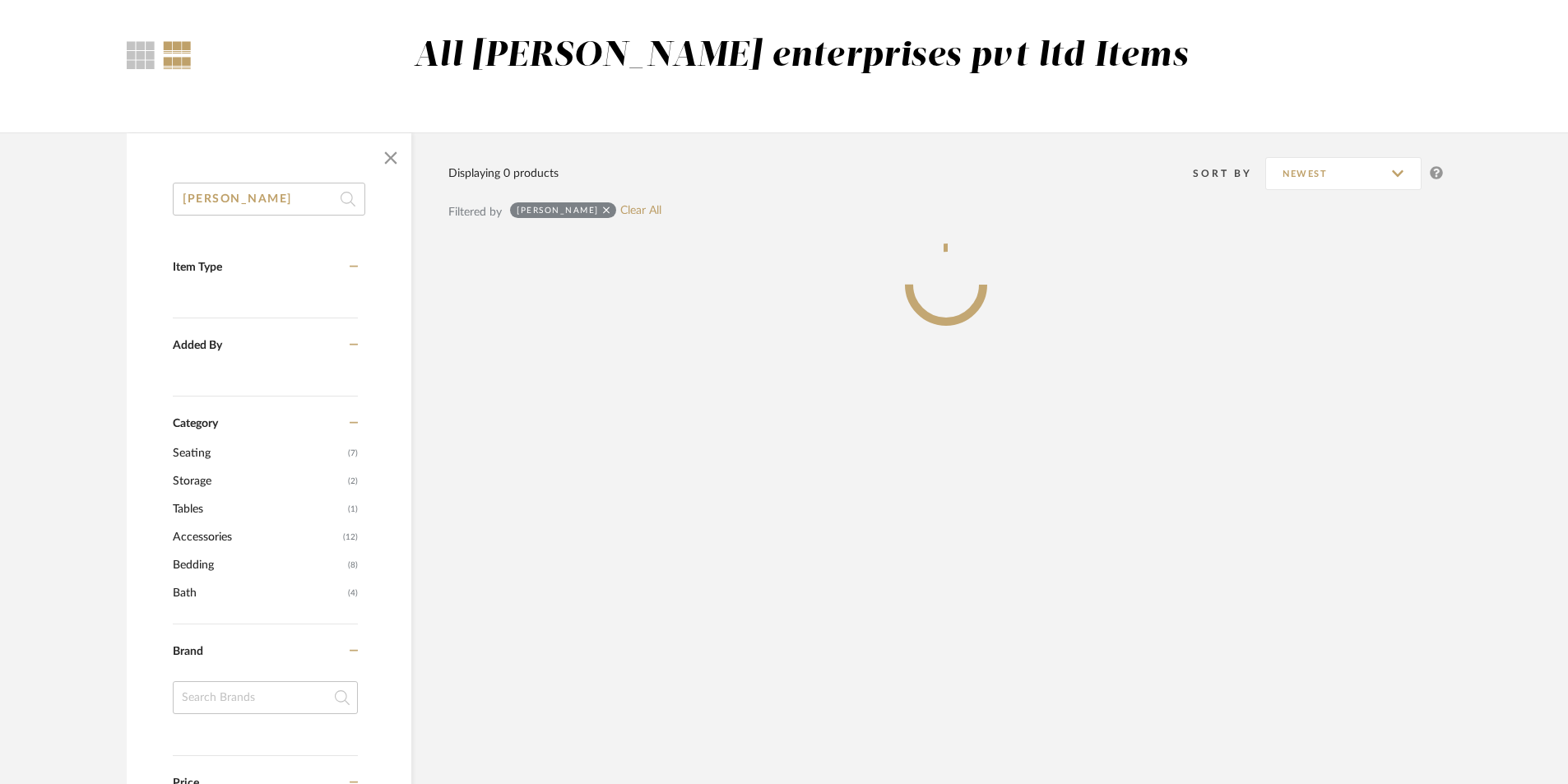
scroll to position [164, 0]
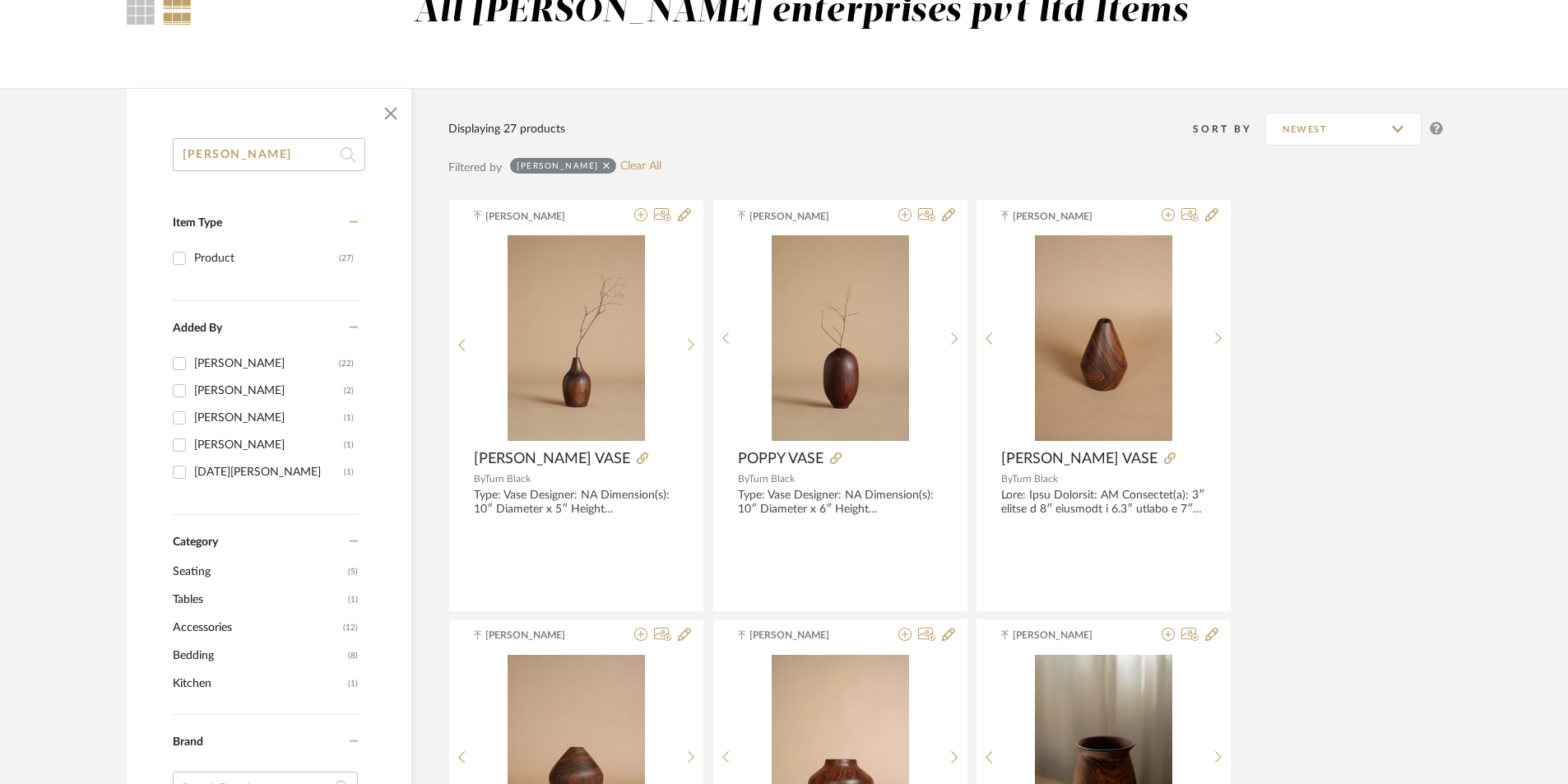
click at [223, 158] on input "[PERSON_NAME]" at bounding box center [269, 154] width 193 height 33
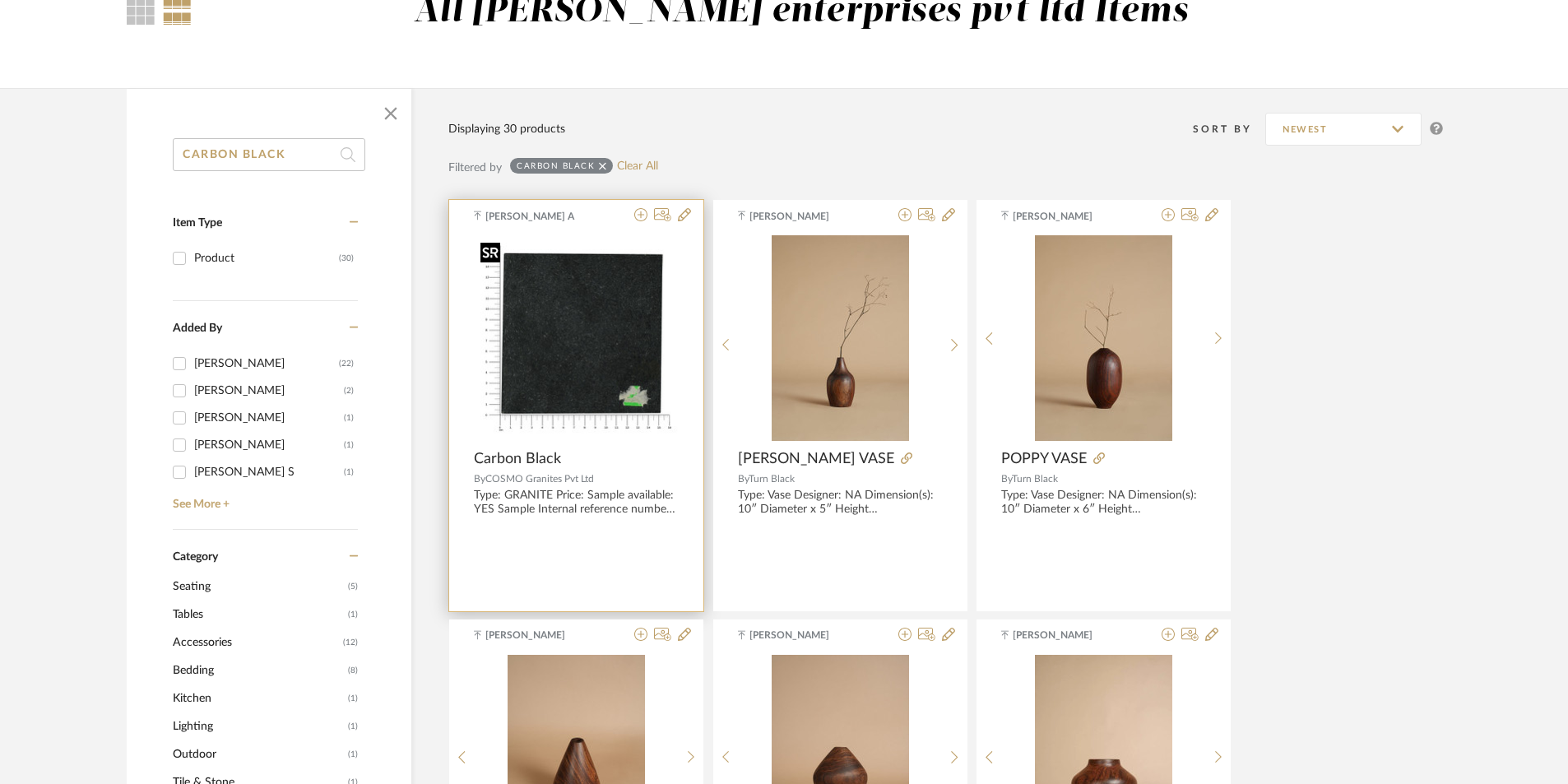
type input "CARBON BLACK"
click at [560, 346] on img "0" at bounding box center [576, 338] width 205 height 205
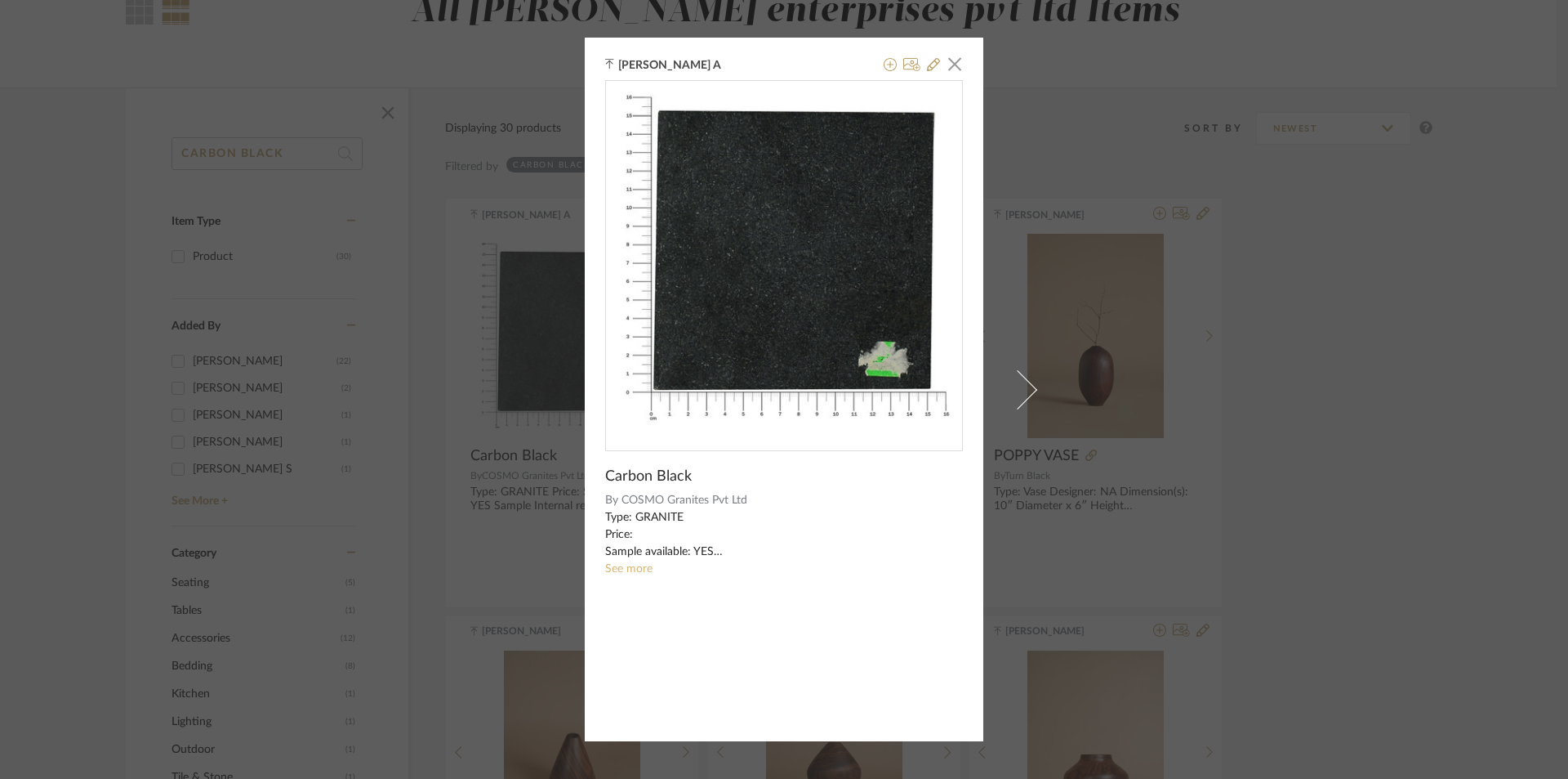
click at [628, 563] on link "See more" at bounding box center [628, 569] width 47 height 12
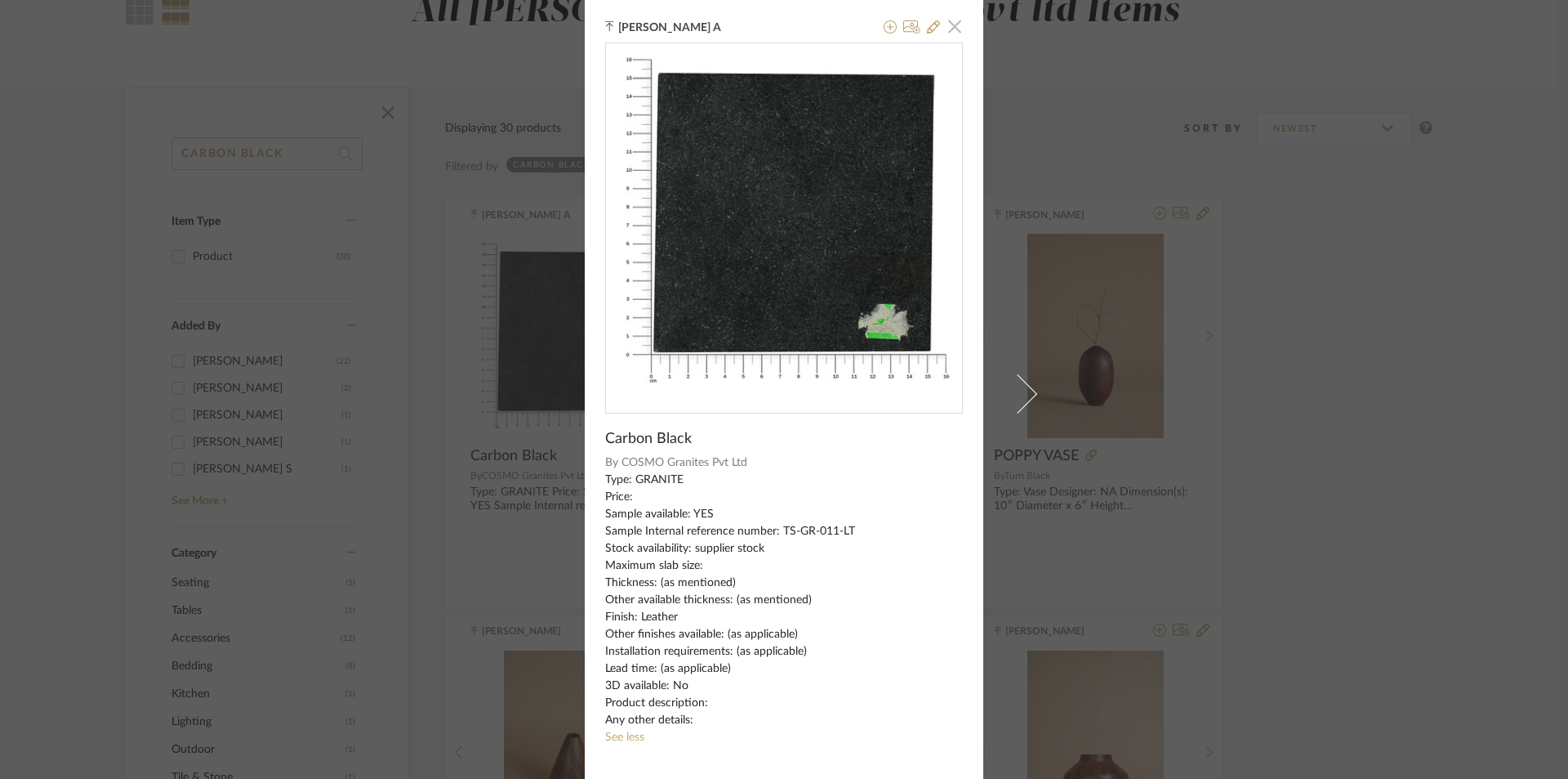
click at [946, 31] on span "button" at bounding box center [954, 26] width 32 height 32
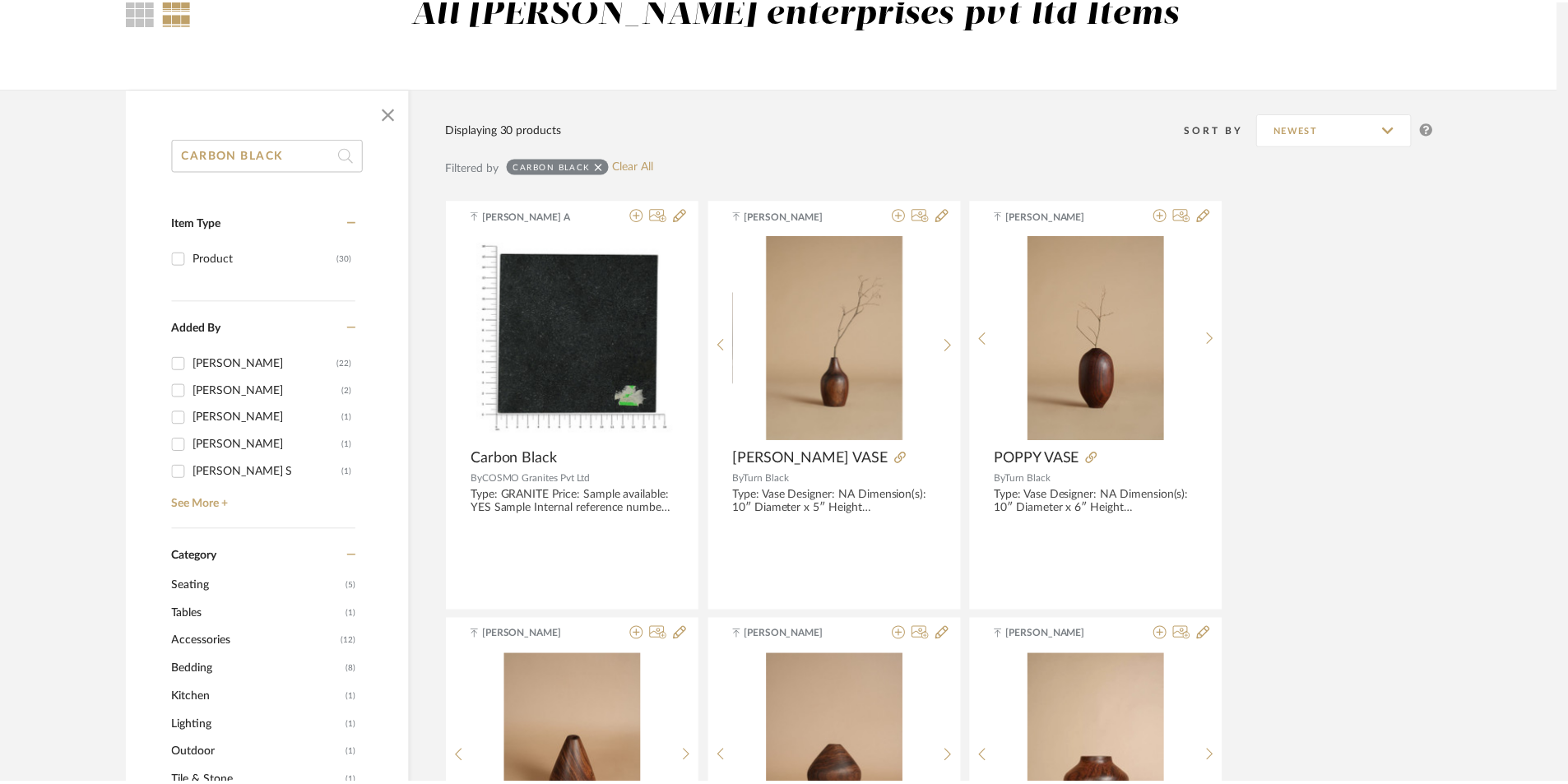
scroll to position [164, 0]
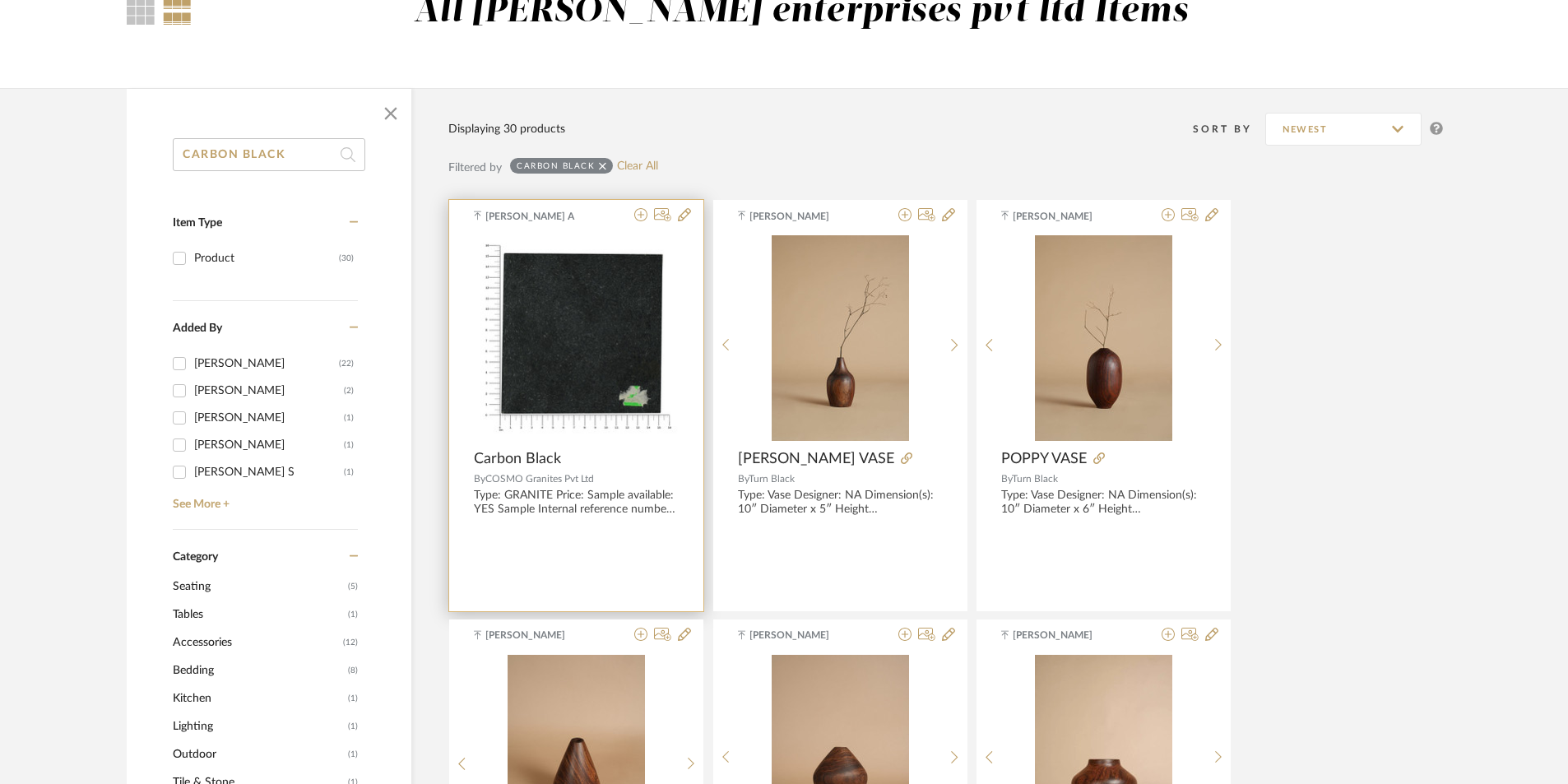
click at [623, 559] on div "[PERSON_NAME] A Carbon Black By COSMO Granites Pvt Ltd Type: GRANITE Price: Sam…" at bounding box center [576, 405] width 254 height 411
click at [608, 362] on img "0" at bounding box center [576, 338] width 205 height 205
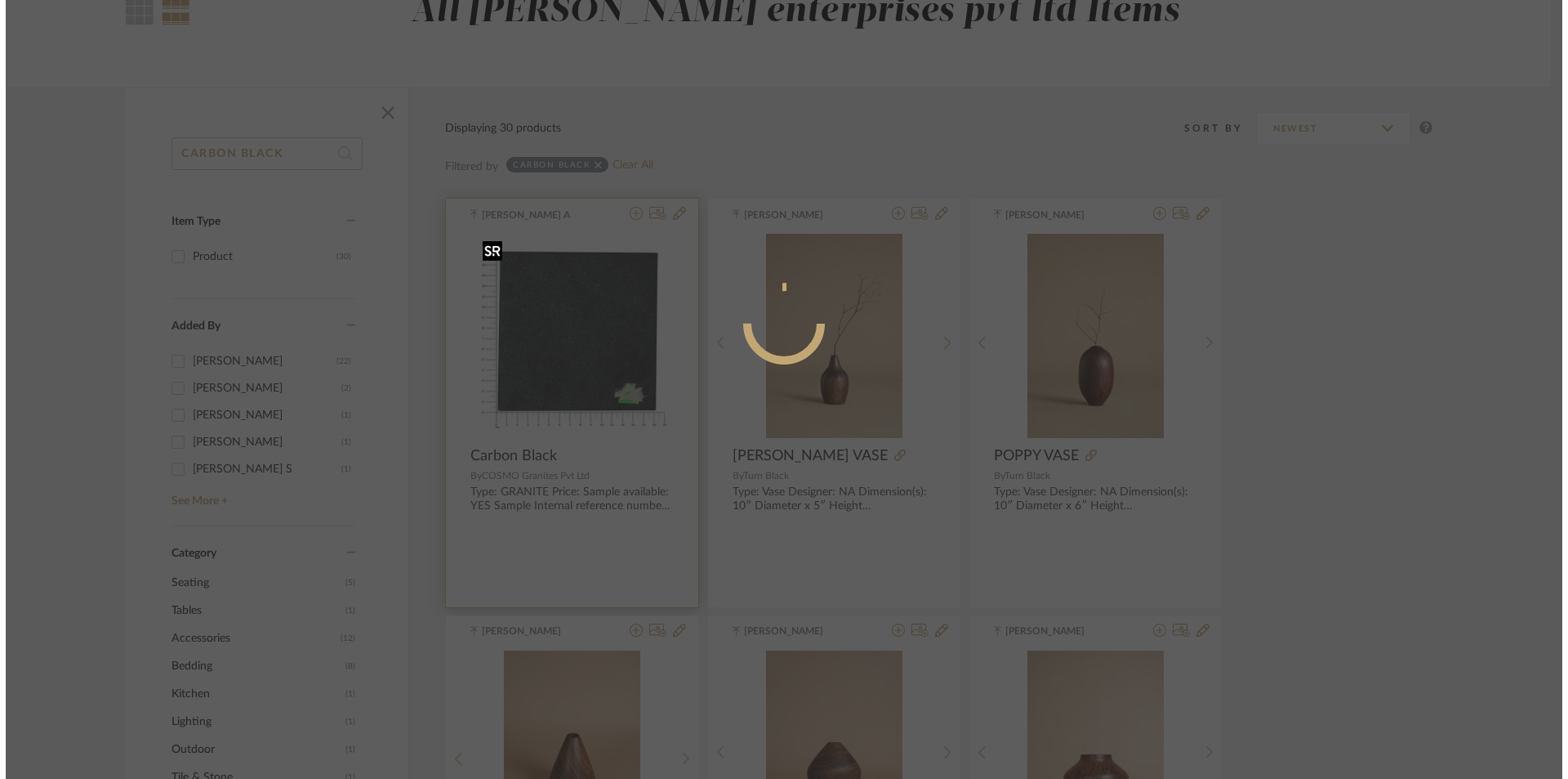
scroll to position [0, 0]
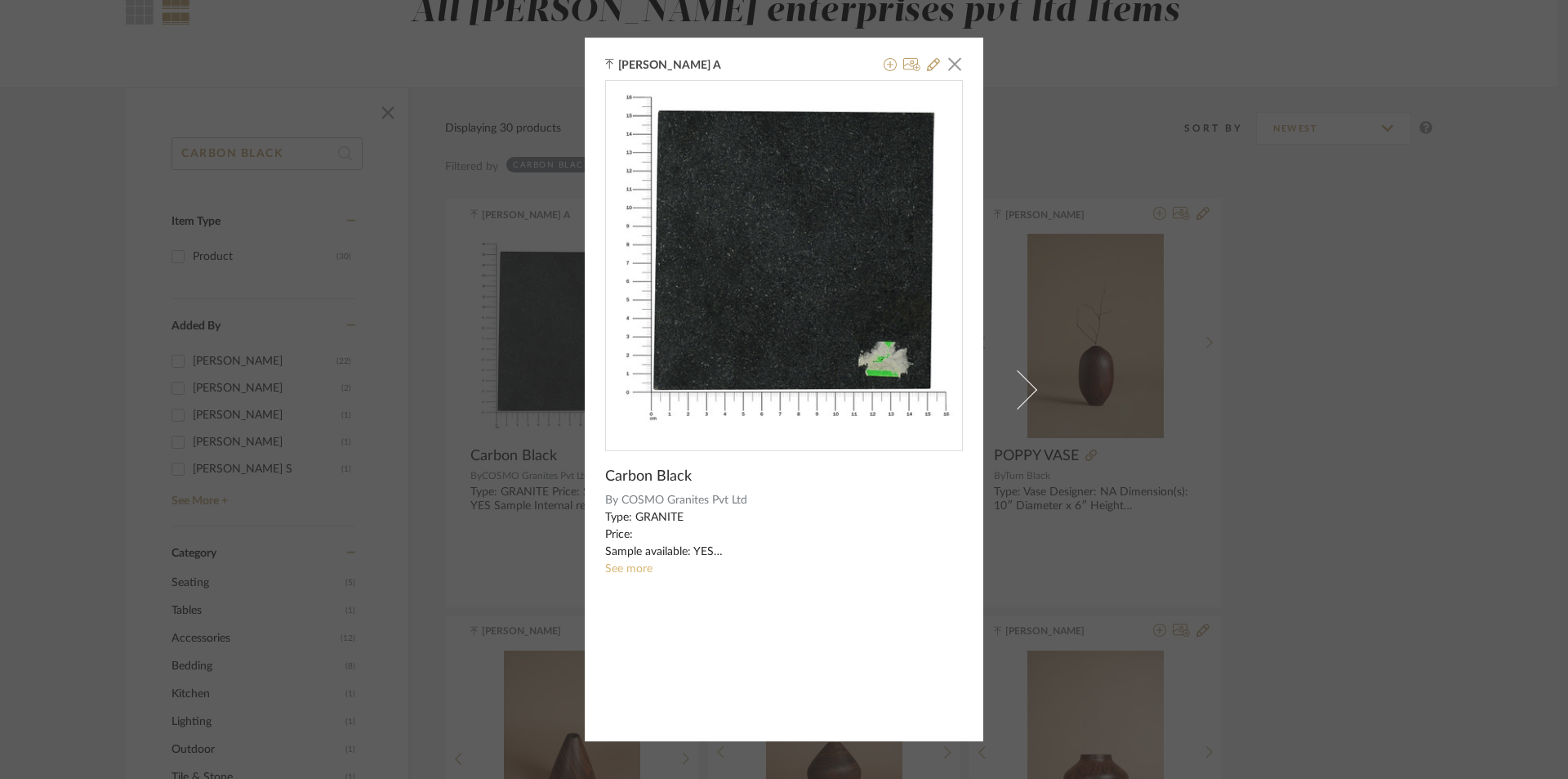
click at [636, 570] on link "See more" at bounding box center [628, 569] width 47 height 12
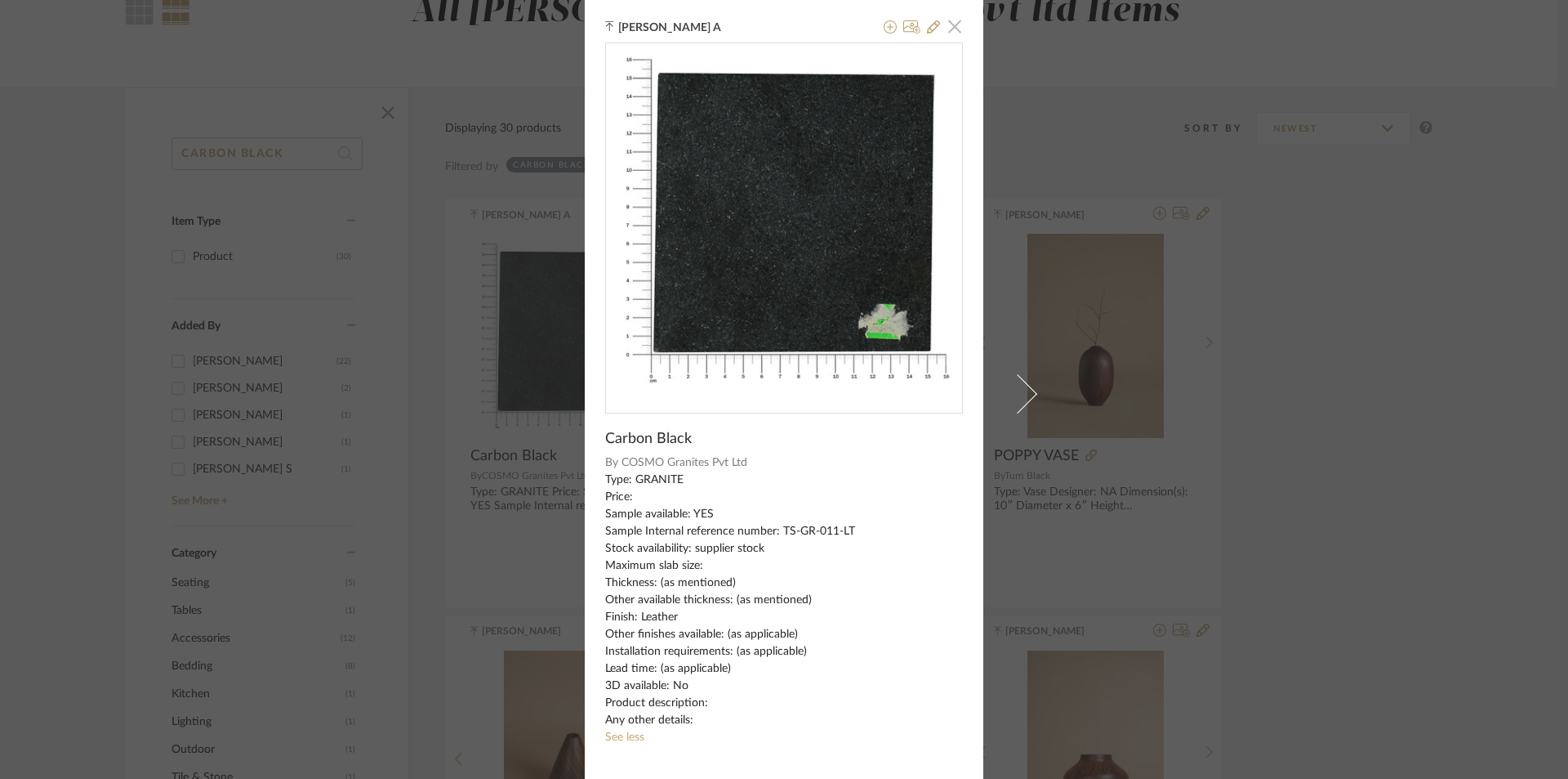
click at [947, 32] on span "button" at bounding box center [954, 26] width 32 height 32
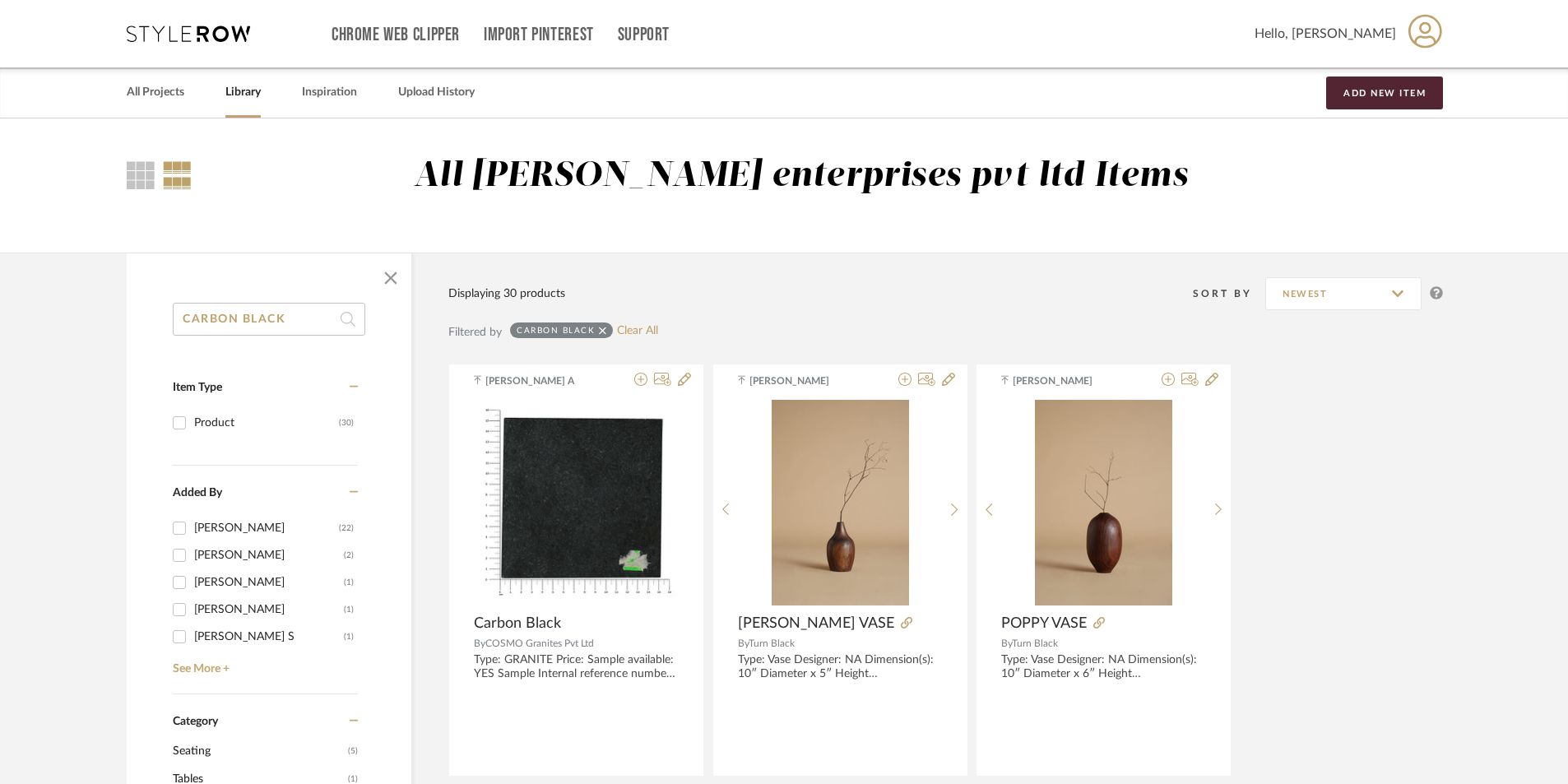
click at [599, 326] on icon at bounding box center [601, 330] width 7 height 12
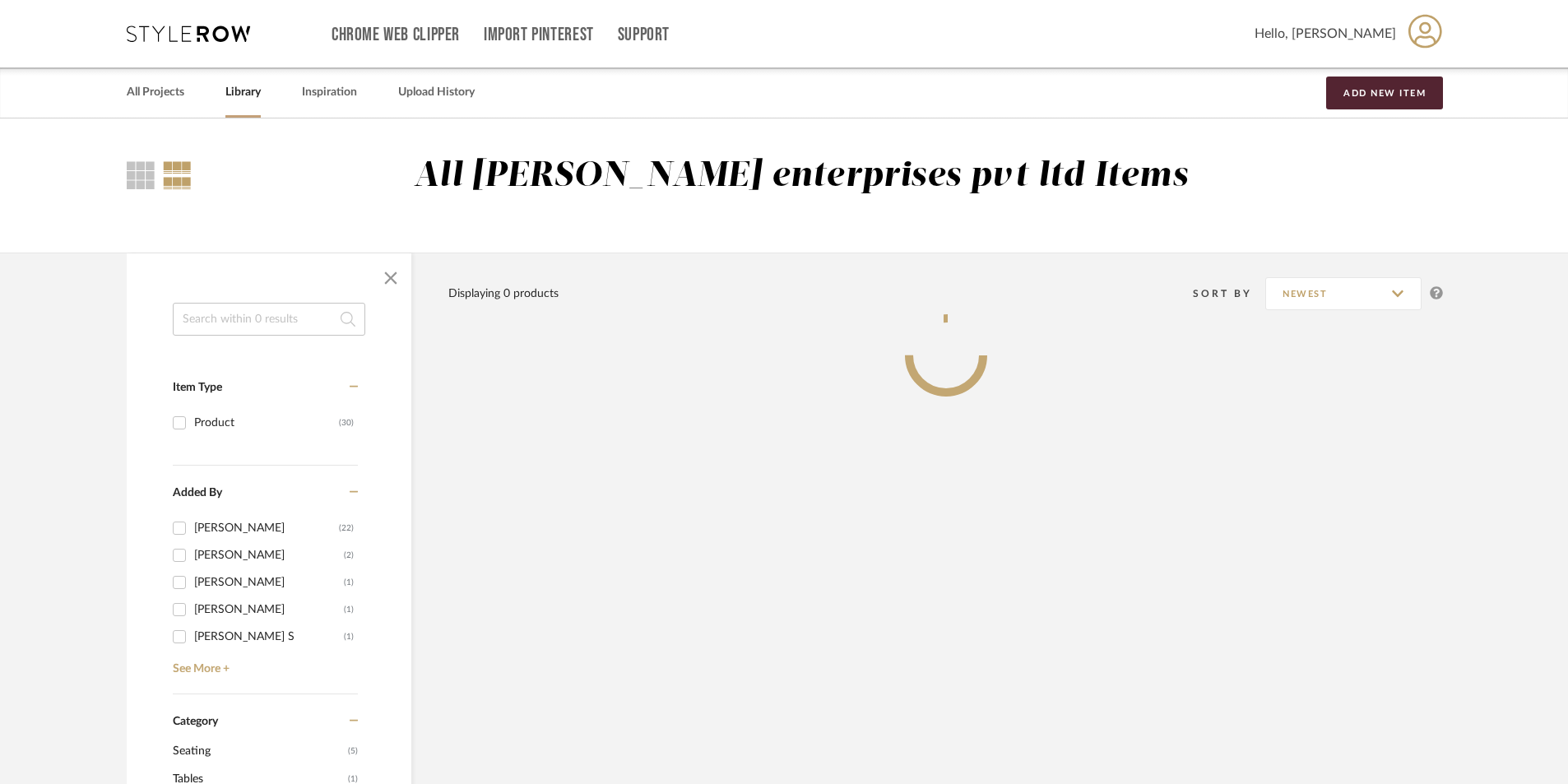
click at [247, 319] on input at bounding box center [269, 318] width 193 height 33
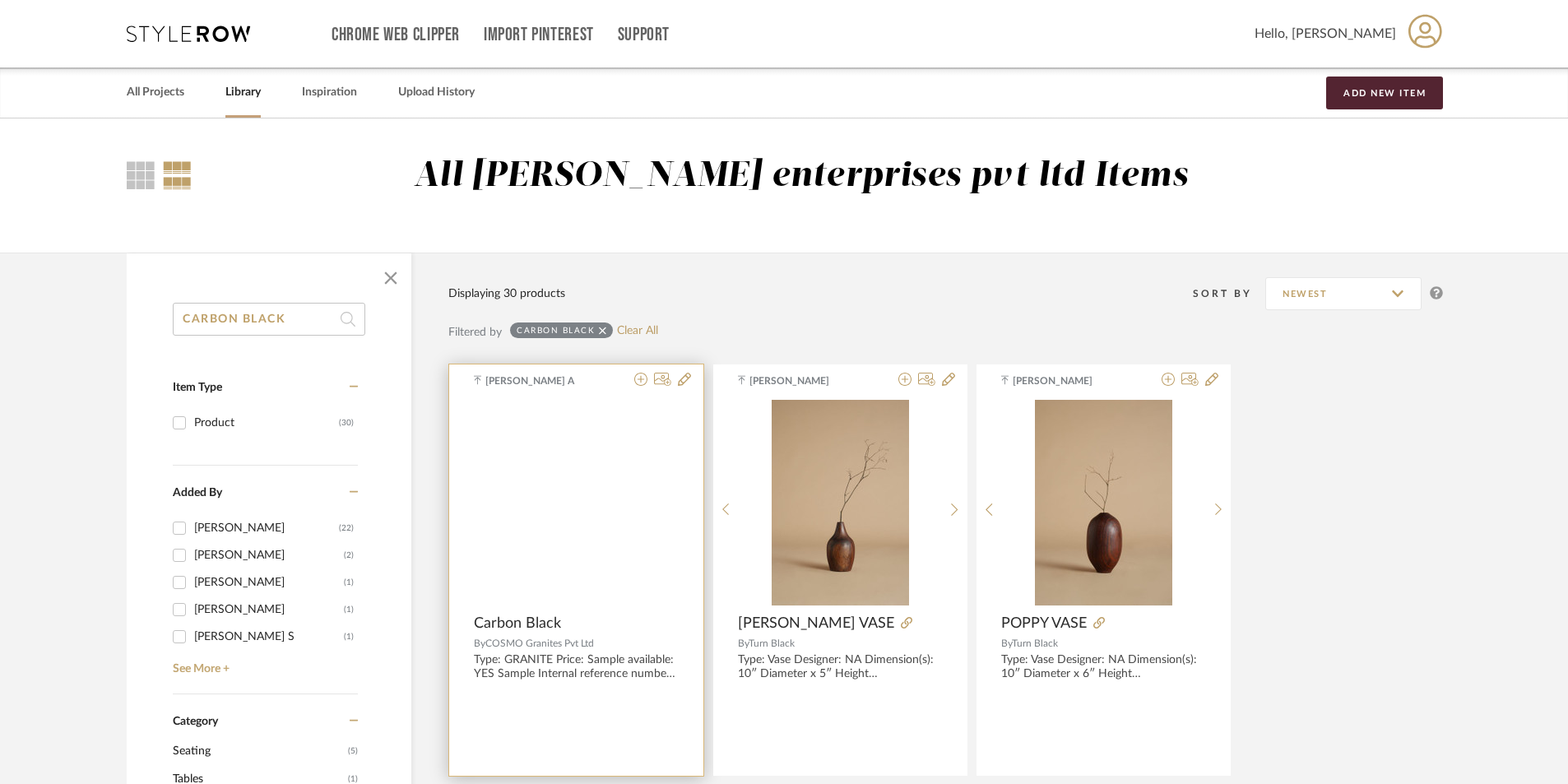
type input "CARBON BLACK"
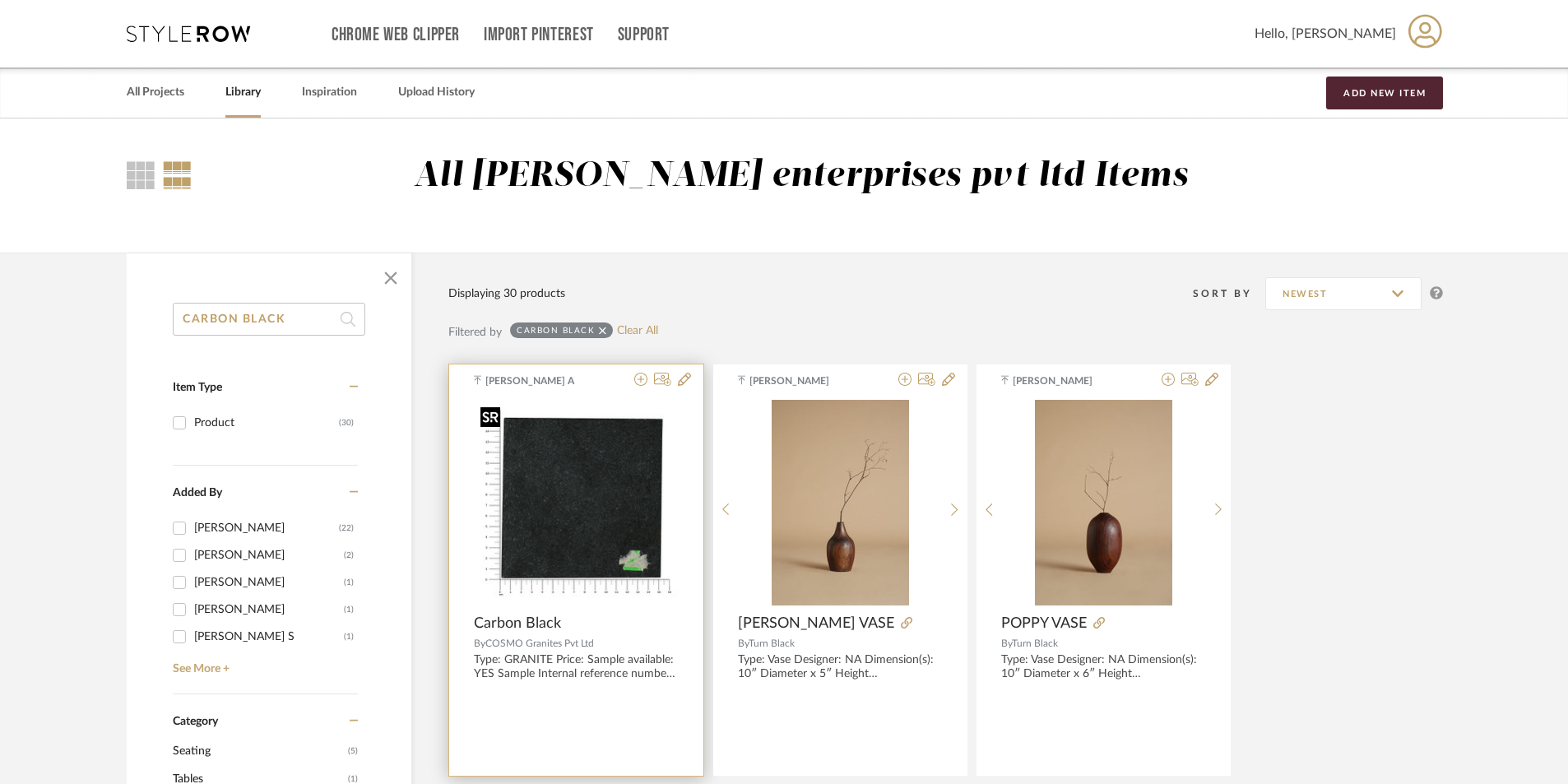
click at [0, 0] on img at bounding box center [0, 0] width 0 height 0
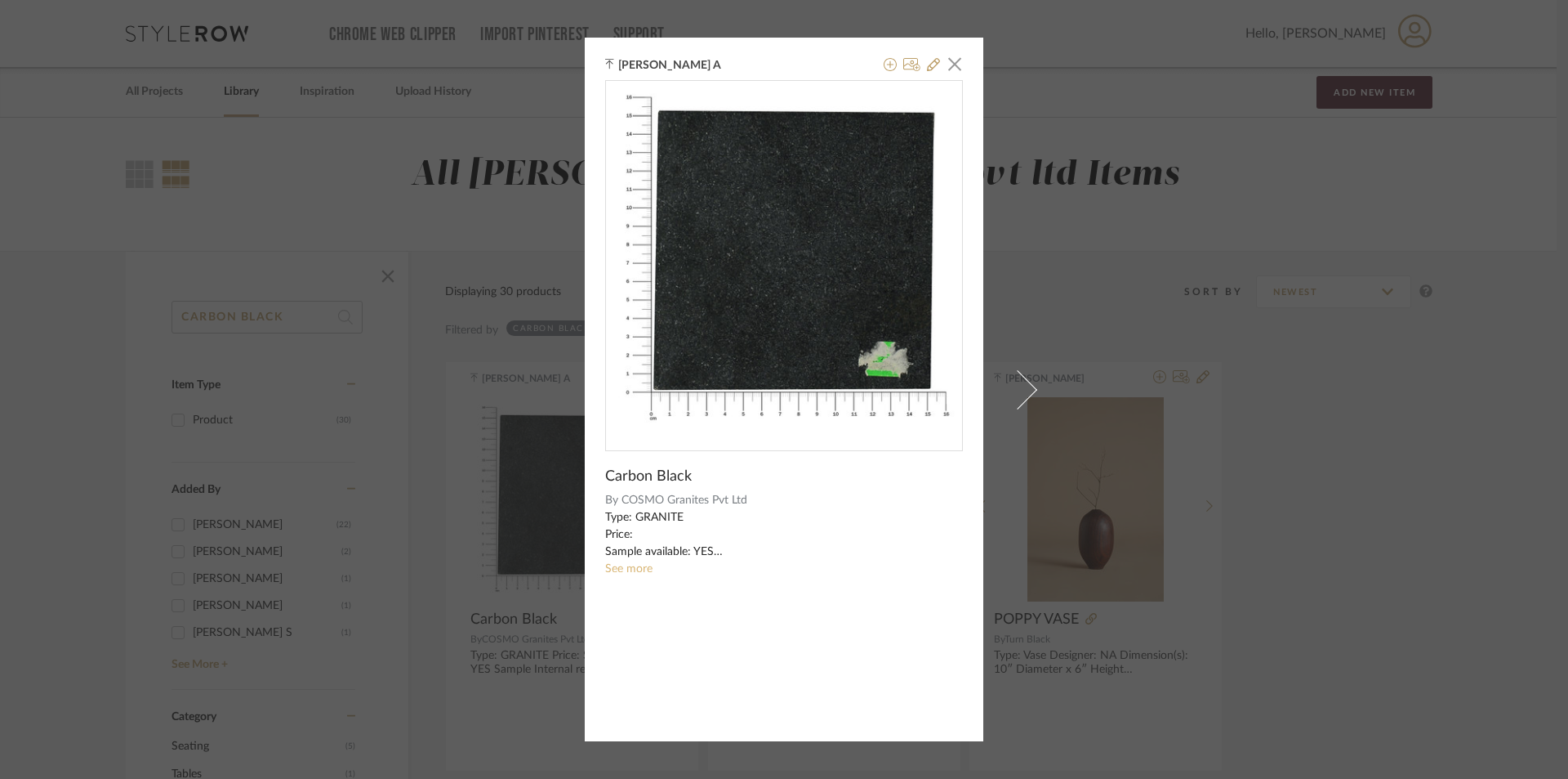
click at [623, 569] on link "See more" at bounding box center [628, 569] width 47 height 12
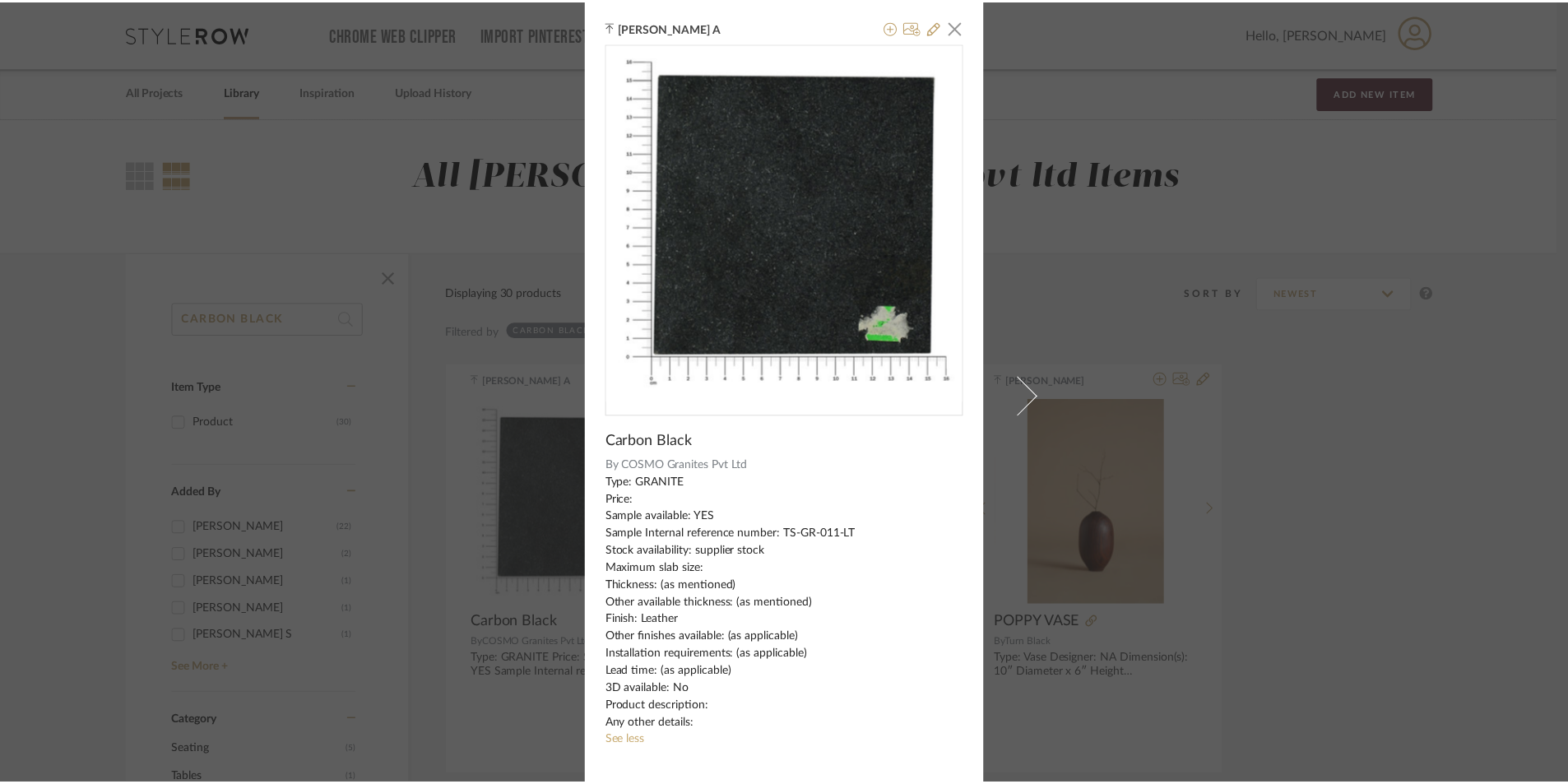
scroll to position [8, 0]
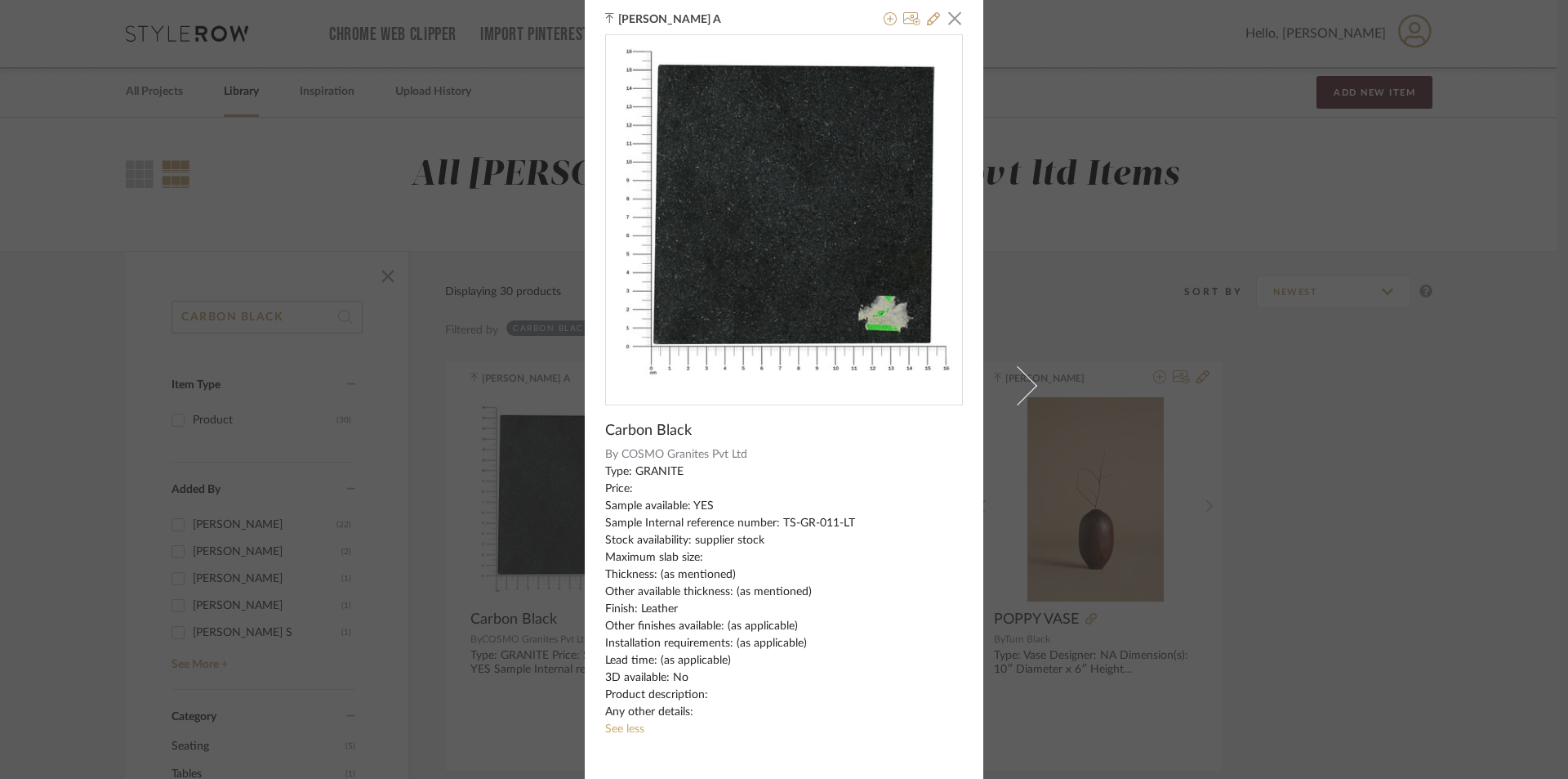
click at [952, 14] on span "button" at bounding box center [954, 18] width 32 height 32
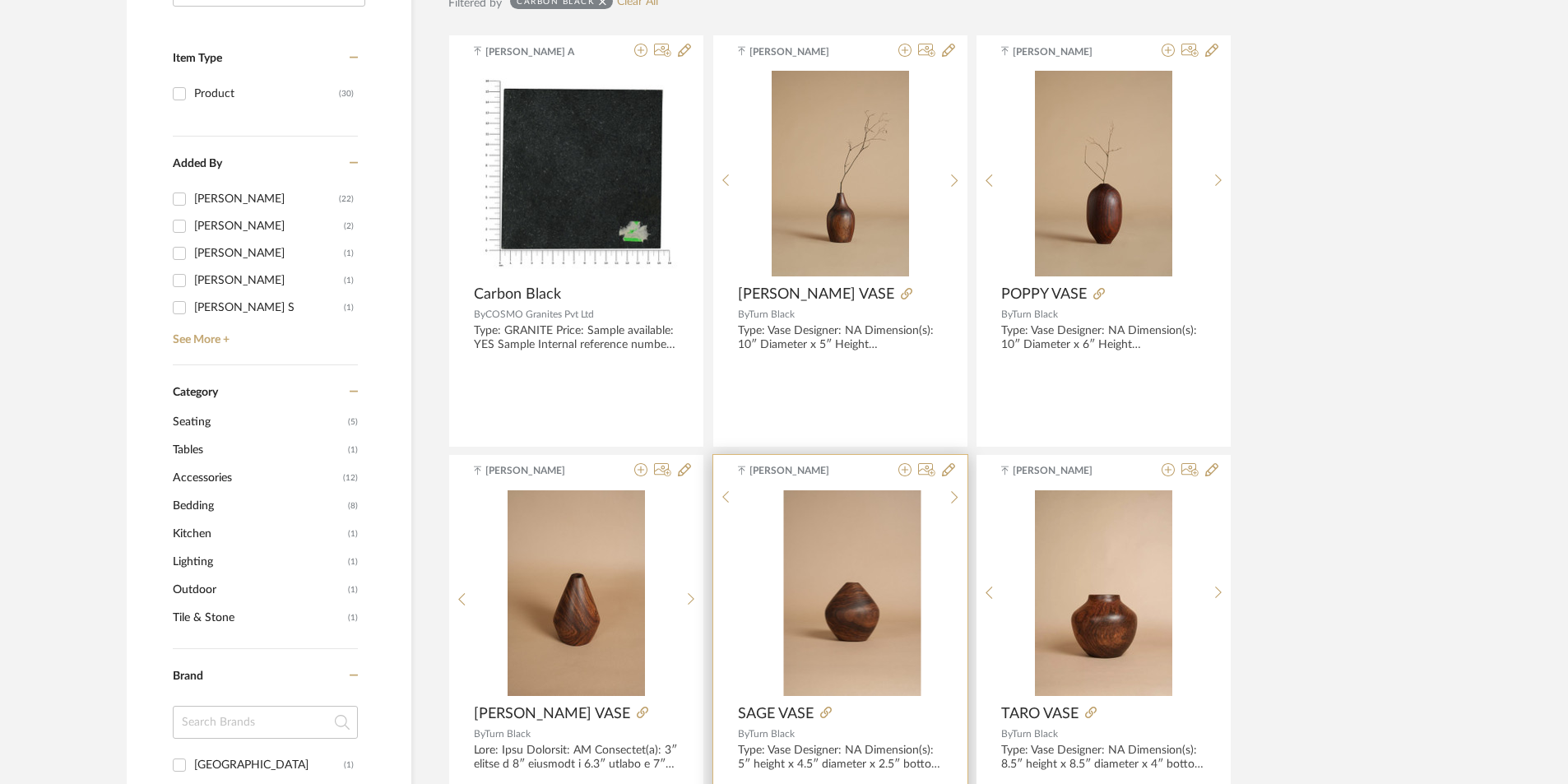
scroll to position [82, 0]
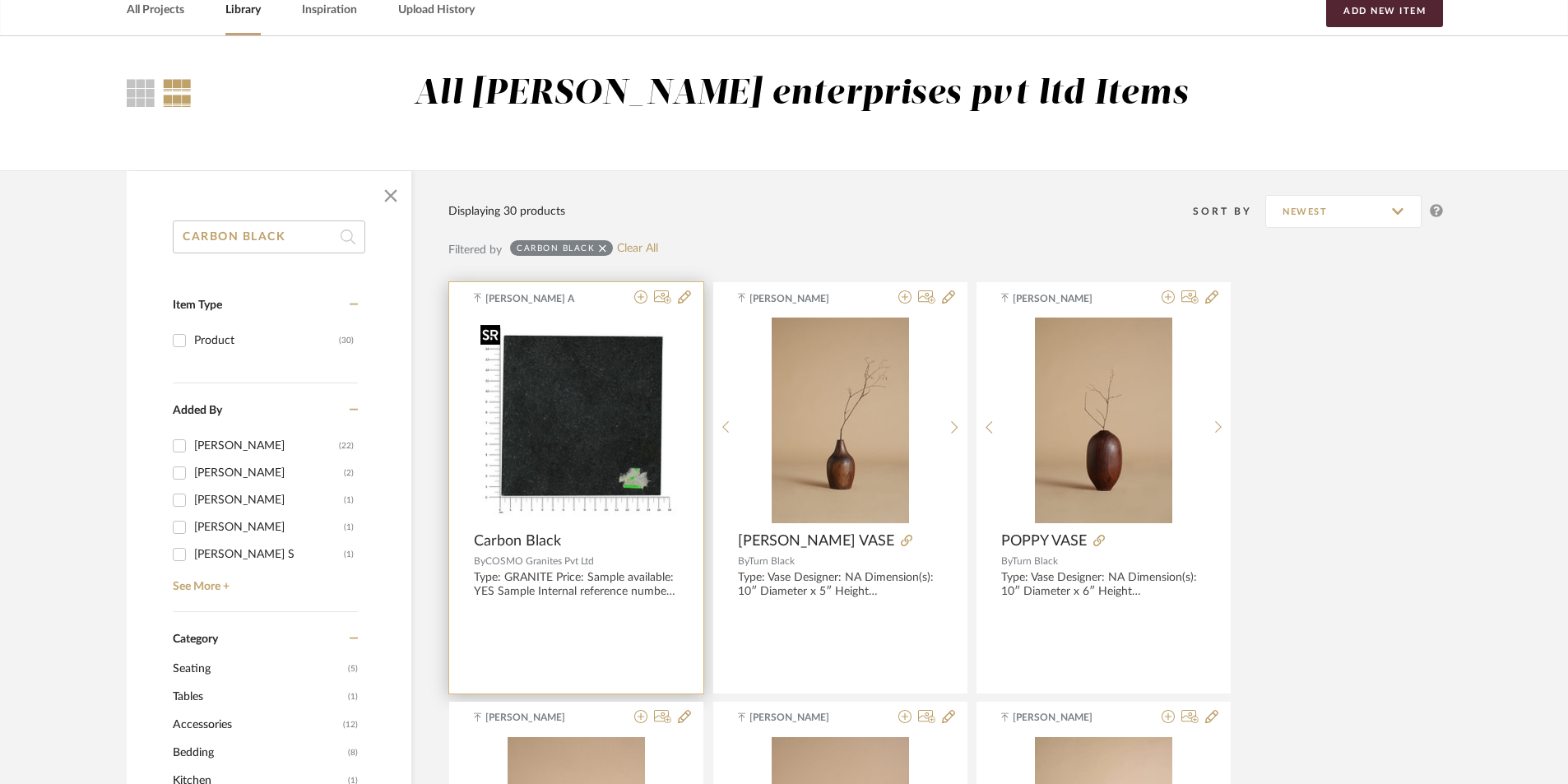
click at [604, 457] on img "0" at bounding box center [576, 420] width 205 height 205
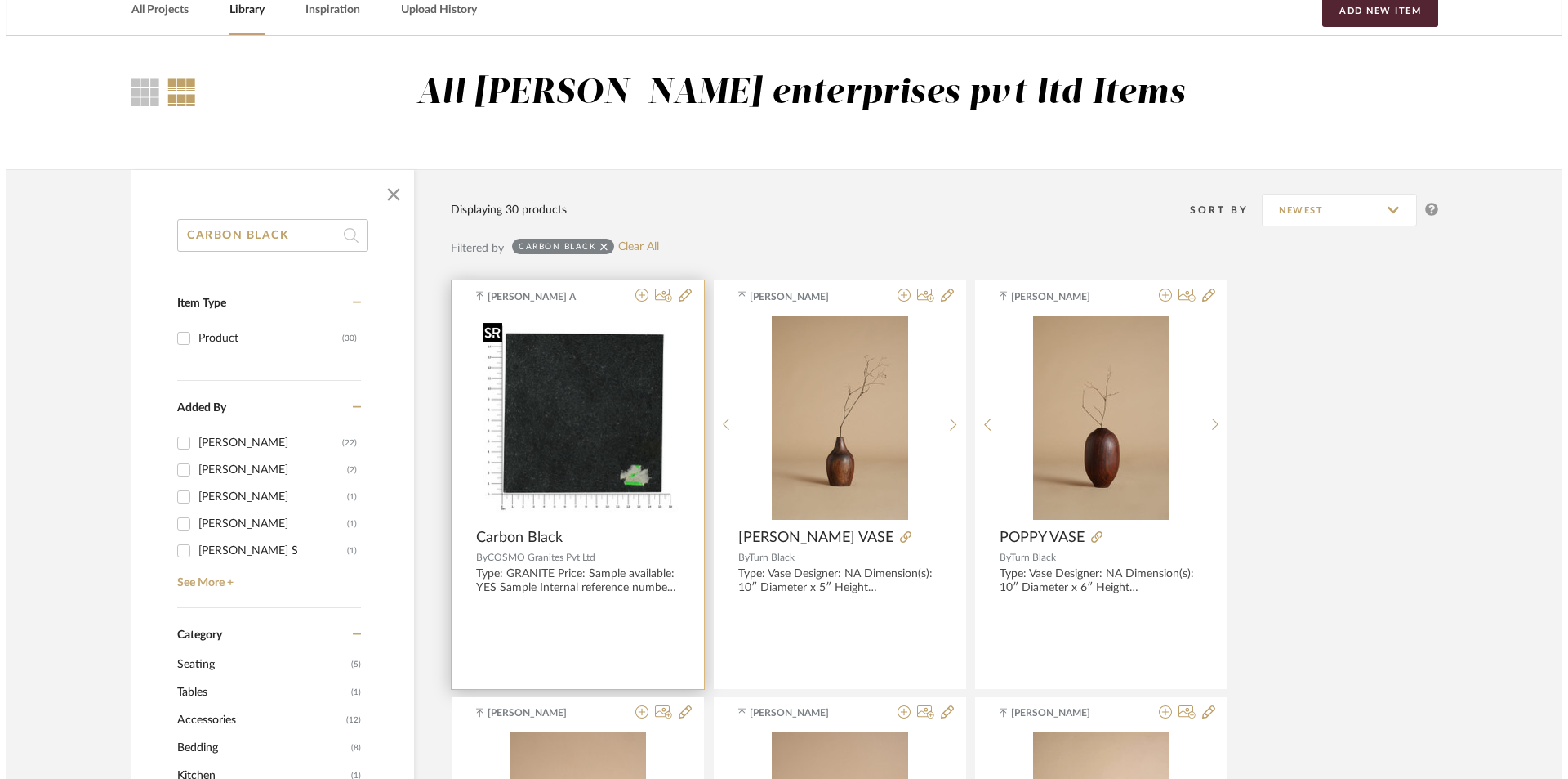
scroll to position [0, 0]
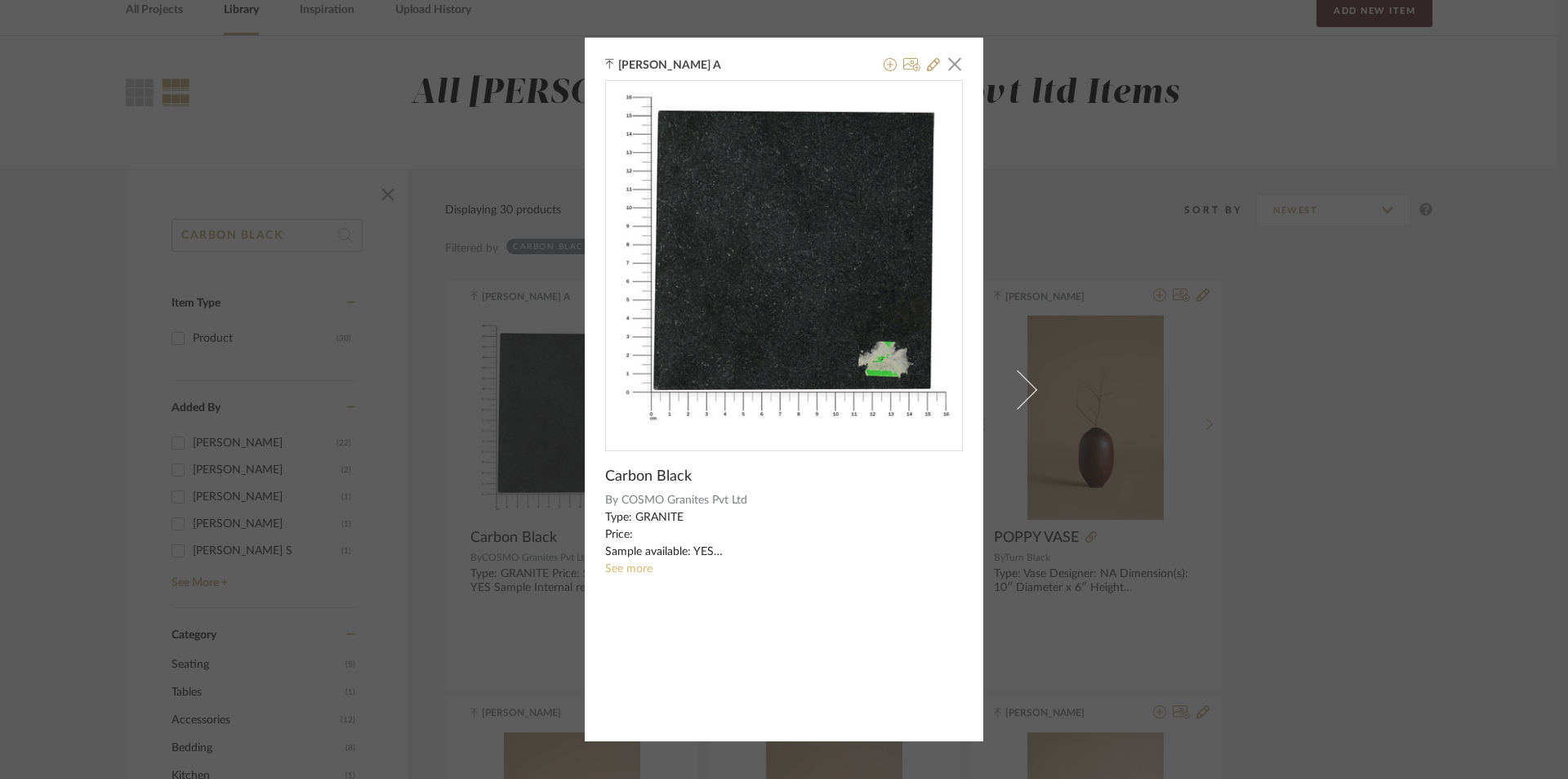
click at [632, 566] on link "See more" at bounding box center [628, 569] width 47 height 12
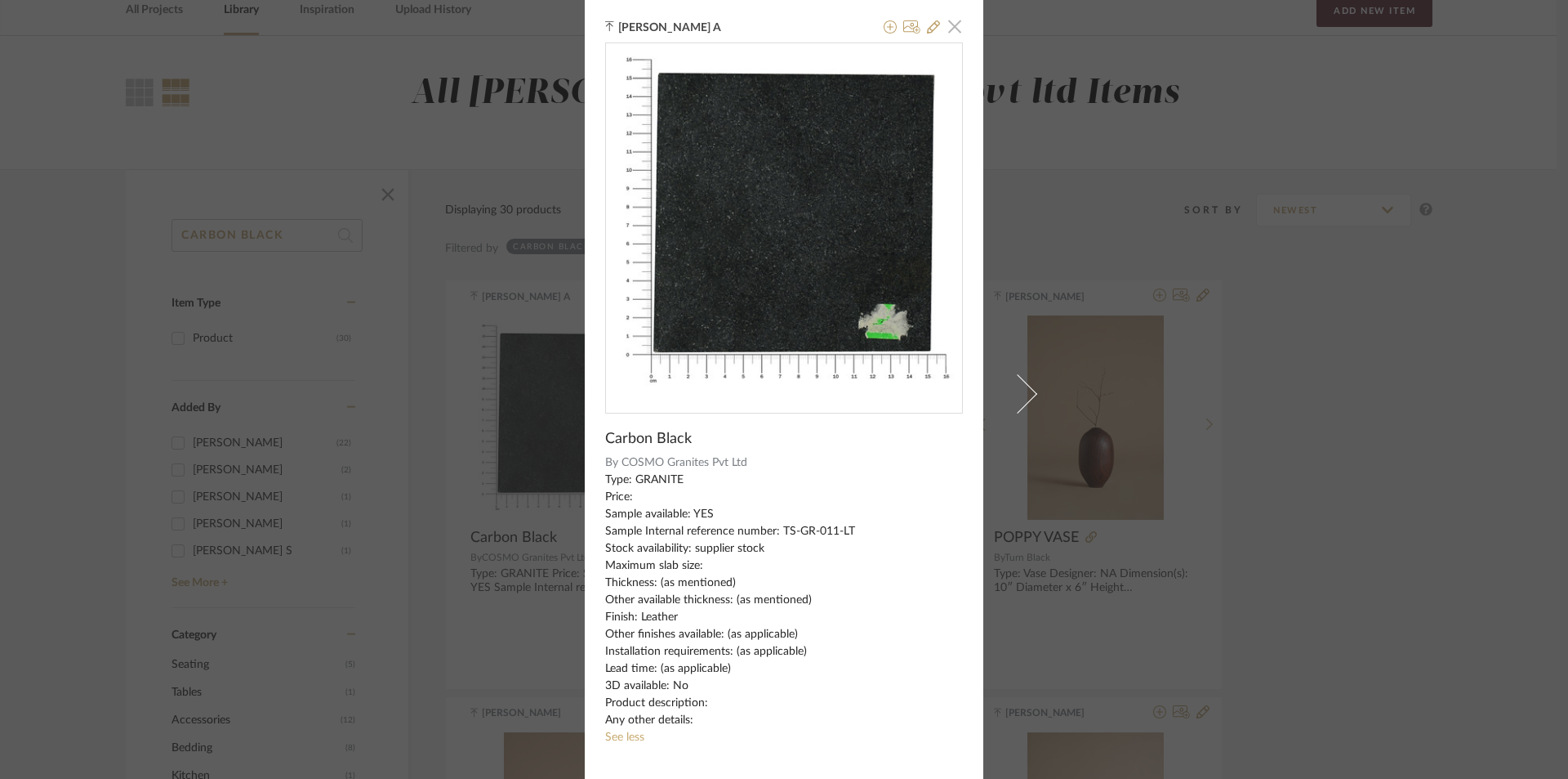
click at [952, 31] on span "button" at bounding box center [954, 26] width 32 height 32
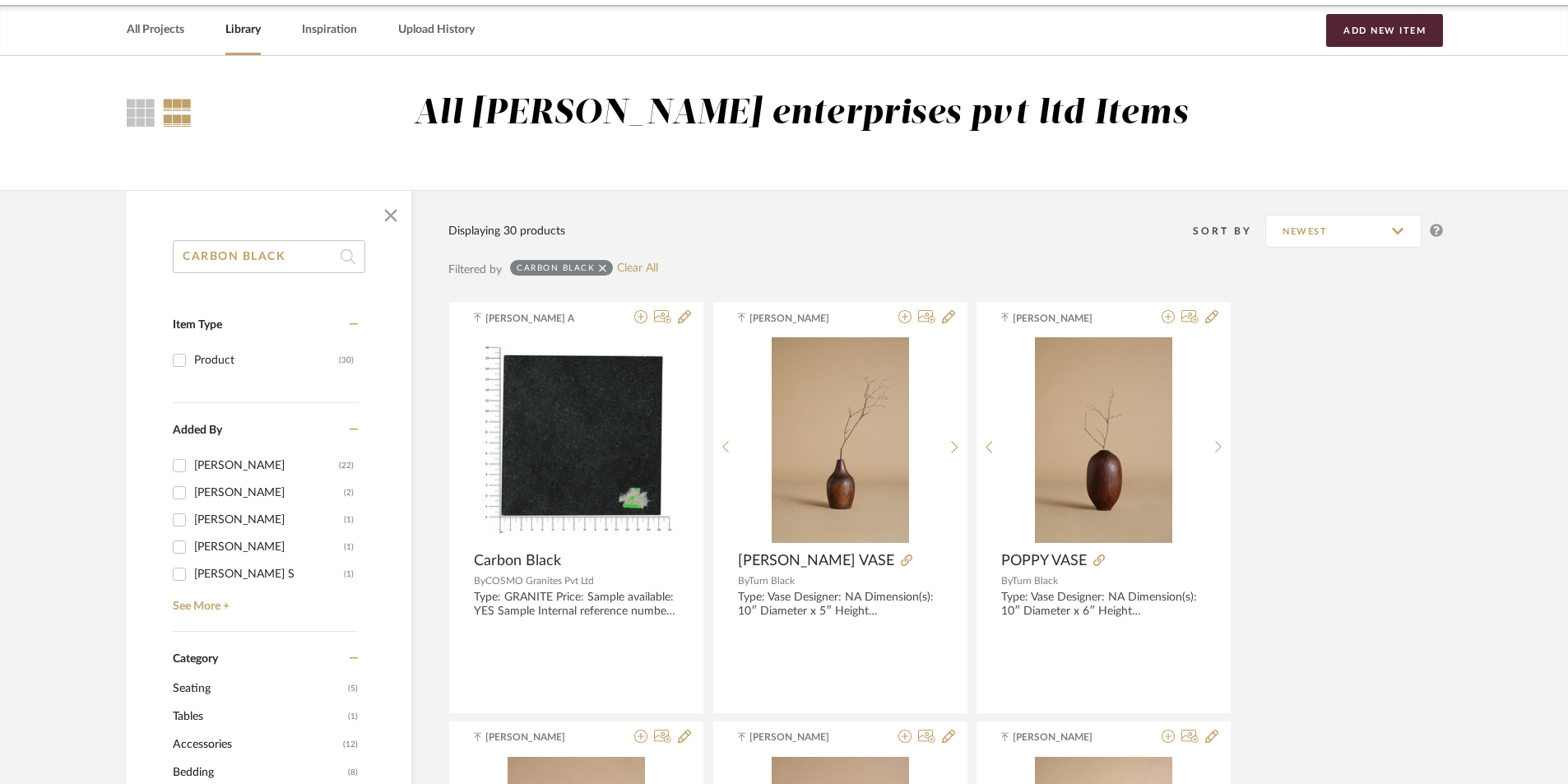
scroll to position [164, 0]
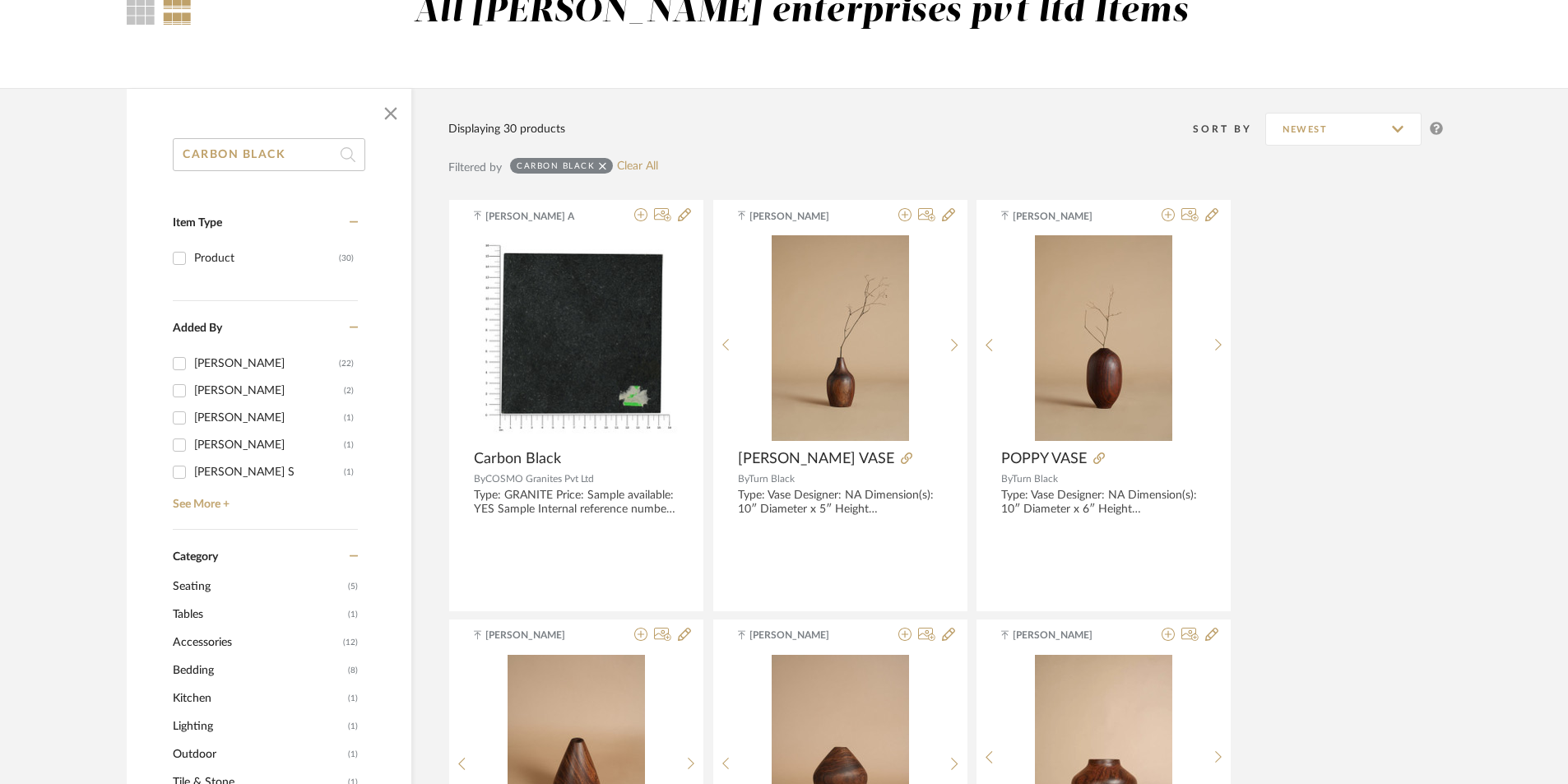
click at [608, 163] on div "CARBON BLACK" at bounding box center [562, 166] width 103 height 16
click at [603, 168] on icon at bounding box center [601, 166] width 7 height 12
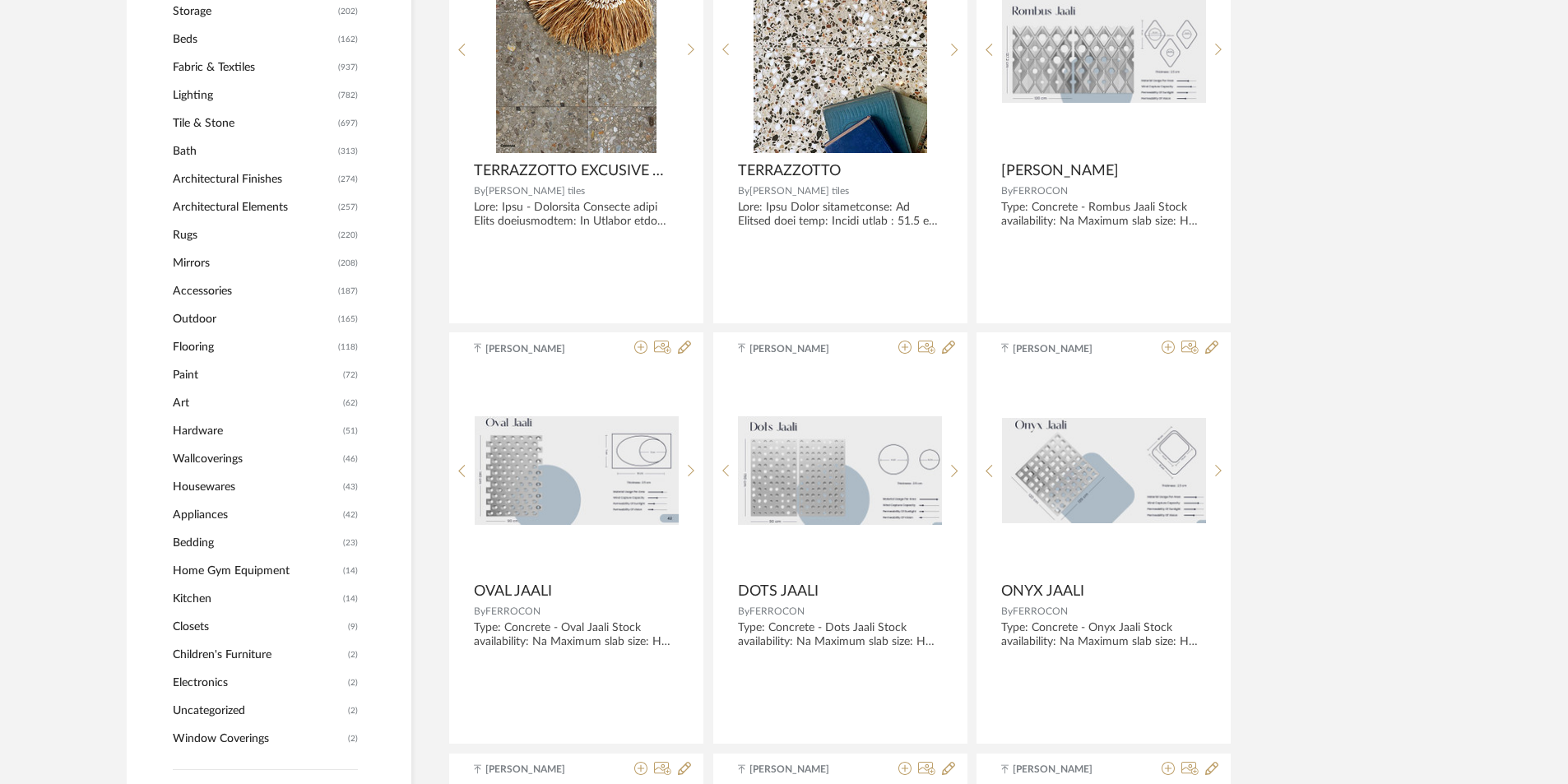
scroll to position [905, 0]
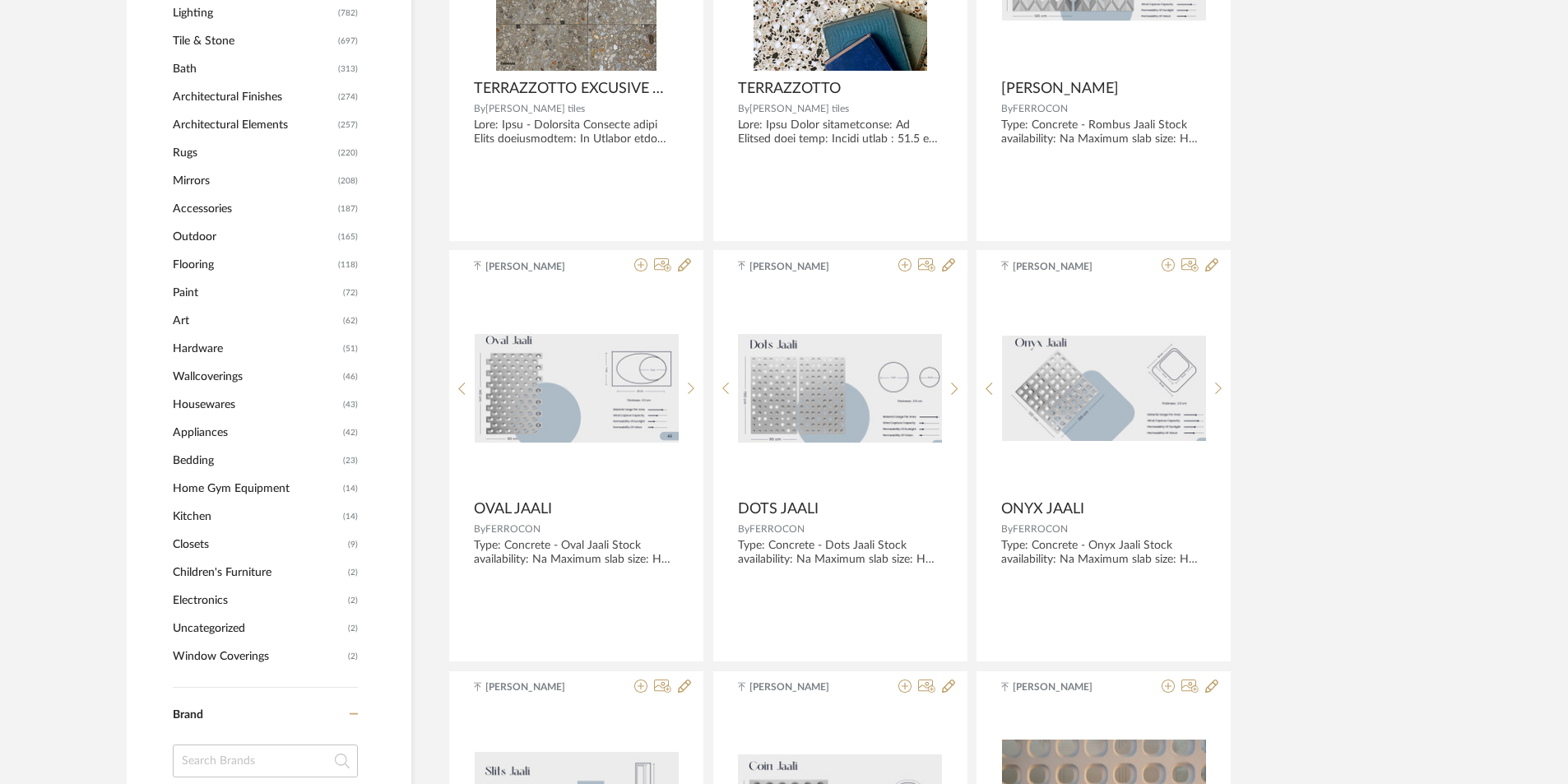
click at [240, 292] on span "Paint" at bounding box center [256, 293] width 166 height 28
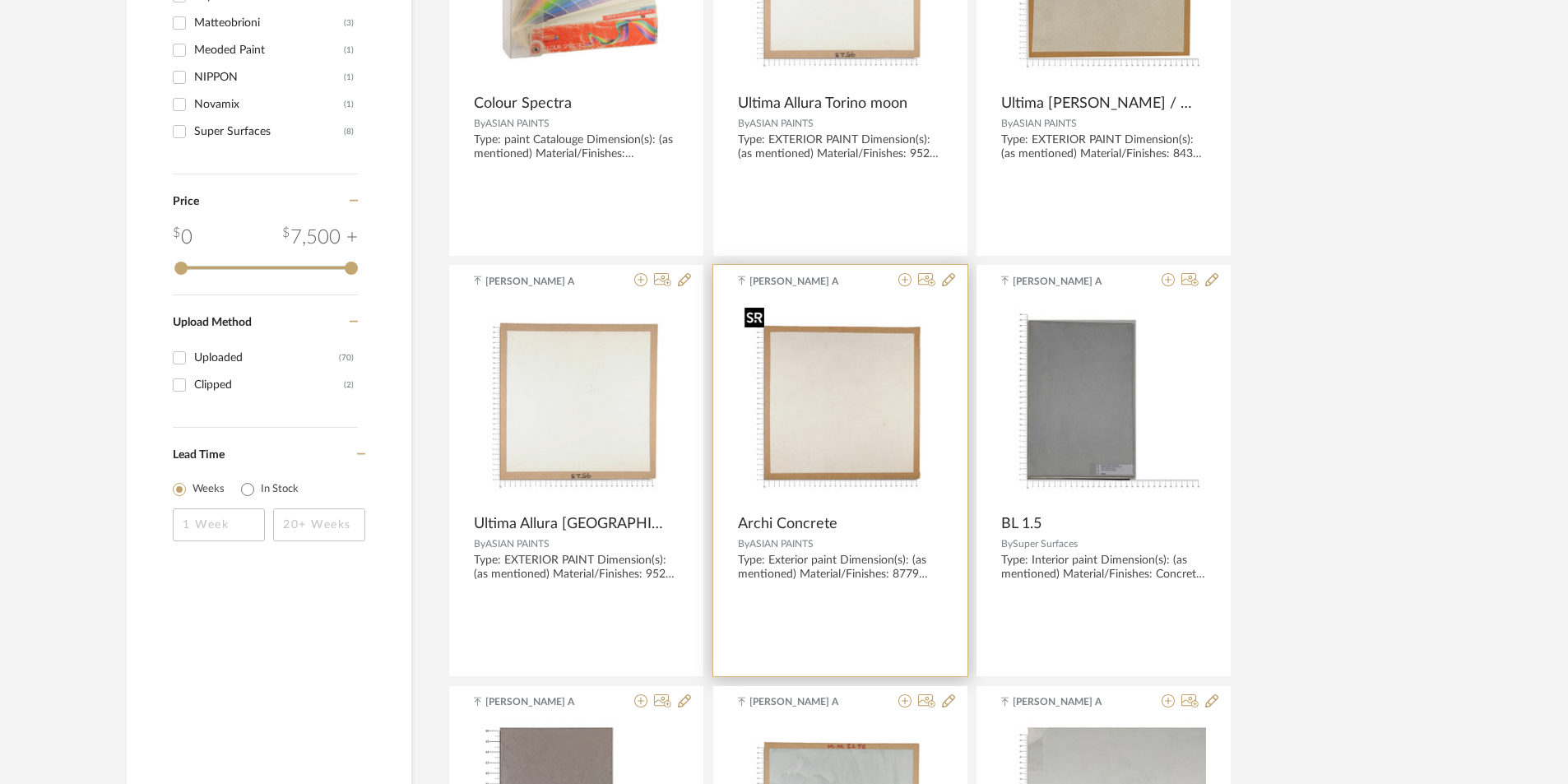
scroll to position [1710, 0]
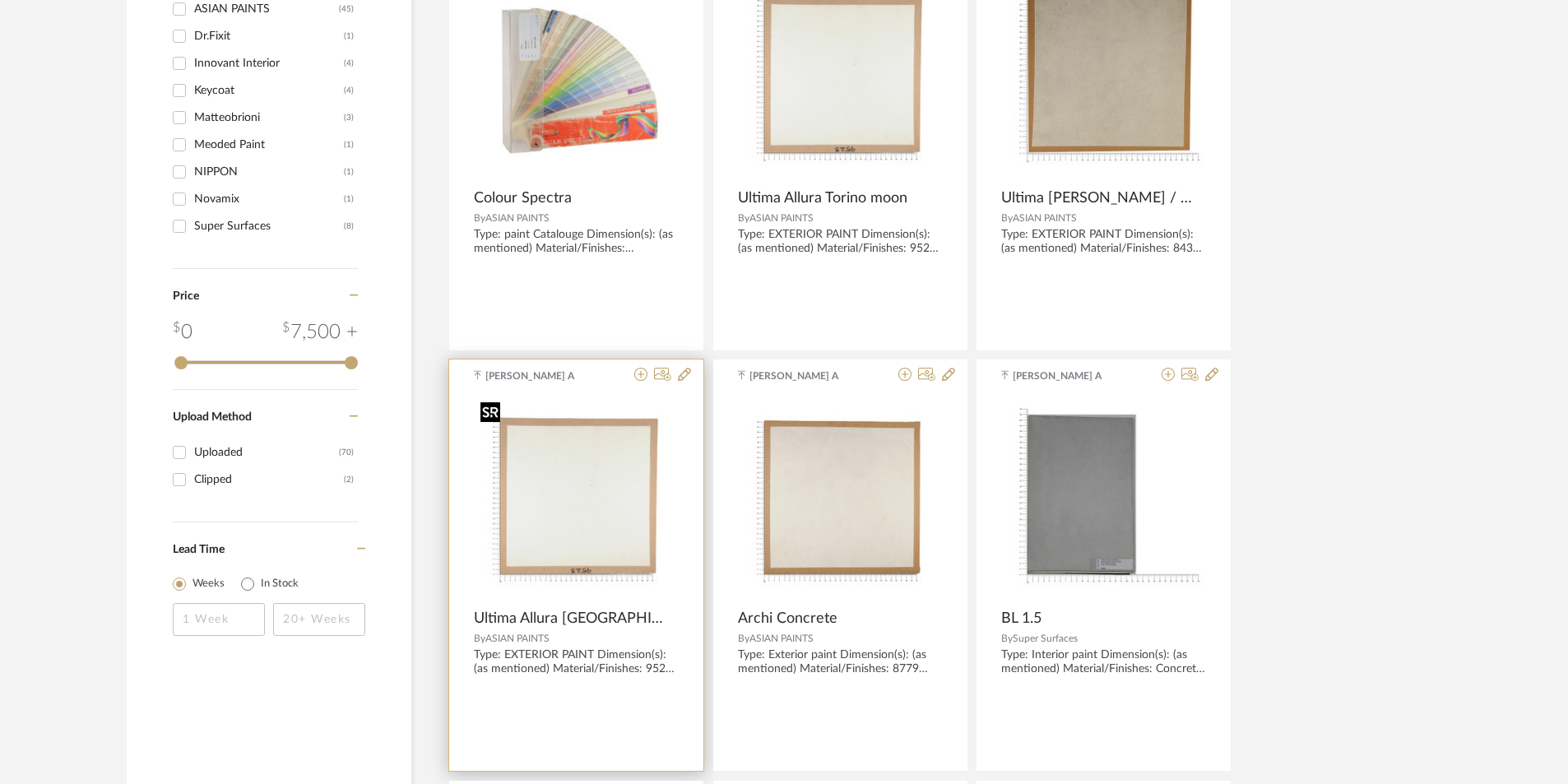
click at [579, 576] on img "0" at bounding box center [576, 497] width 205 height 205
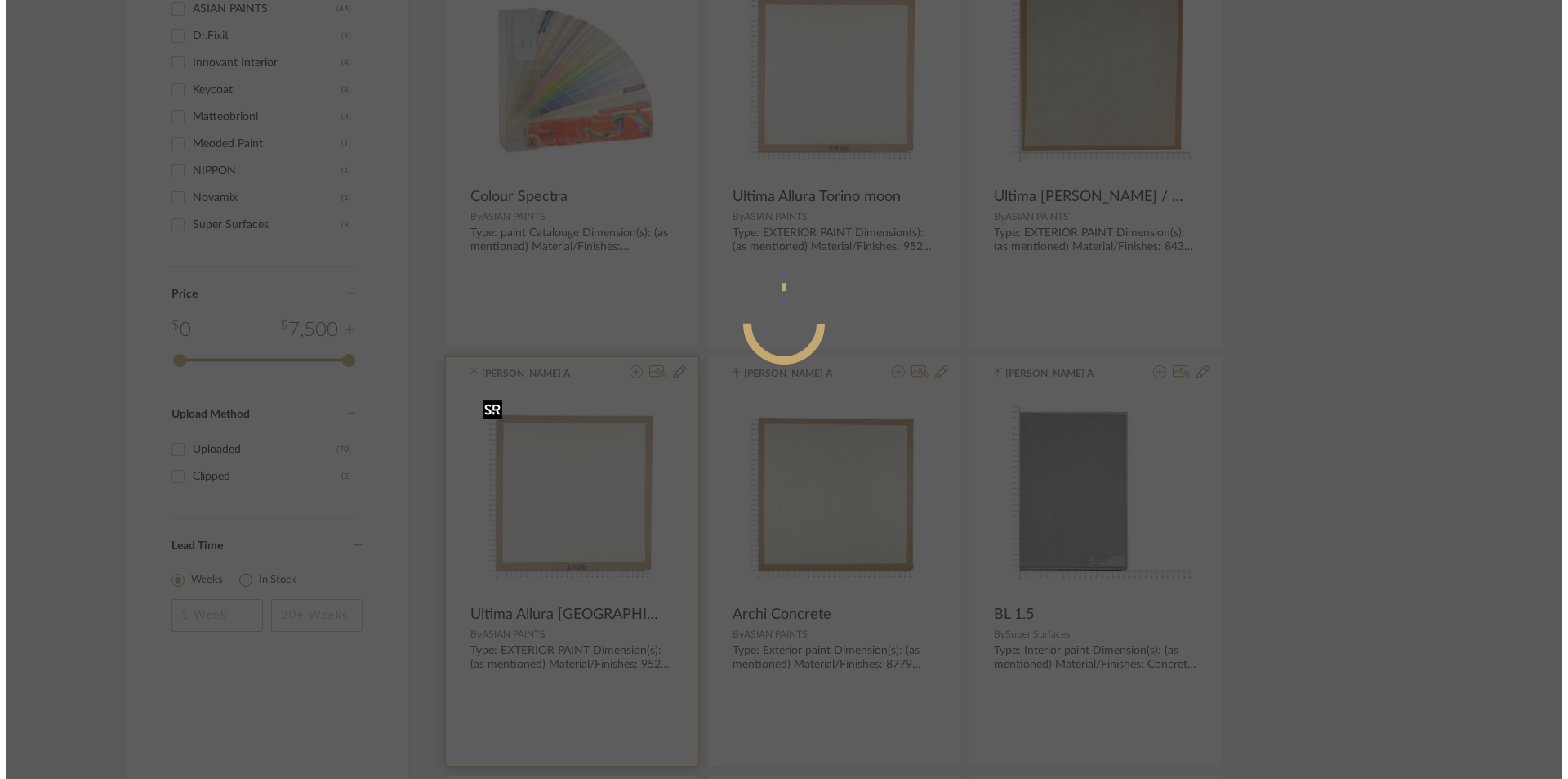
scroll to position [0, 0]
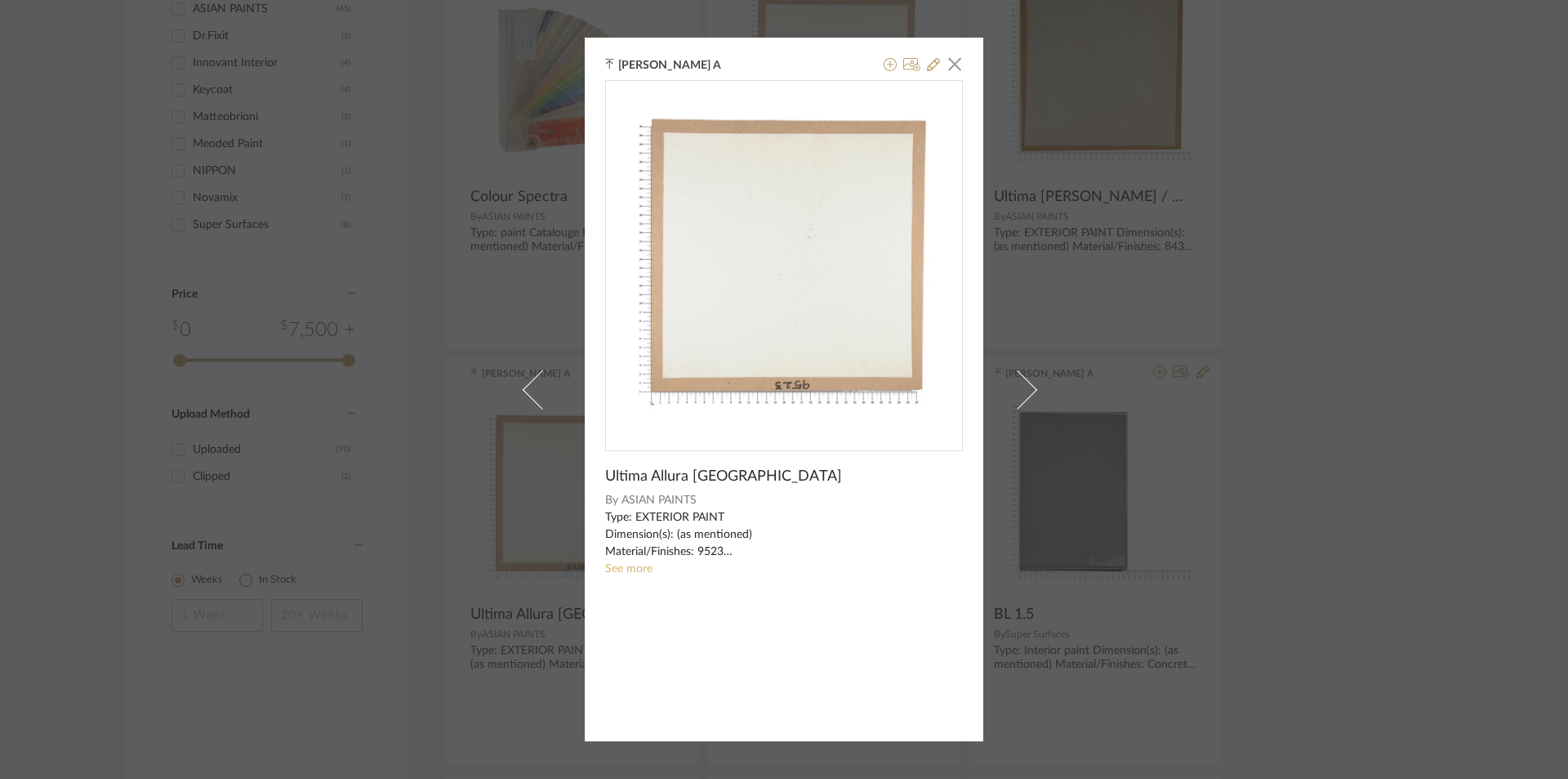
click at [626, 573] on link "See more" at bounding box center [628, 569] width 47 height 12
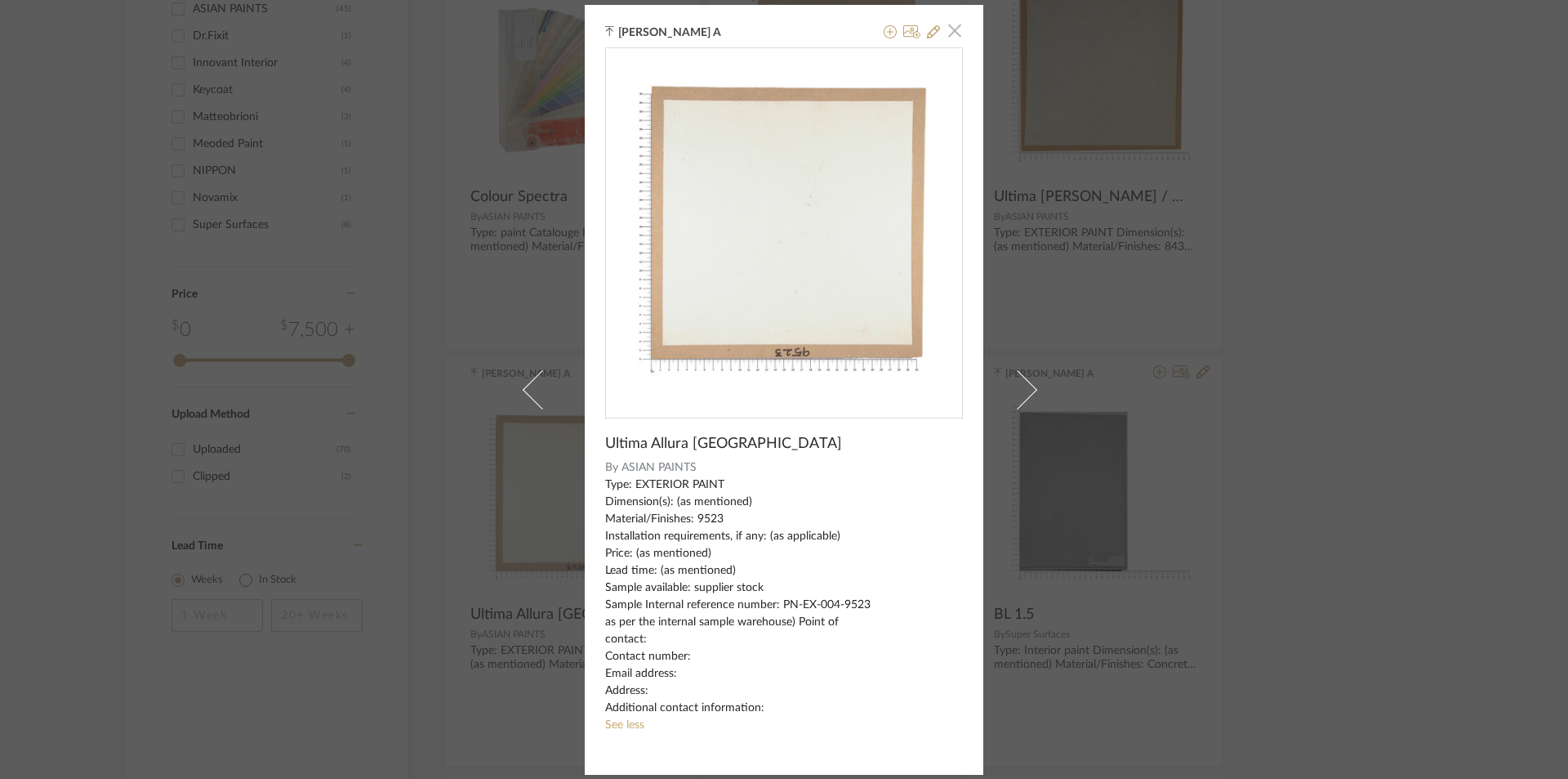
click at [949, 30] on span "button" at bounding box center [954, 30] width 32 height 32
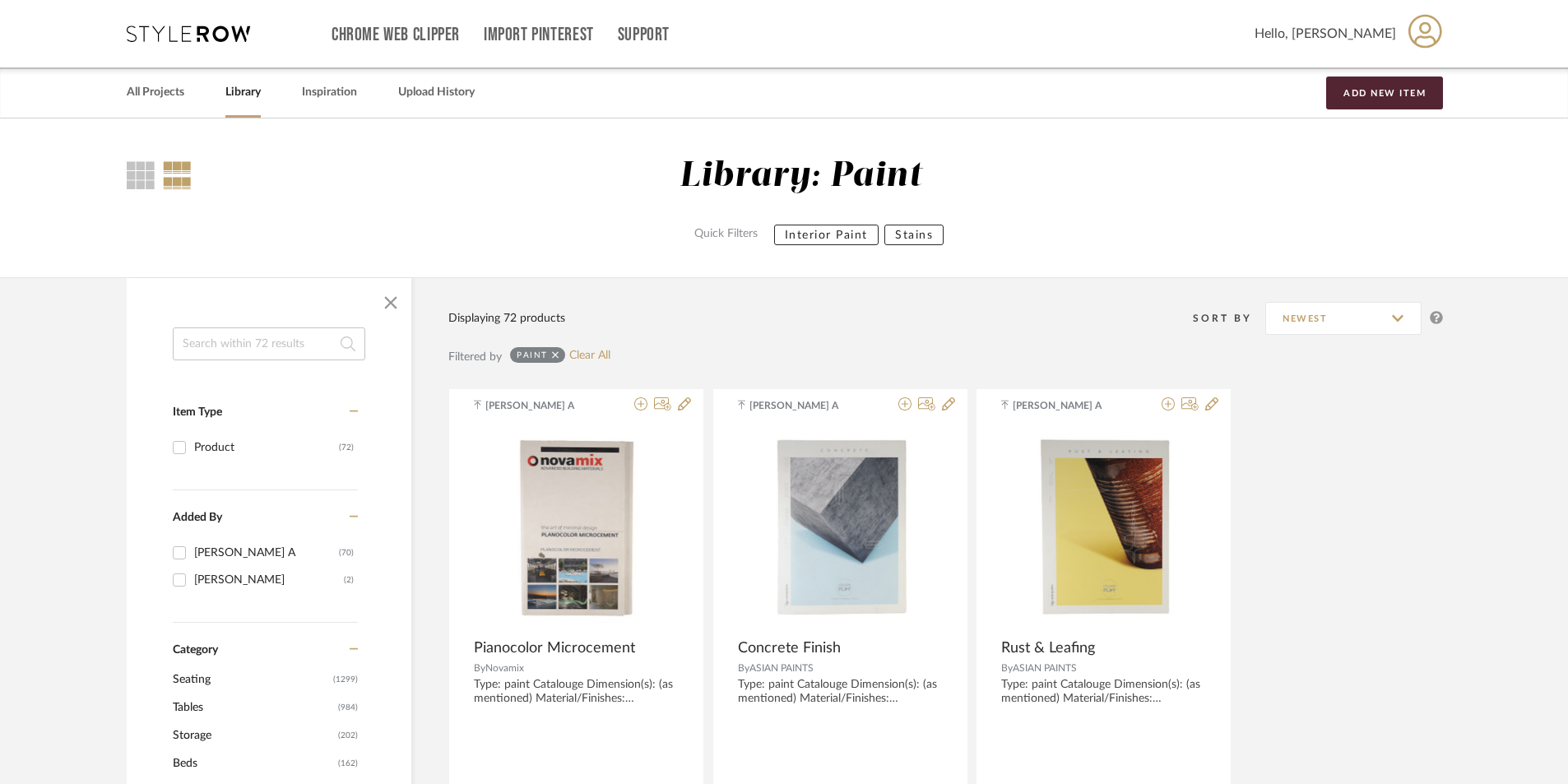
click at [300, 352] on input at bounding box center [269, 343] width 193 height 33
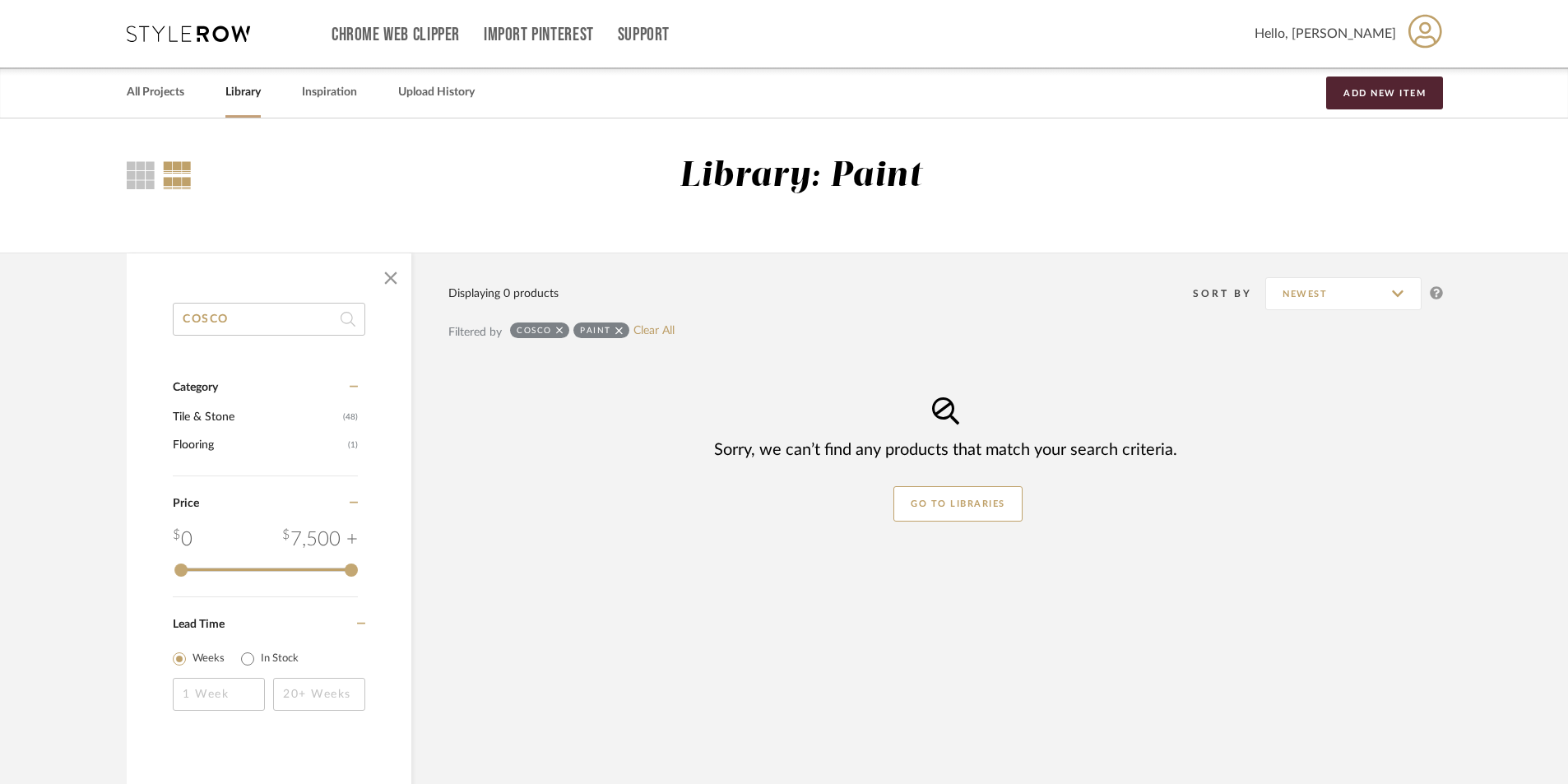
click at [253, 318] on input "COSCO" at bounding box center [269, 318] width 193 height 33
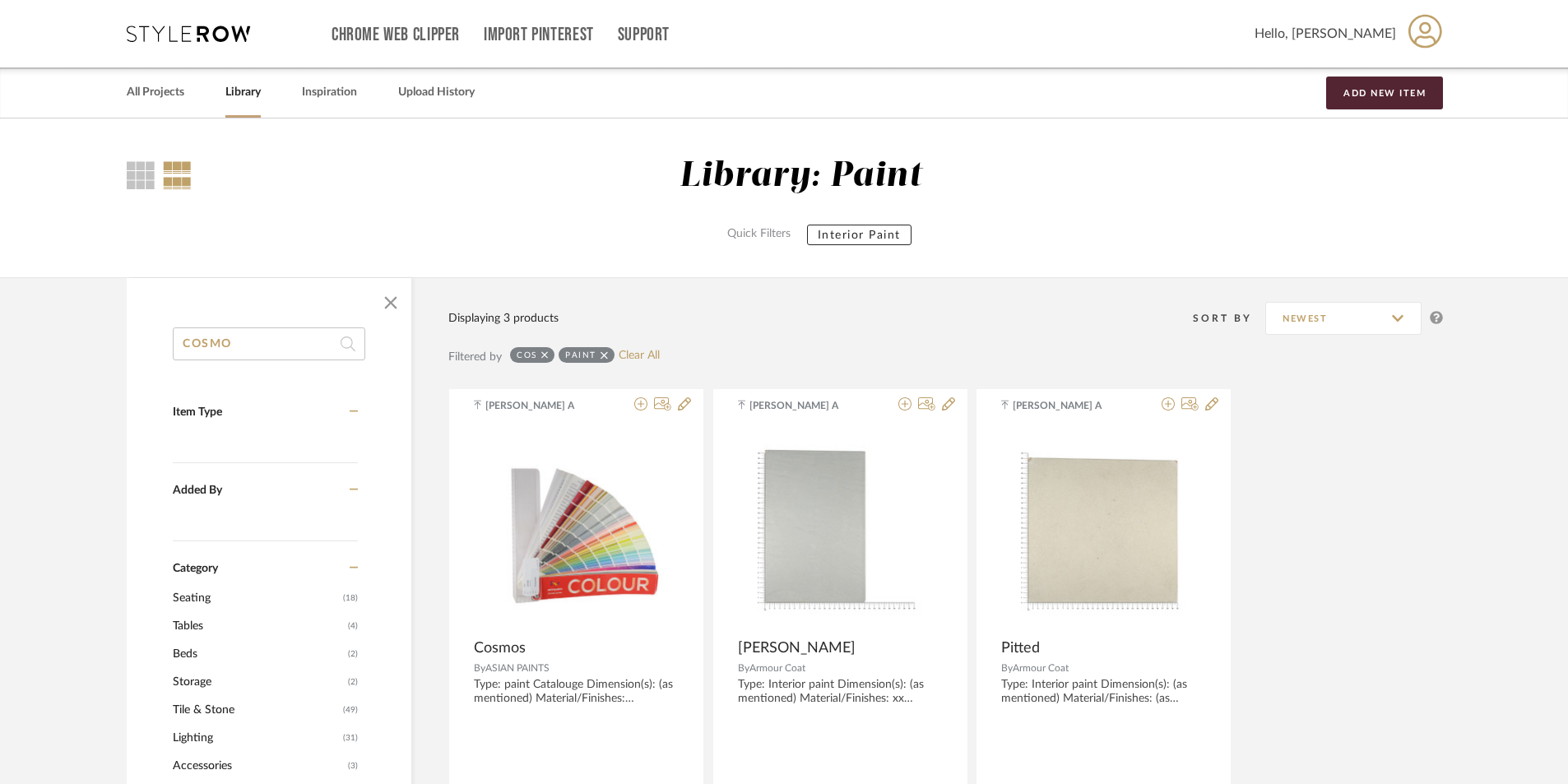
type input "COSMO"
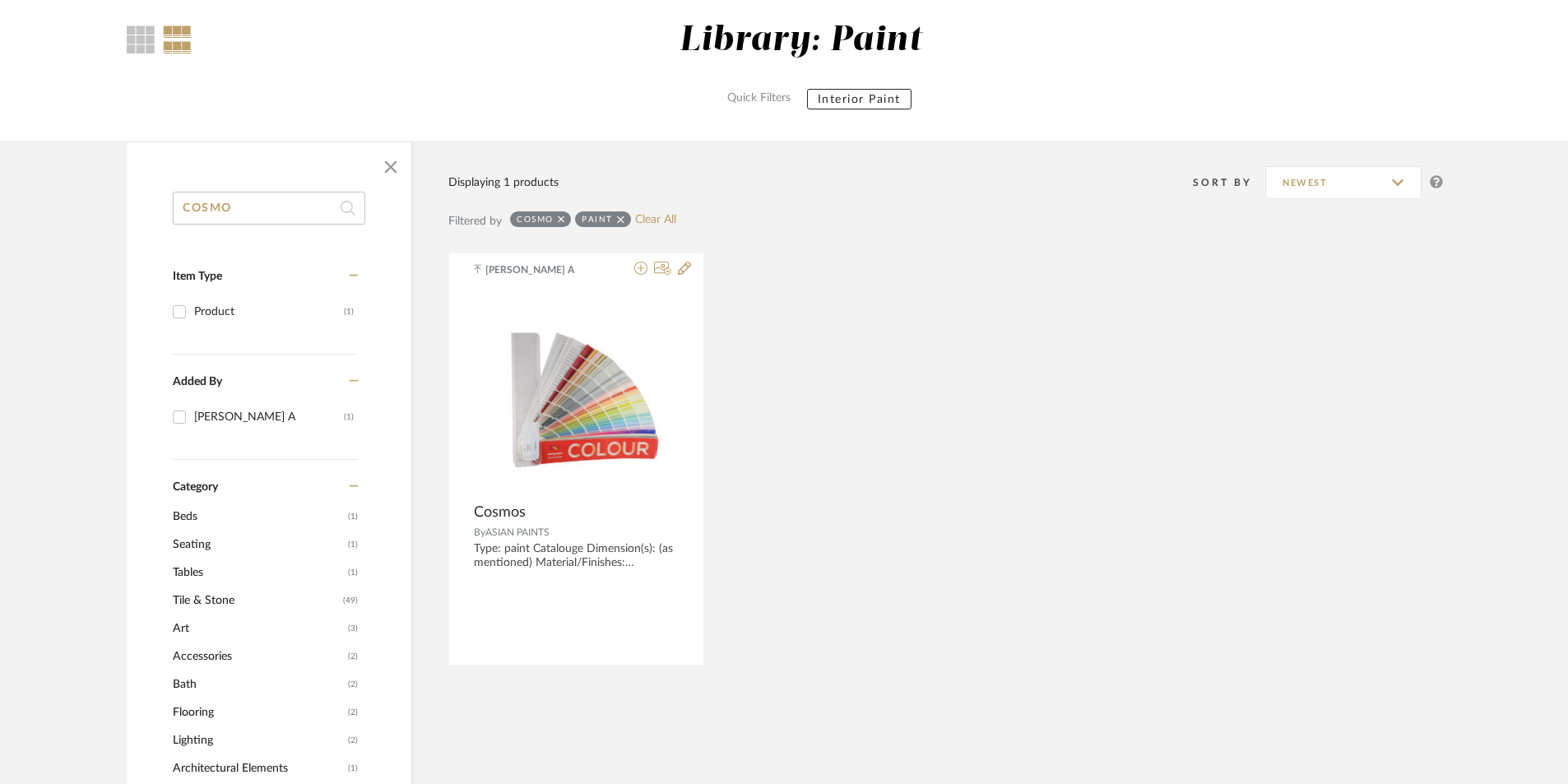
scroll to position [164, 0]
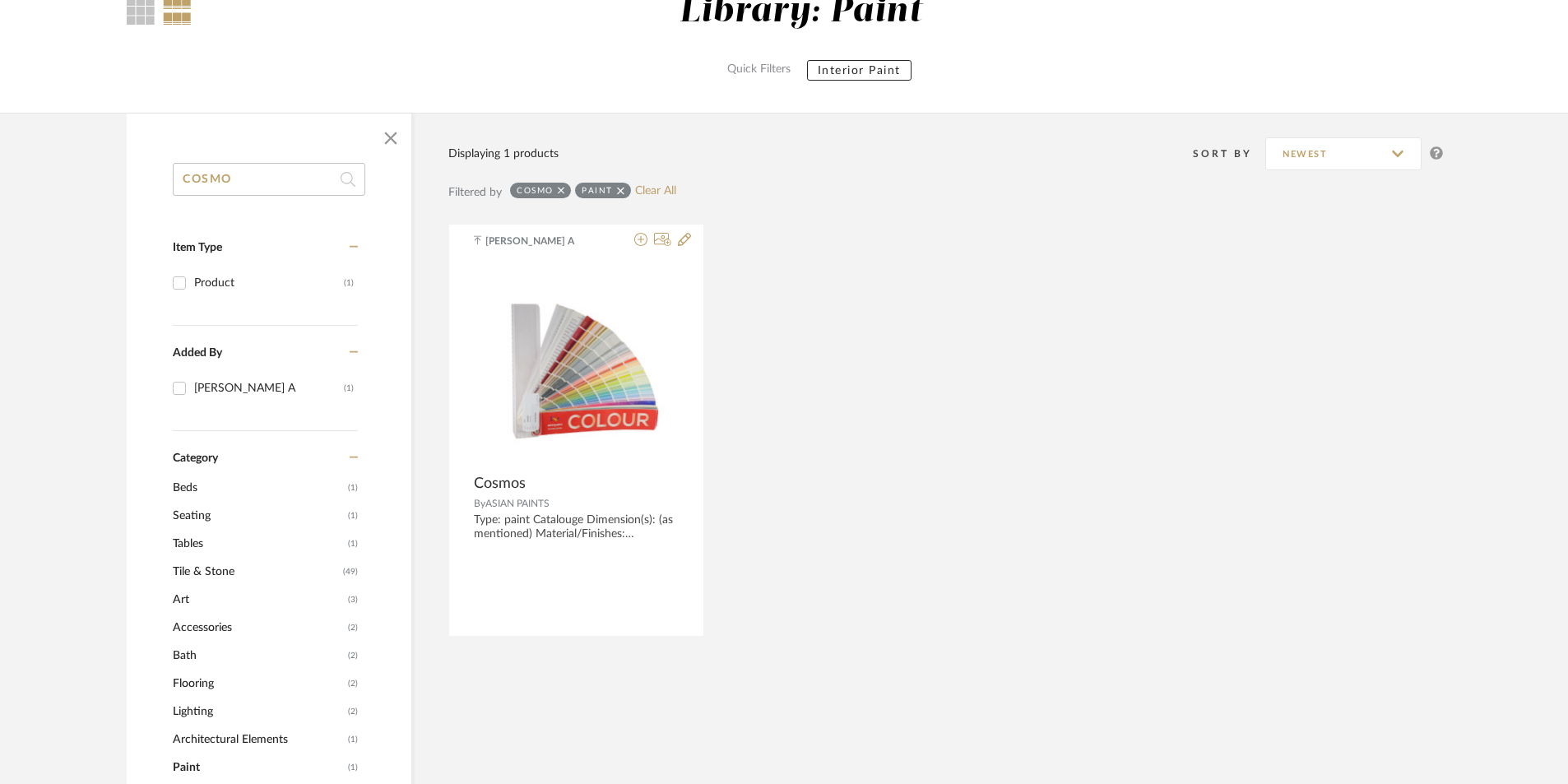
click at [199, 568] on span "Tile & Stone" at bounding box center [256, 571] width 166 height 28
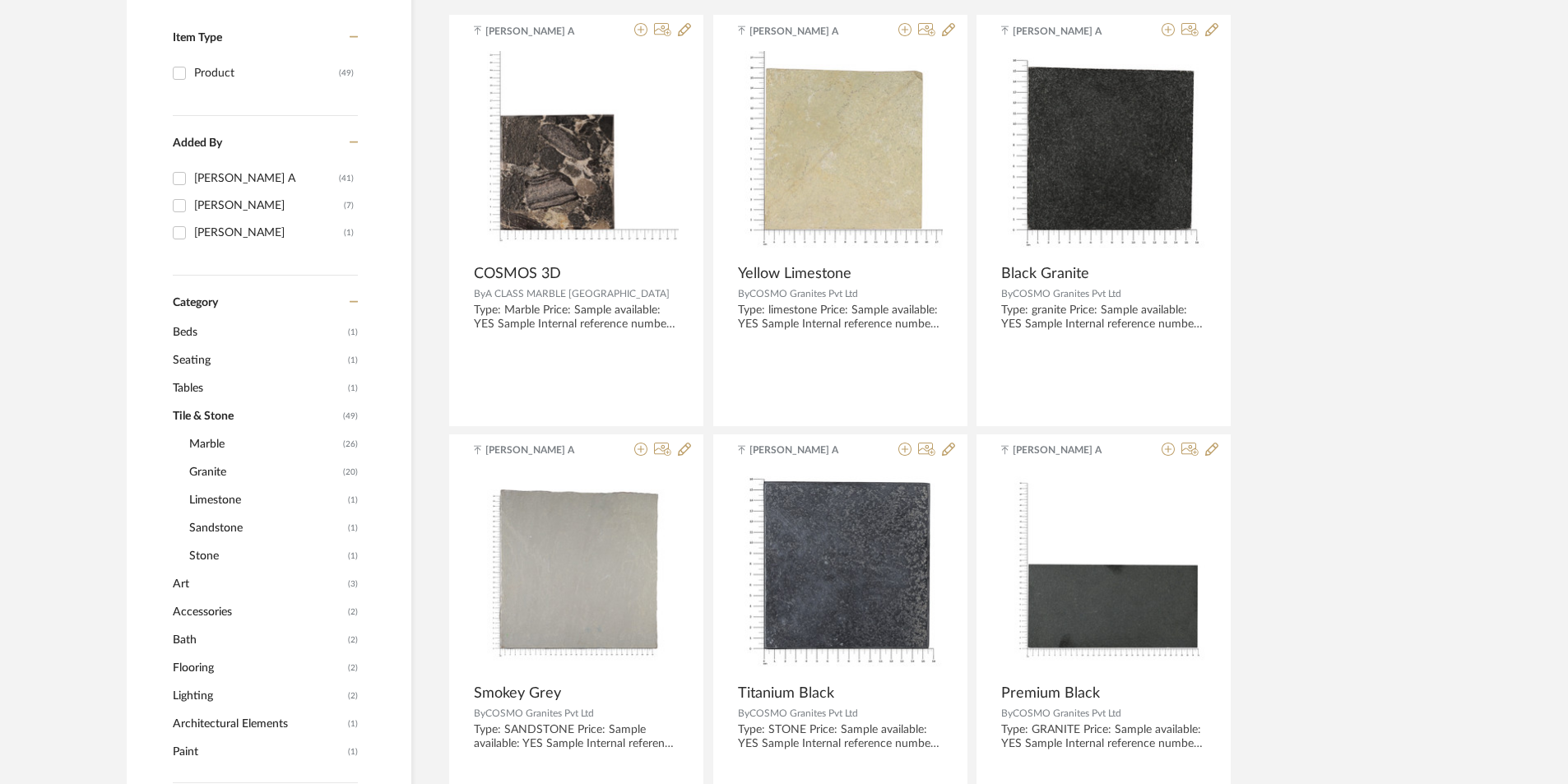
scroll to position [164, 0]
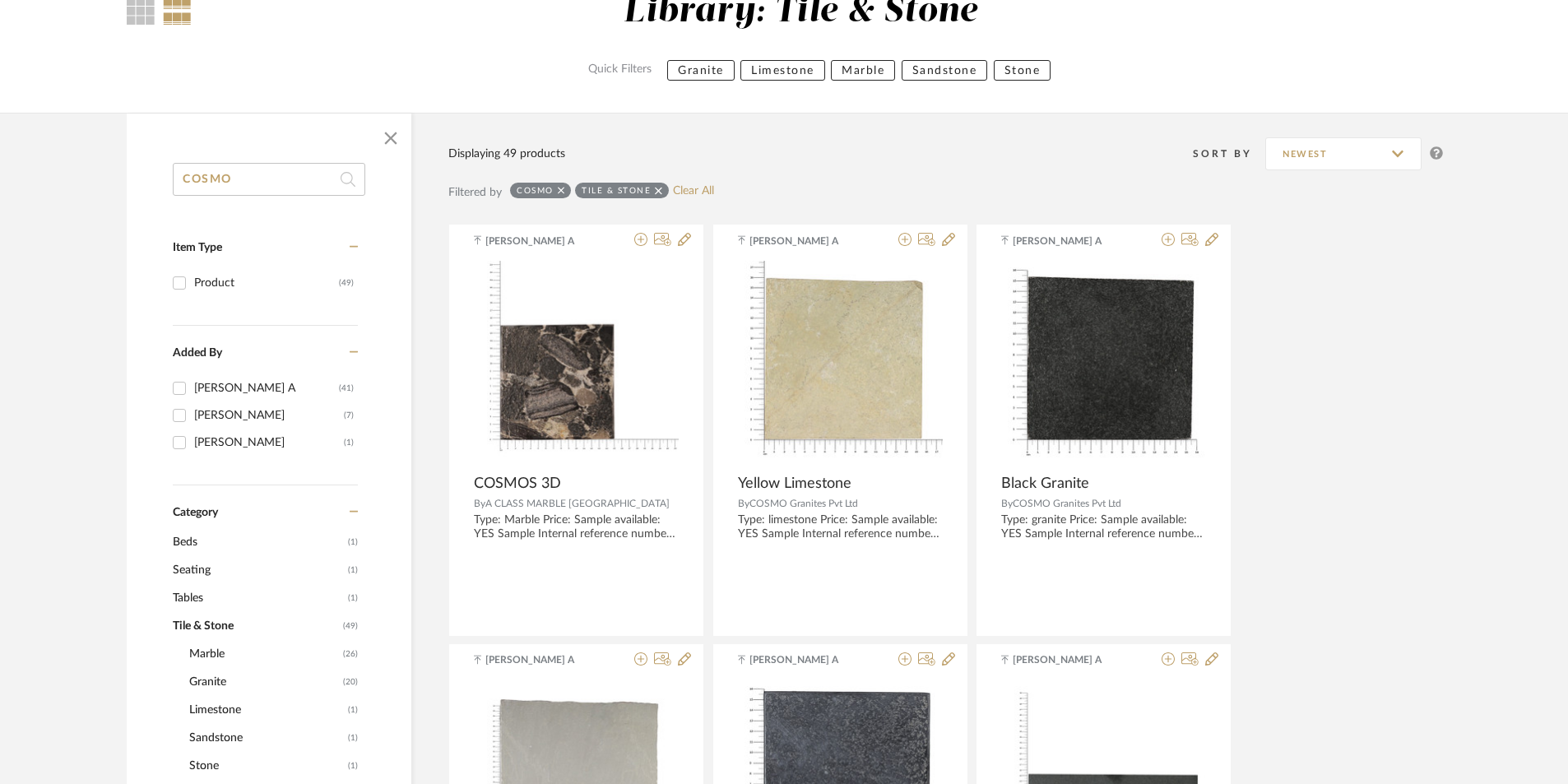
click at [564, 188] on icon at bounding box center [561, 190] width 7 height 7
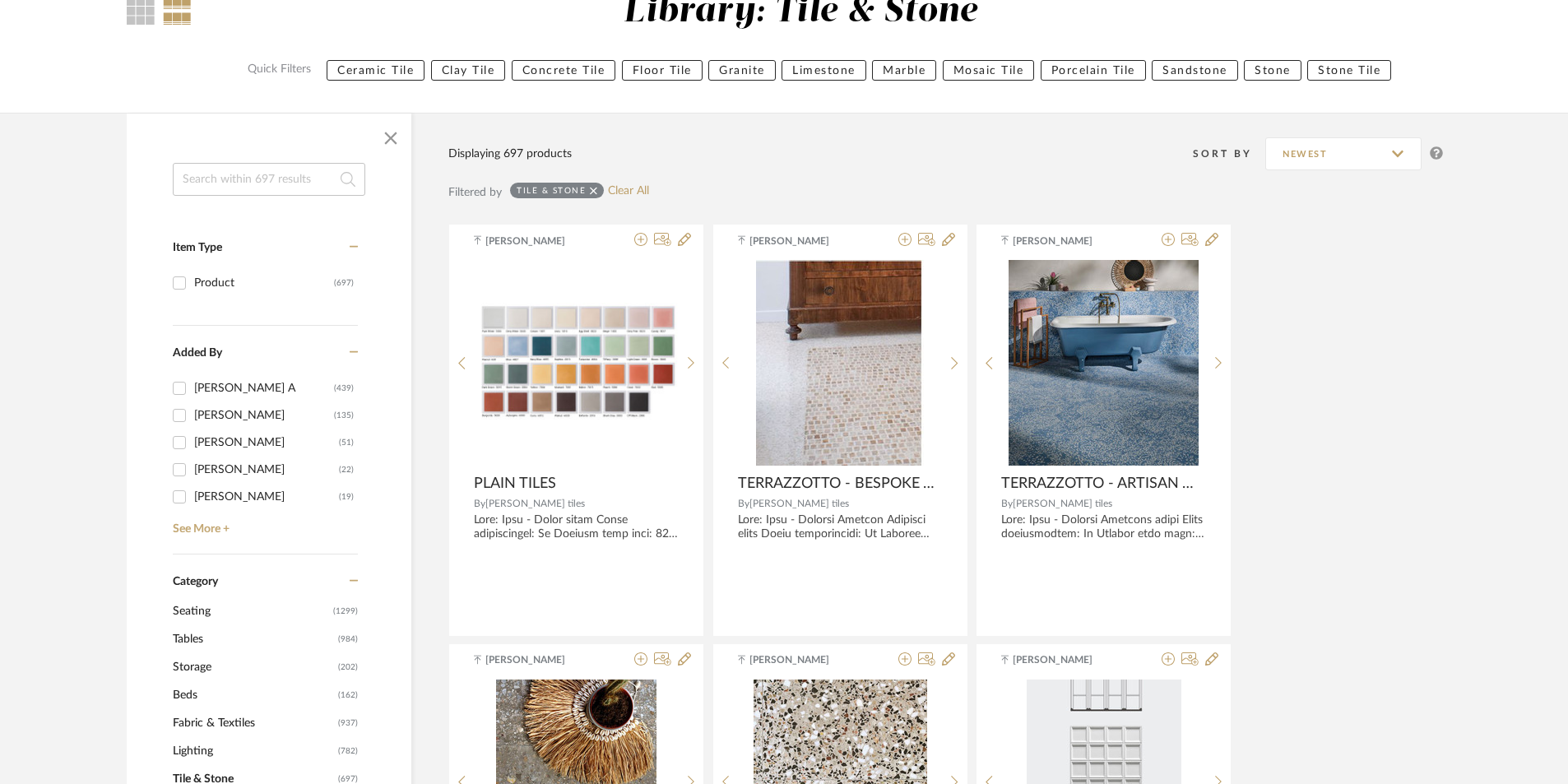
click at [233, 173] on input at bounding box center [269, 179] width 193 height 33
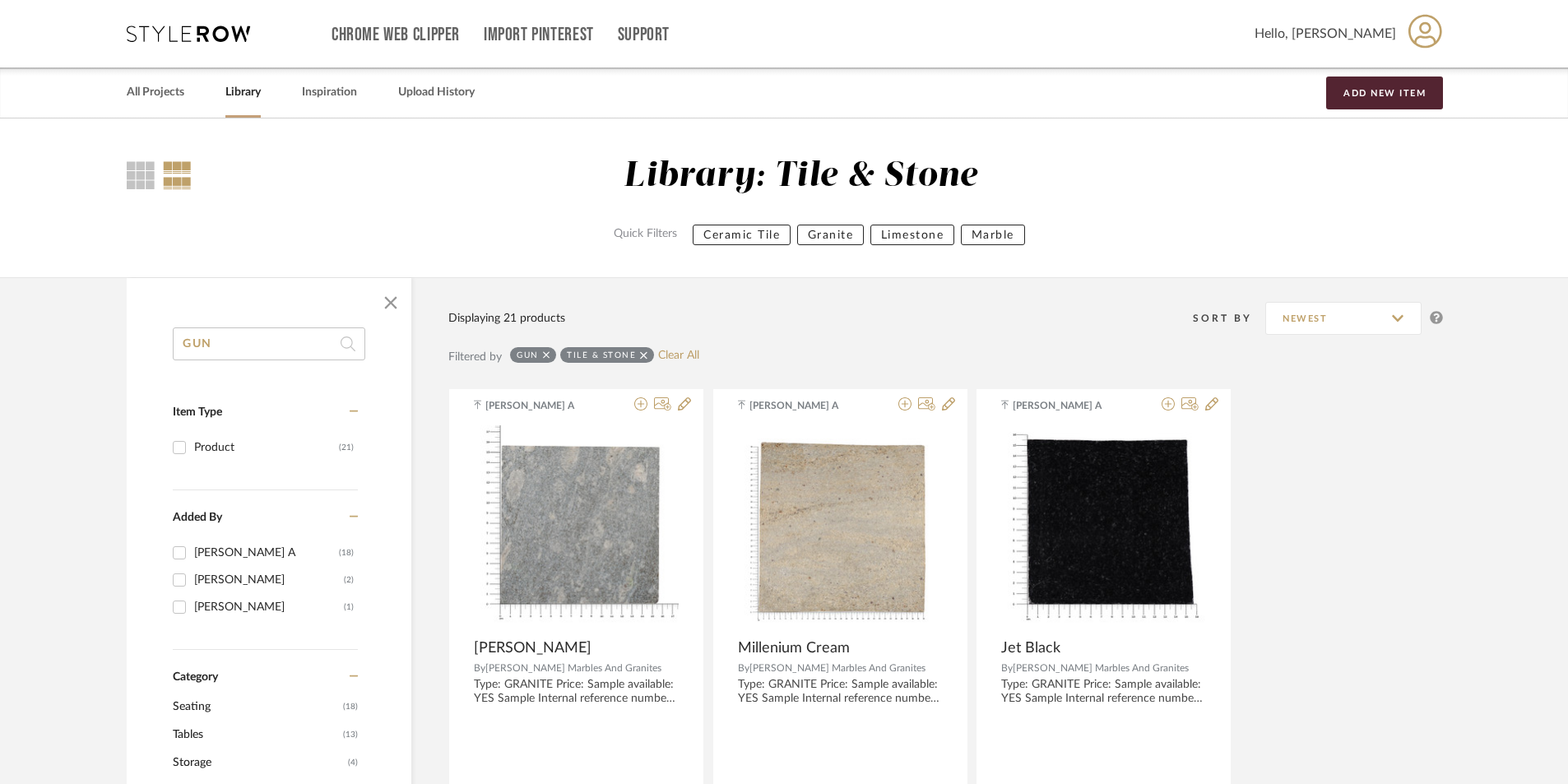
click at [261, 338] on input "GUN" at bounding box center [269, 343] width 193 height 33
type input "G"
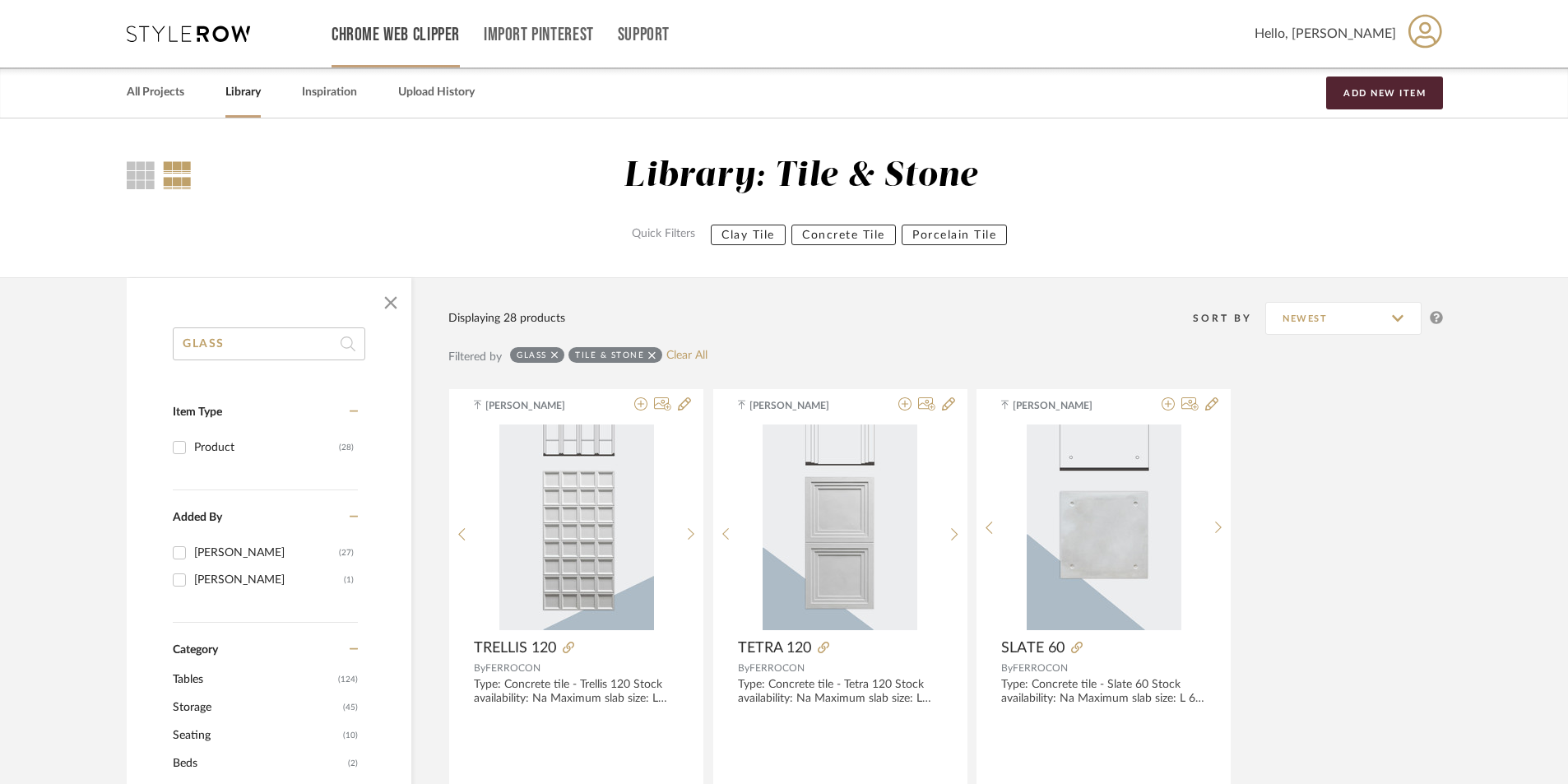
type input "GLASS"
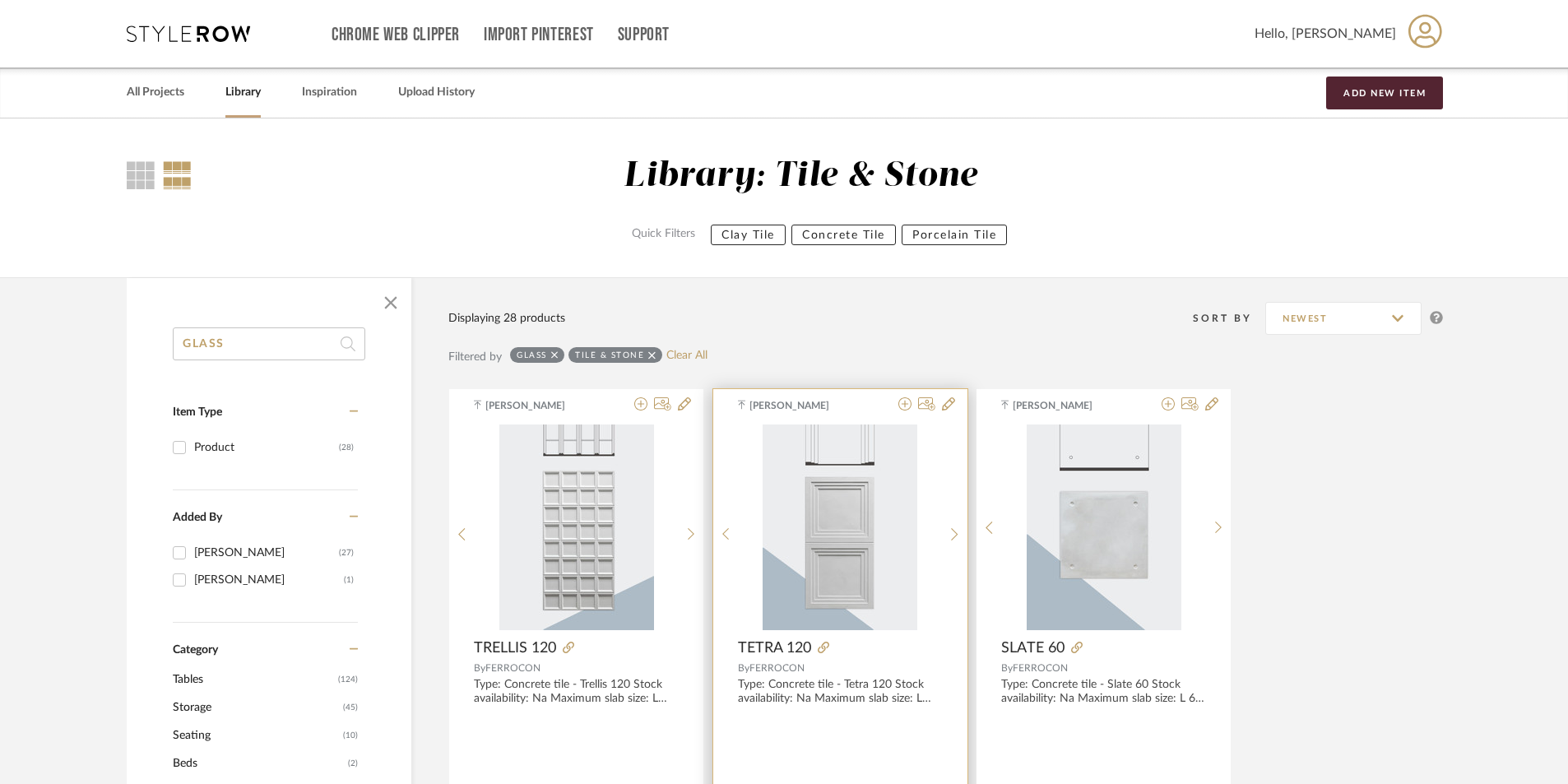
scroll to position [575, 0]
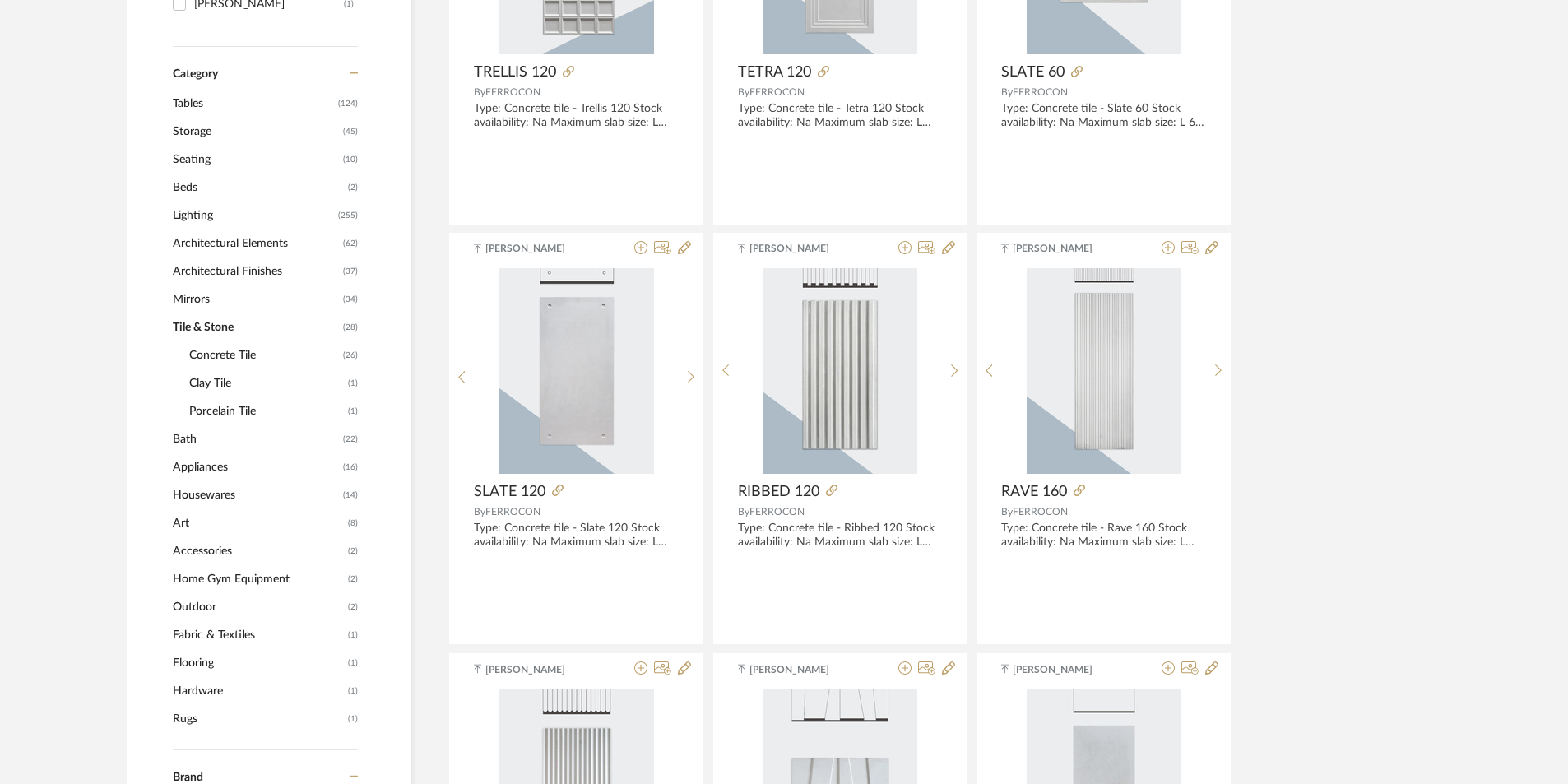
click at [192, 437] on span "Bath" at bounding box center [256, 439] width 166 height 28
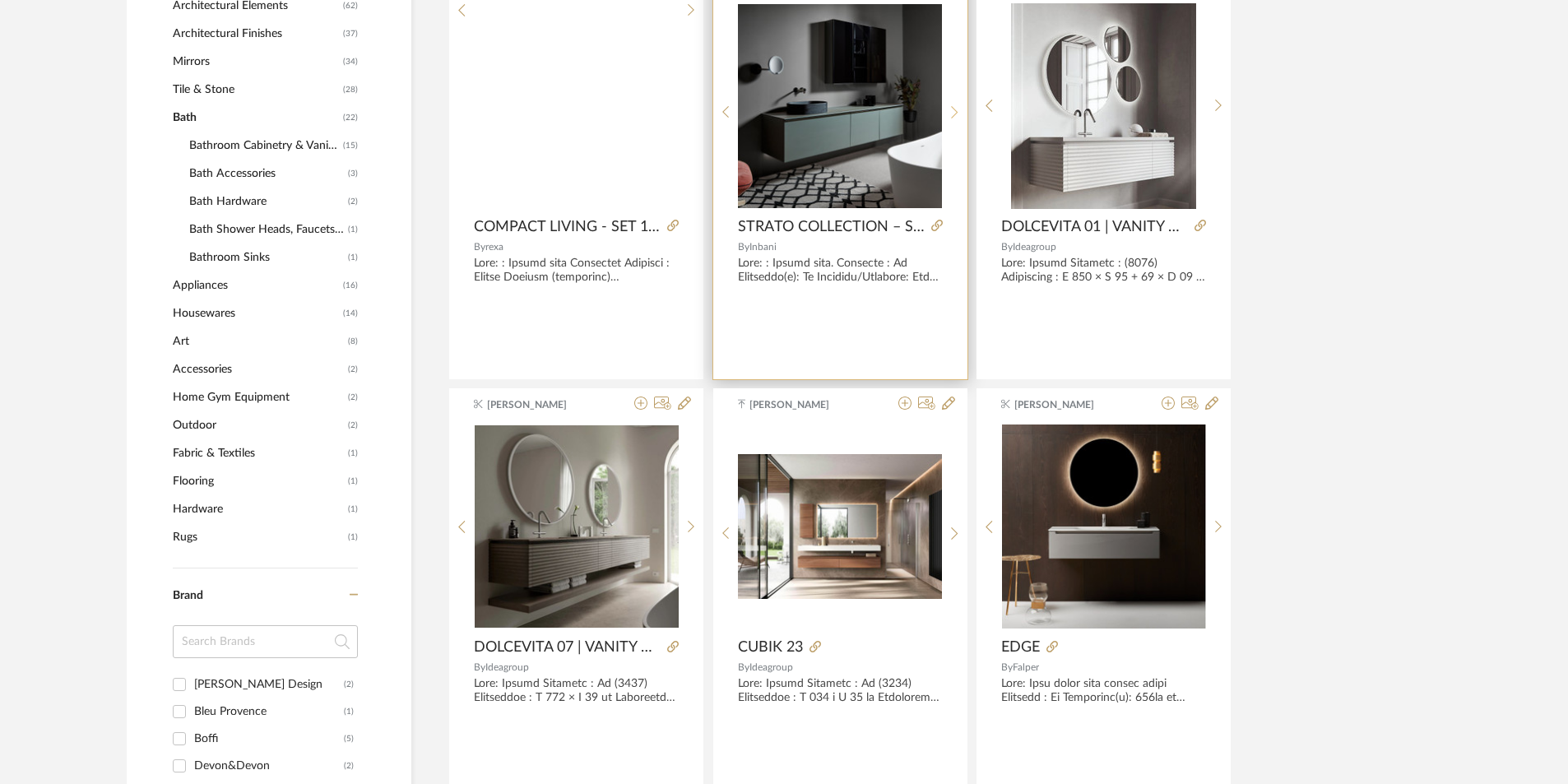
scroll to position [657, 0]
